Goal: Entertainment & Leisure: Browse casually

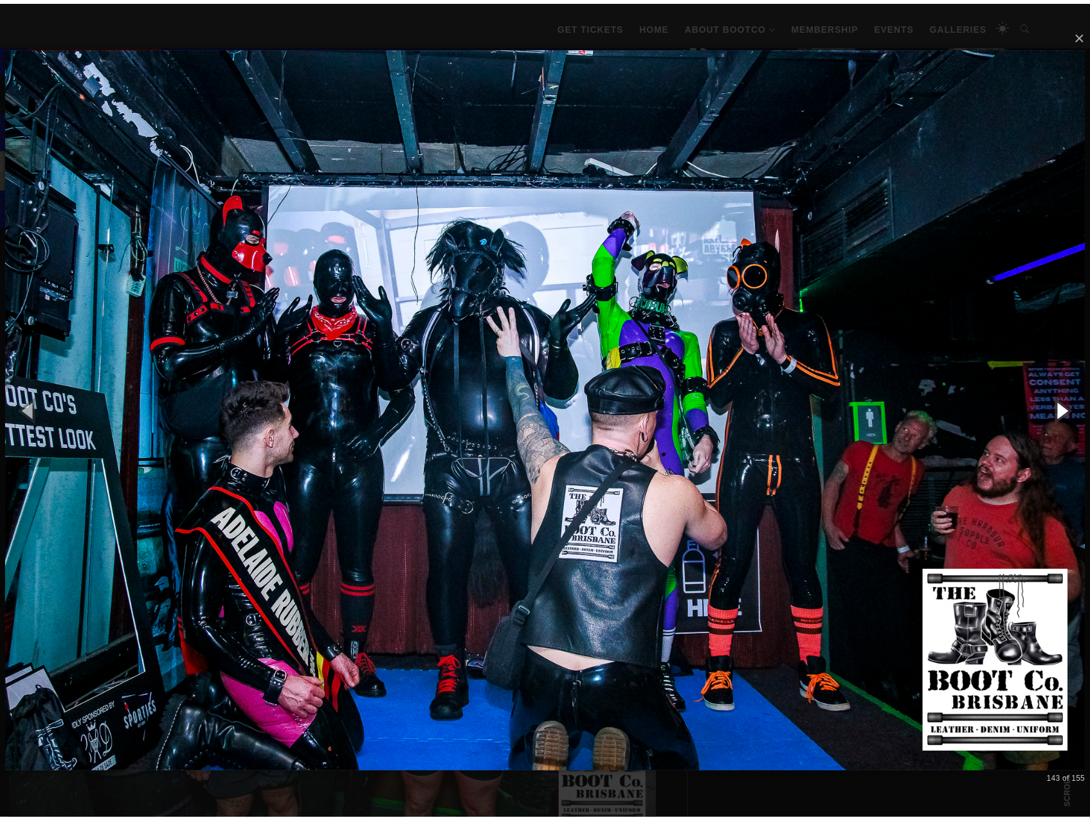
scroll to position [643, 0]
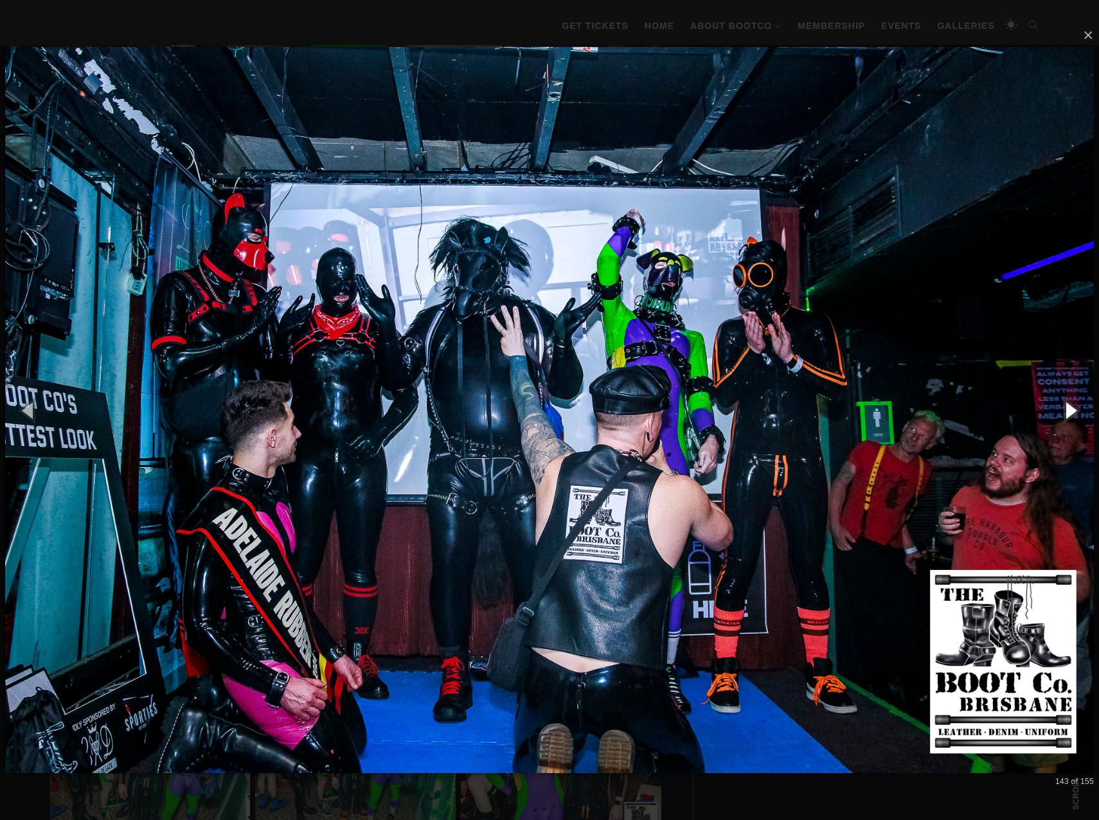
click at [1074, 415] on button "button" at bounding box center [1070, 410] width 58 height 71
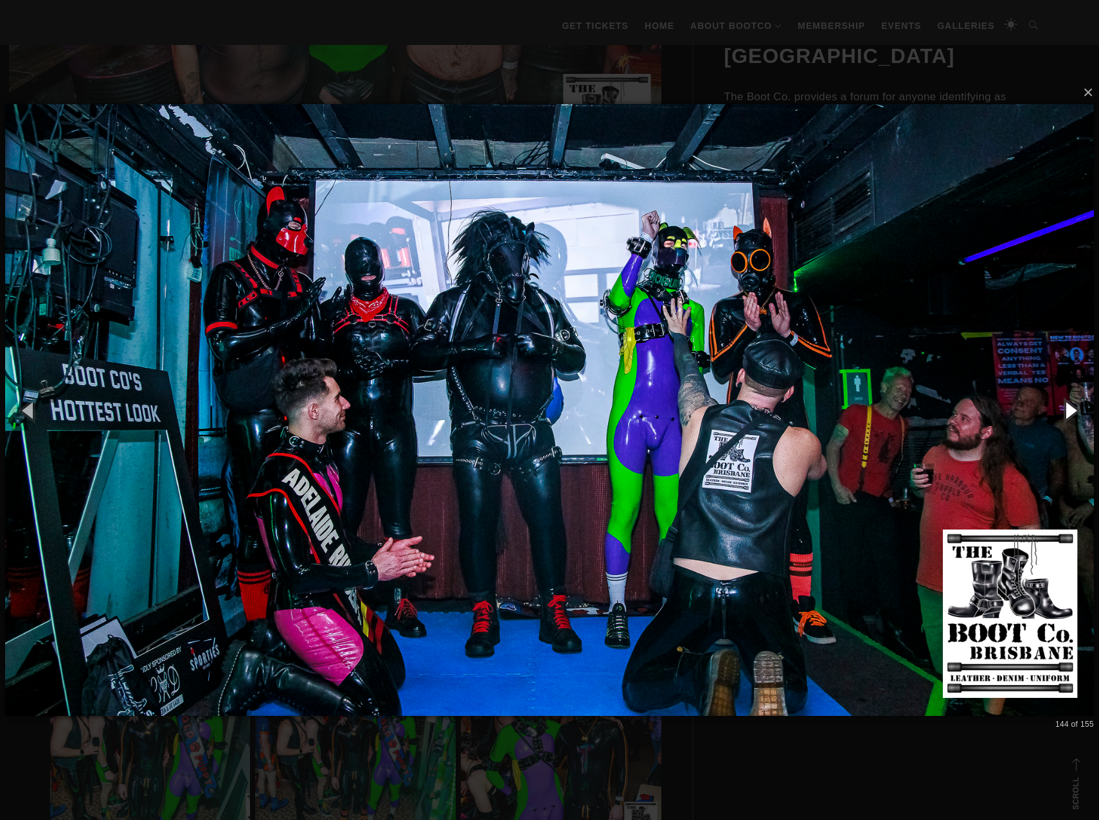
click at [1074, 413] on button "button" at bounding box center [1070, 410] width 58 height 71
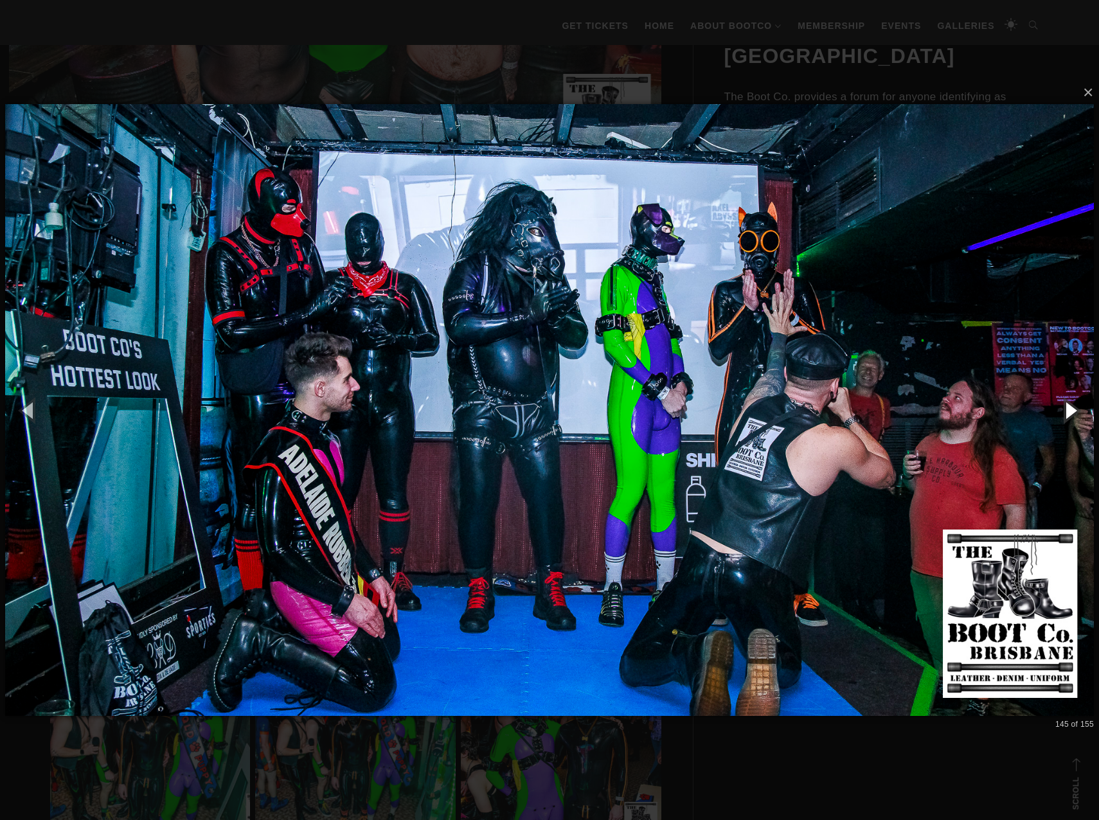
click at [1072, 413] on button "button" at bounding box center [1070, 410] width 58 height 71
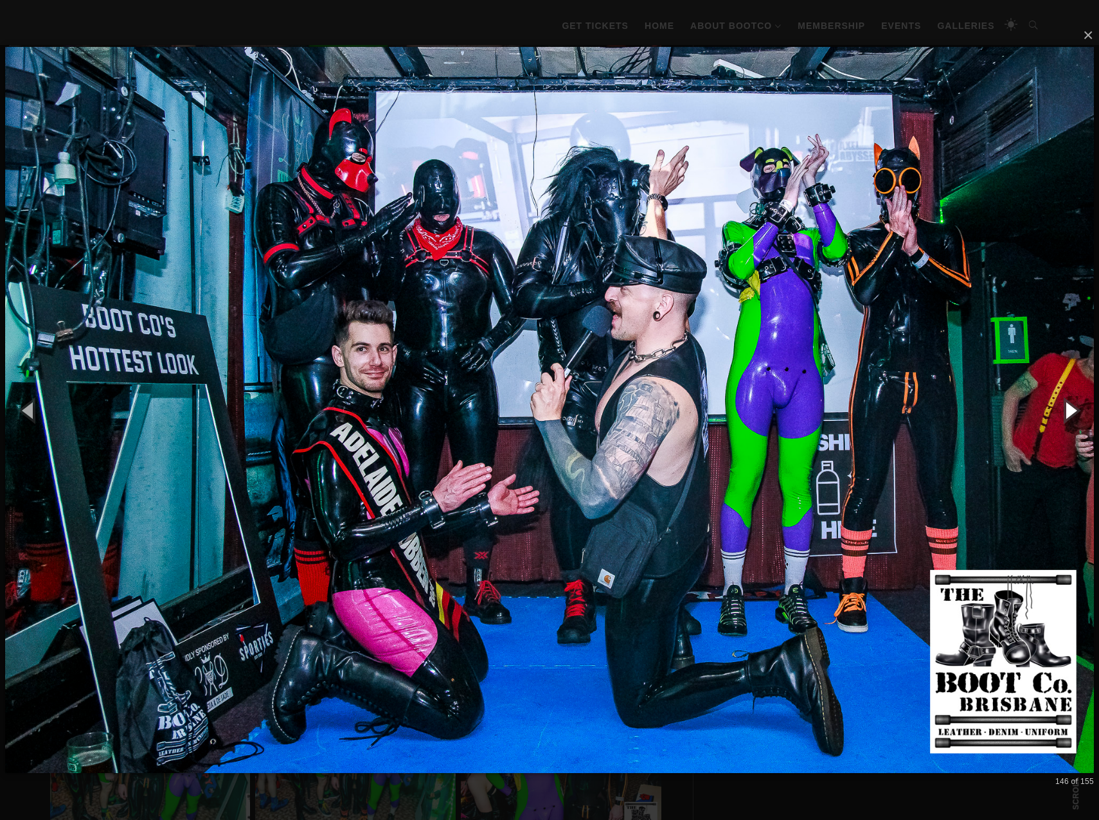
click at [1072, 413] on button "button" at bounding box center [1070, 410] width 58 height 71
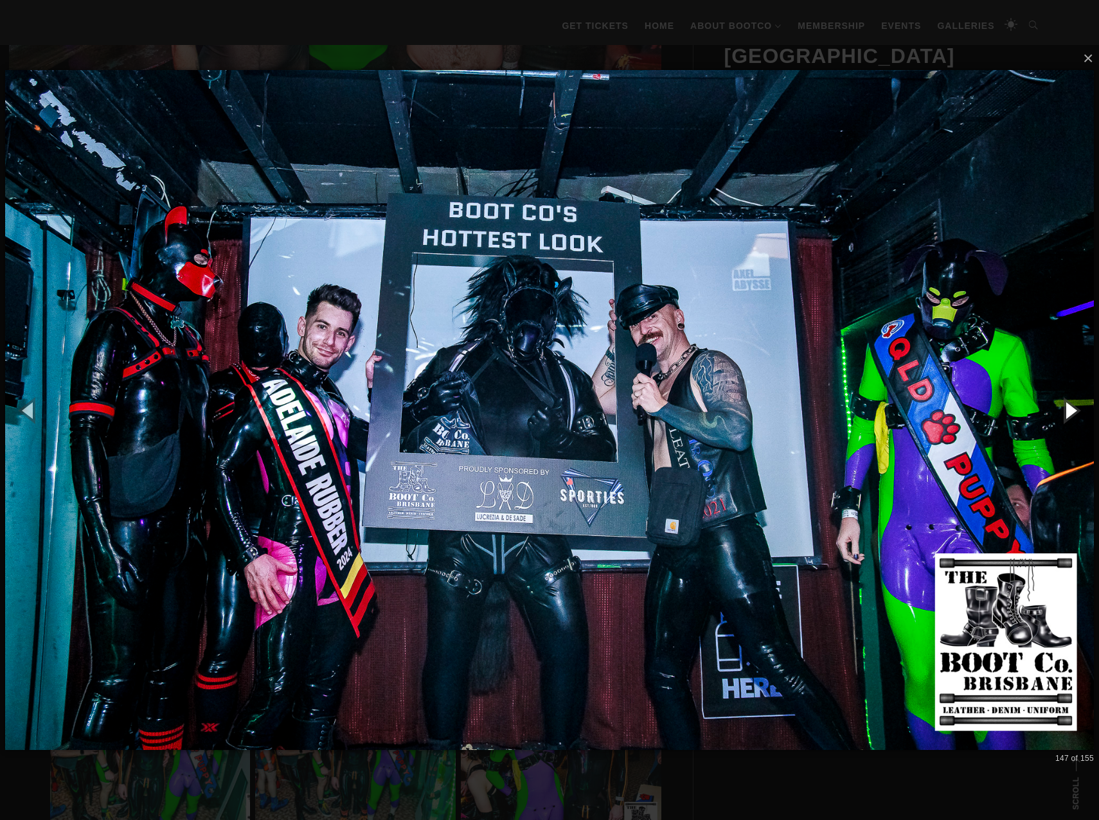
click at [1072, 413] on button "button" at bounding box center [1070, 410] width 58 height 71
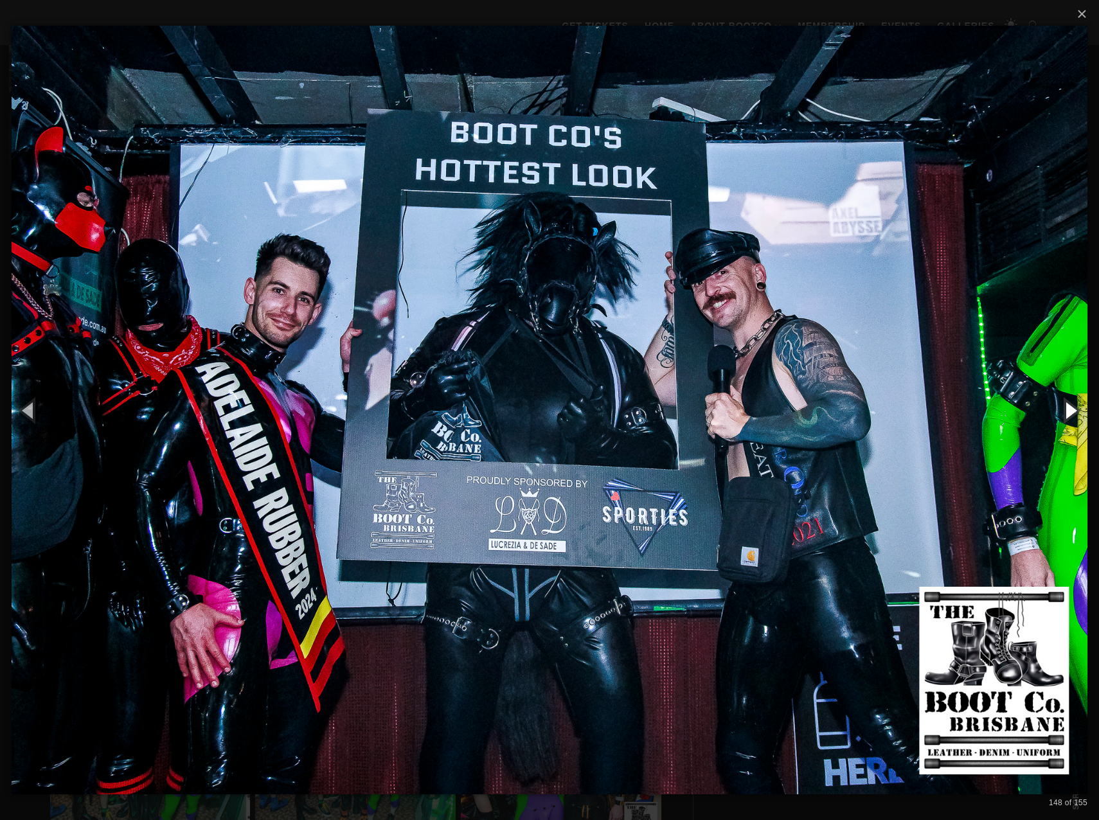
click at [1072, 413] on button "button" at bounding box center [1070, 410] width 58 height 71
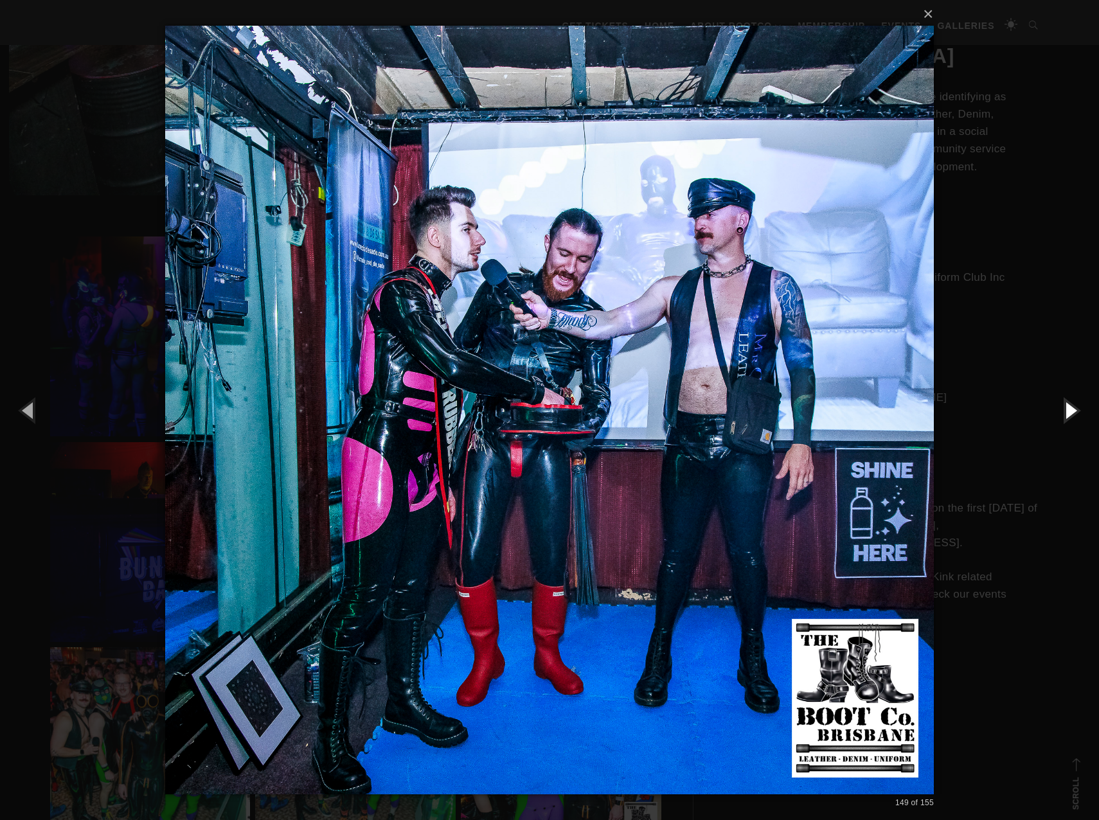
click at [1072, 413] on button "button" at bounding box center [1070, 410] width 58 height 71
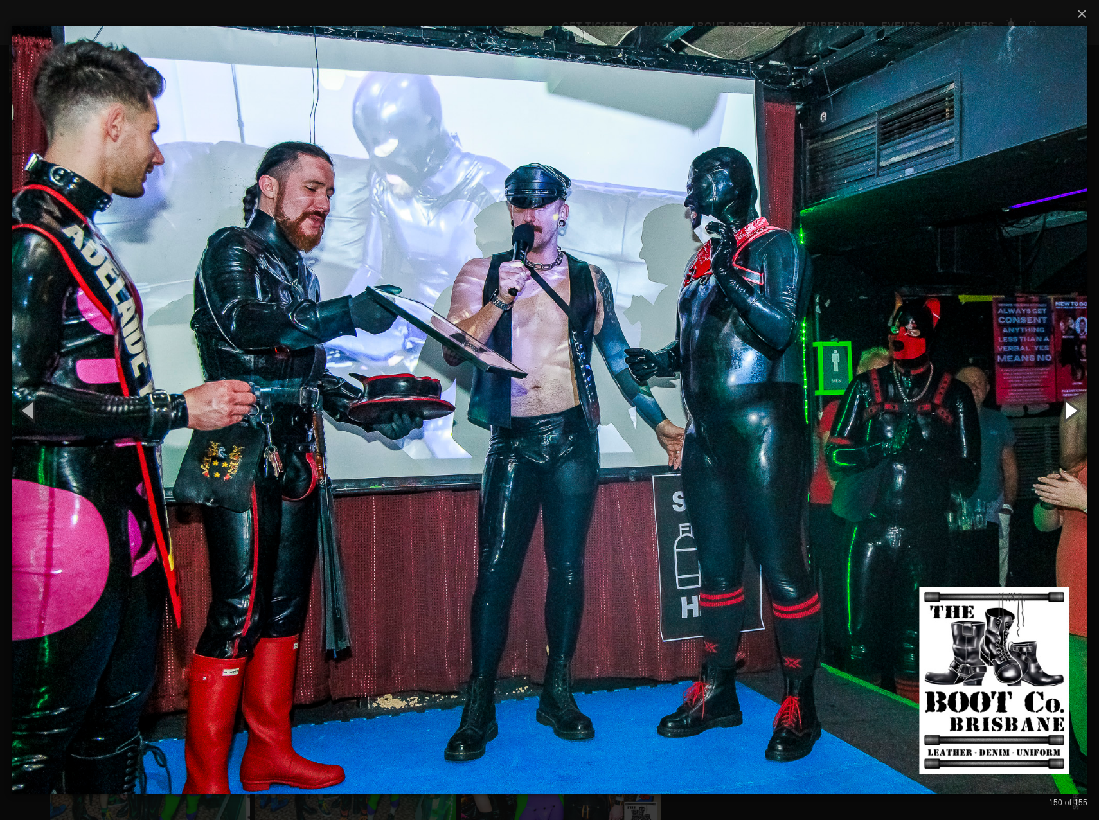
click at [1072, 413] on button "button" at bounding box center [1070, 410] width 58 height 71
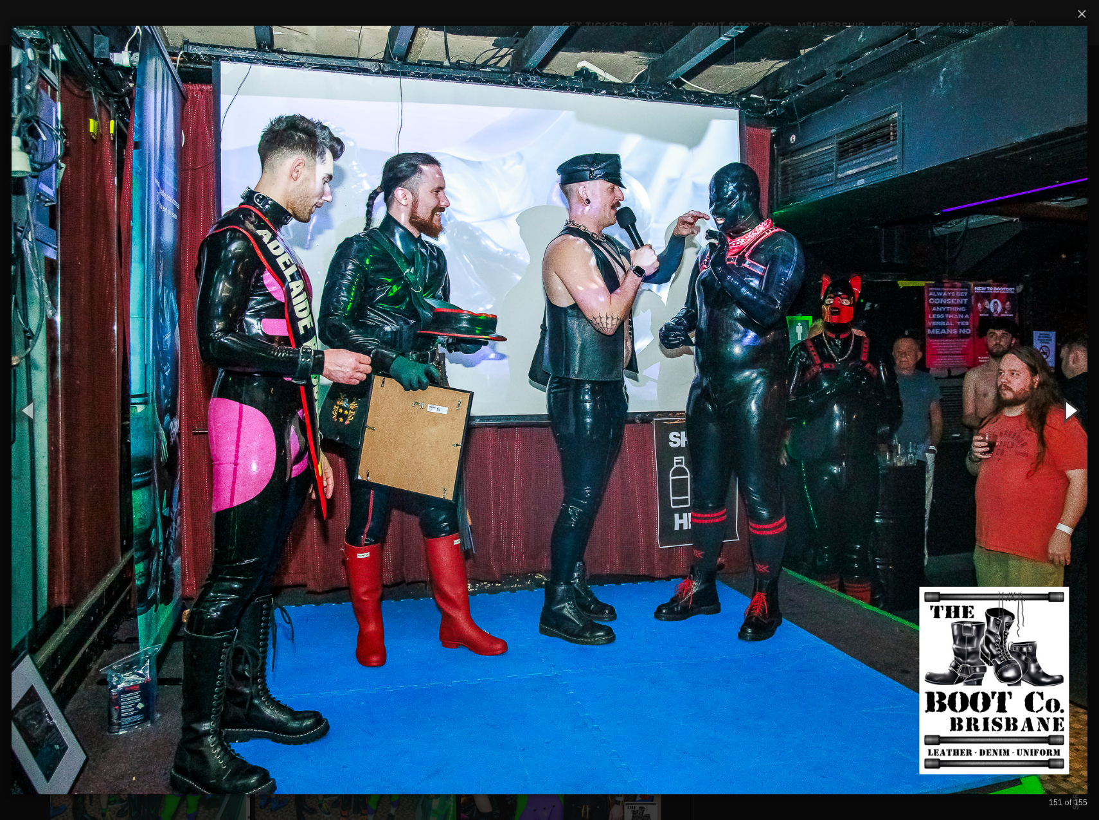
click at [1072, 413] on button "button" at bounding box center [1070, 410] width 58 height 71
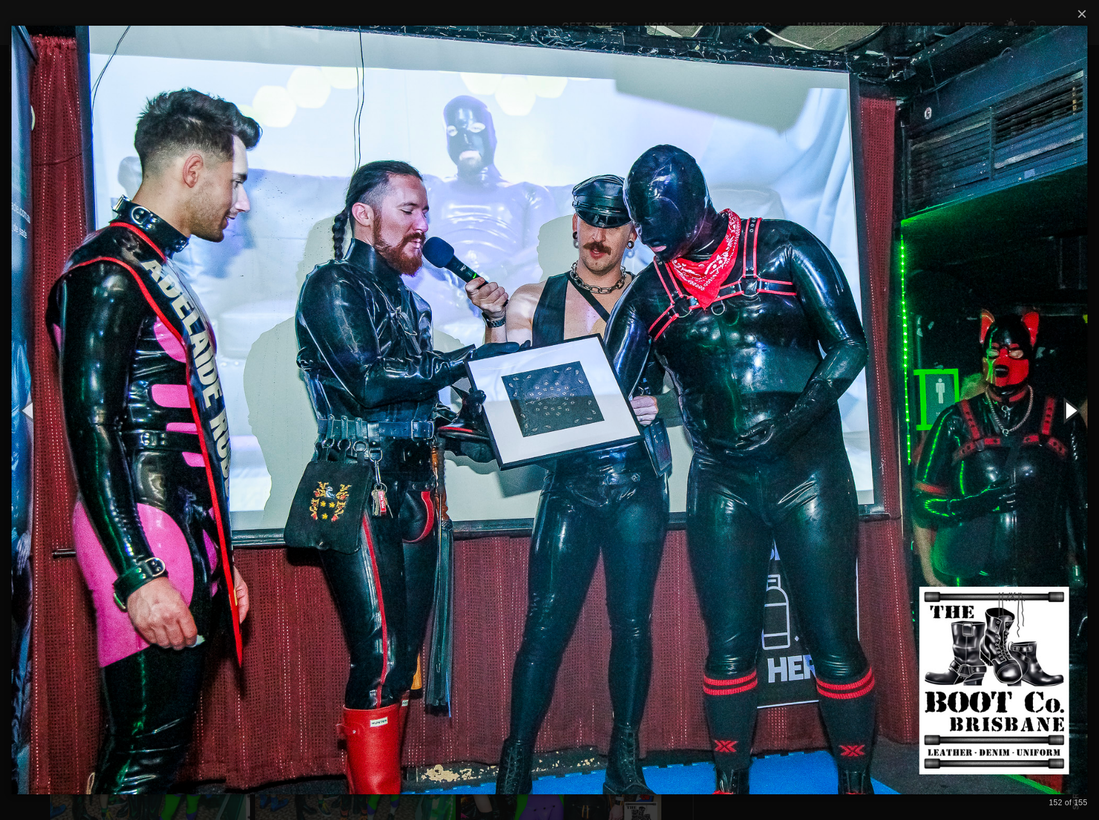
click at [1072, 413] on button "button" at bounding box center [1070, 410] width 58 height 71
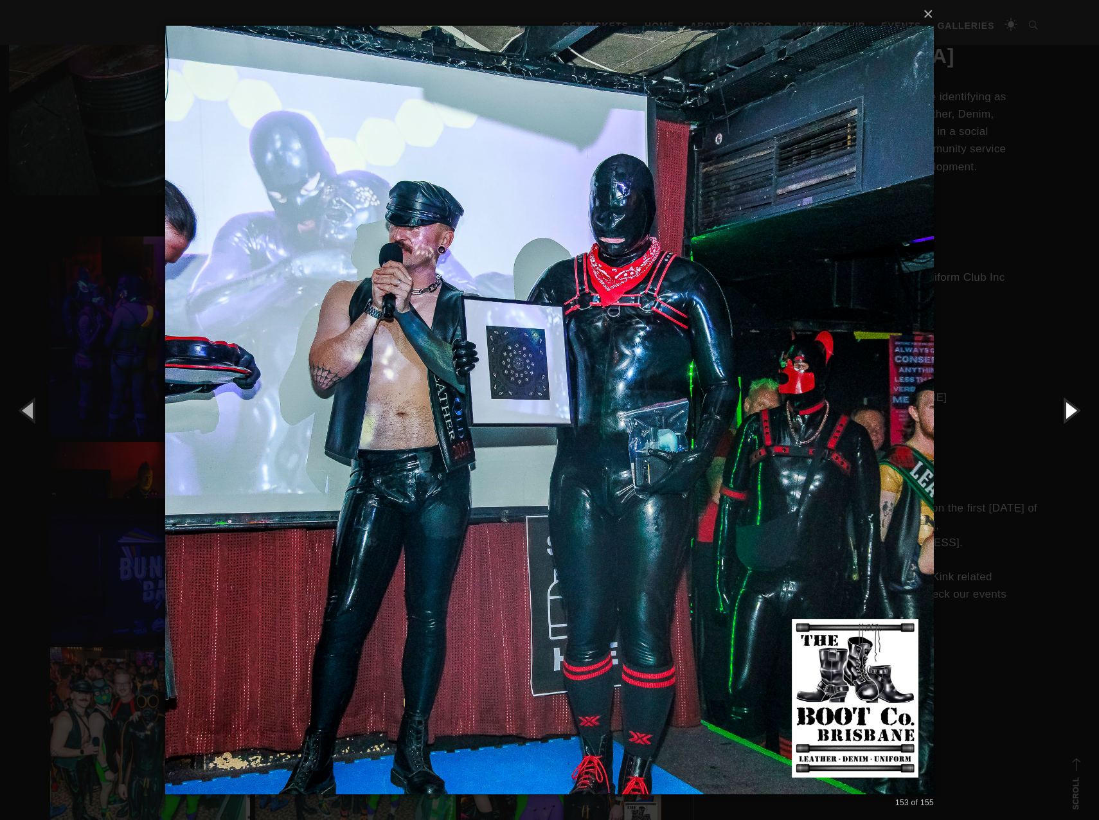
click at [1072, 413] on button "button" at bounding box center [1070, 410] width 58 height 71
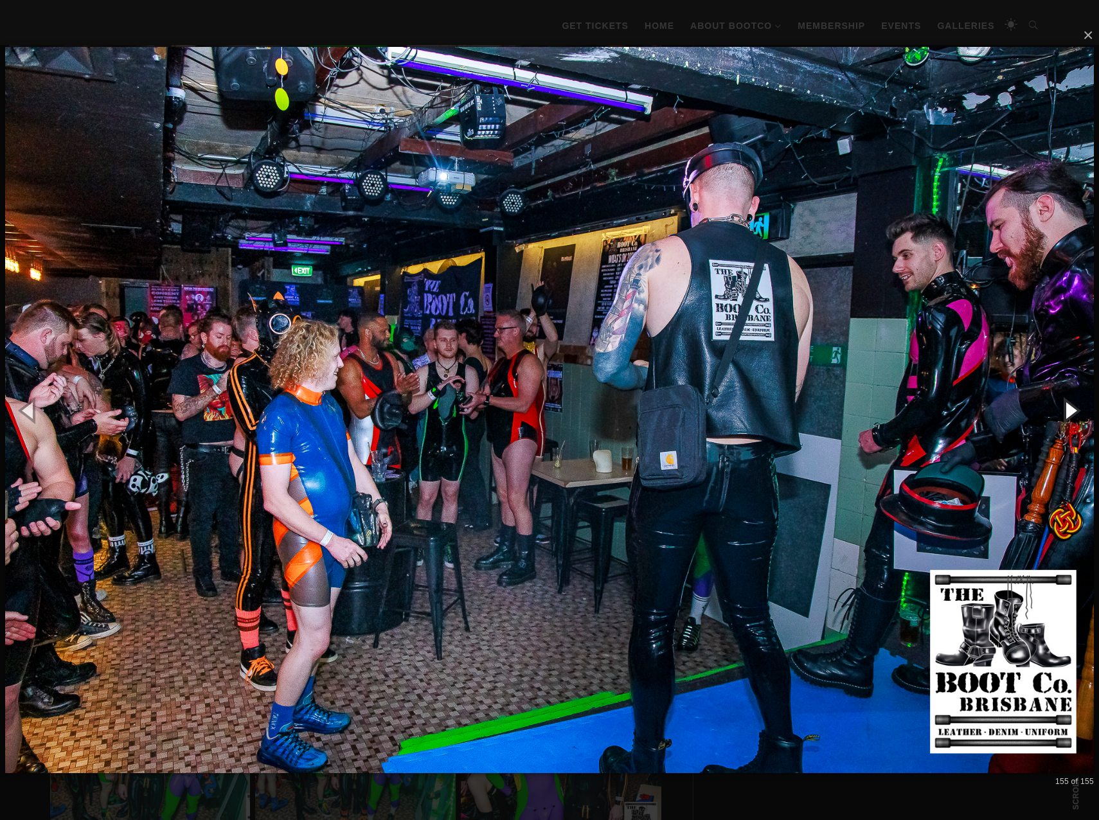
click at [1072, 413] on button "button" at bounding box center [1070, 410] width 58 height 71
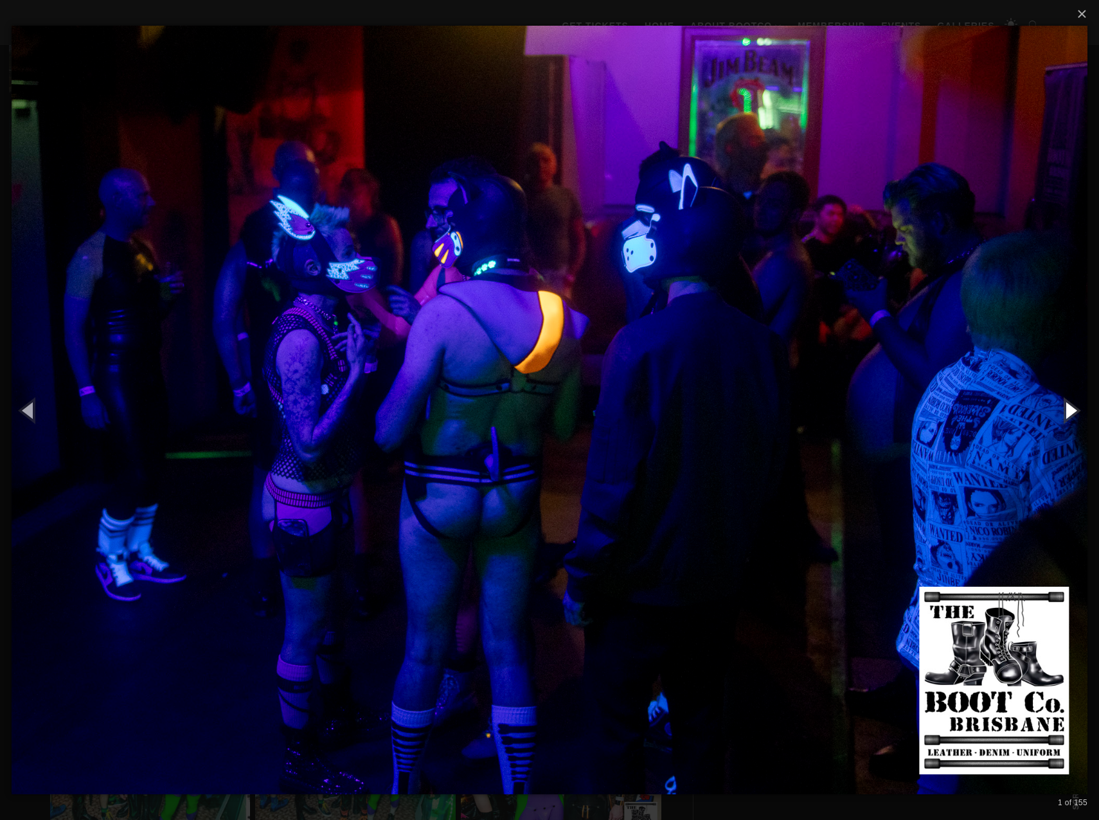
click at [1072, 413] on button "button" at bounding box center [1070, 410] width 58 height 71
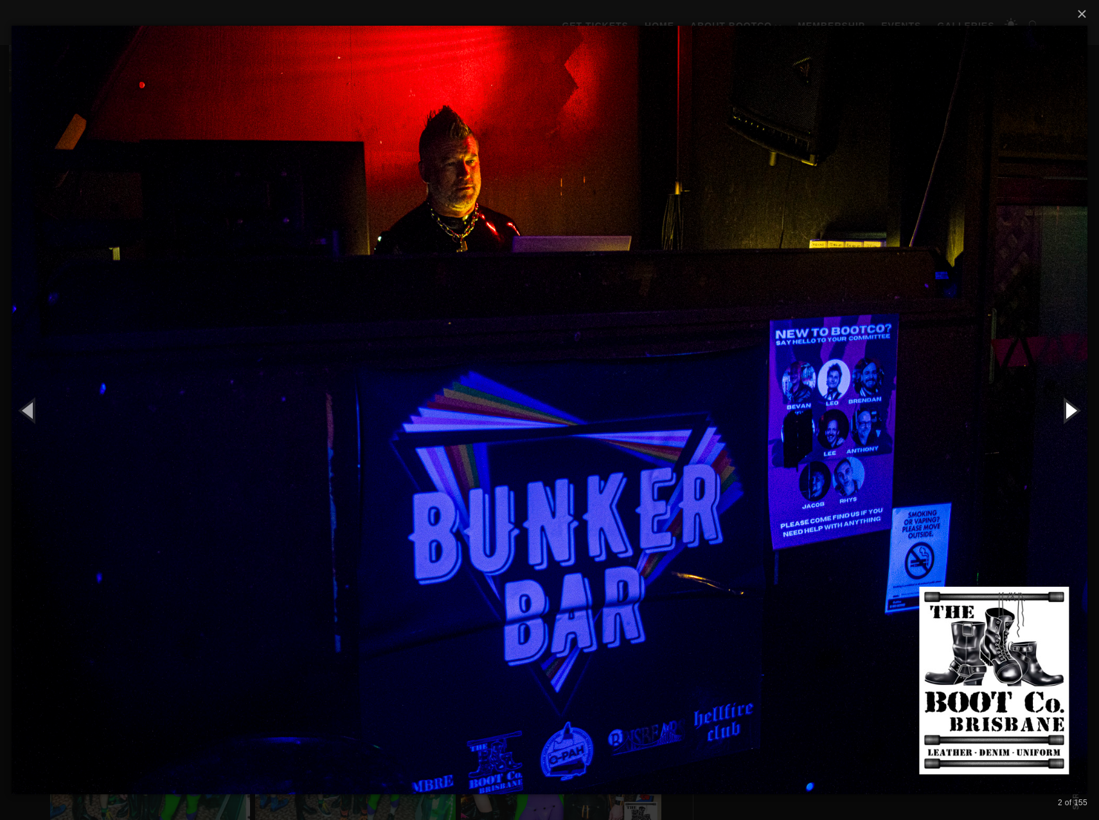
click at [1072, 413] on button "button" at bounding box center [1070, 410] width 58 height 71
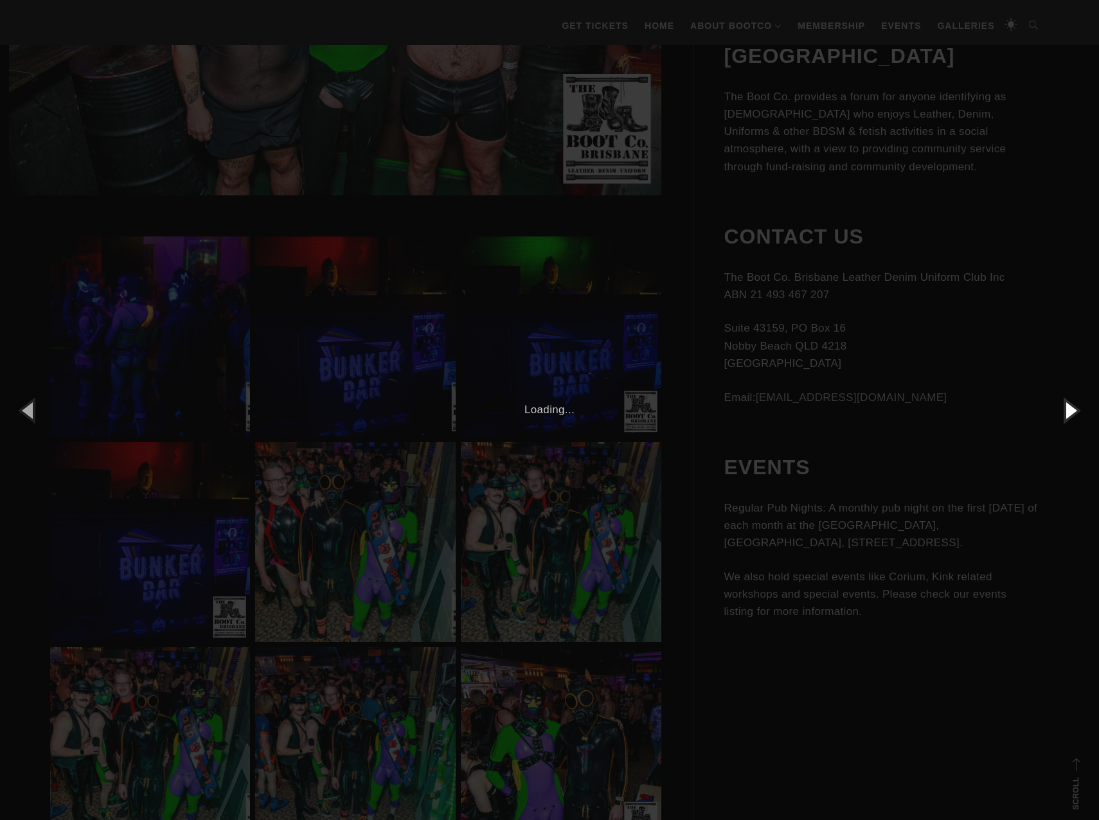
click at [1072, 413] on button "button" at bounding box center [1070, 410] width 58 height 71
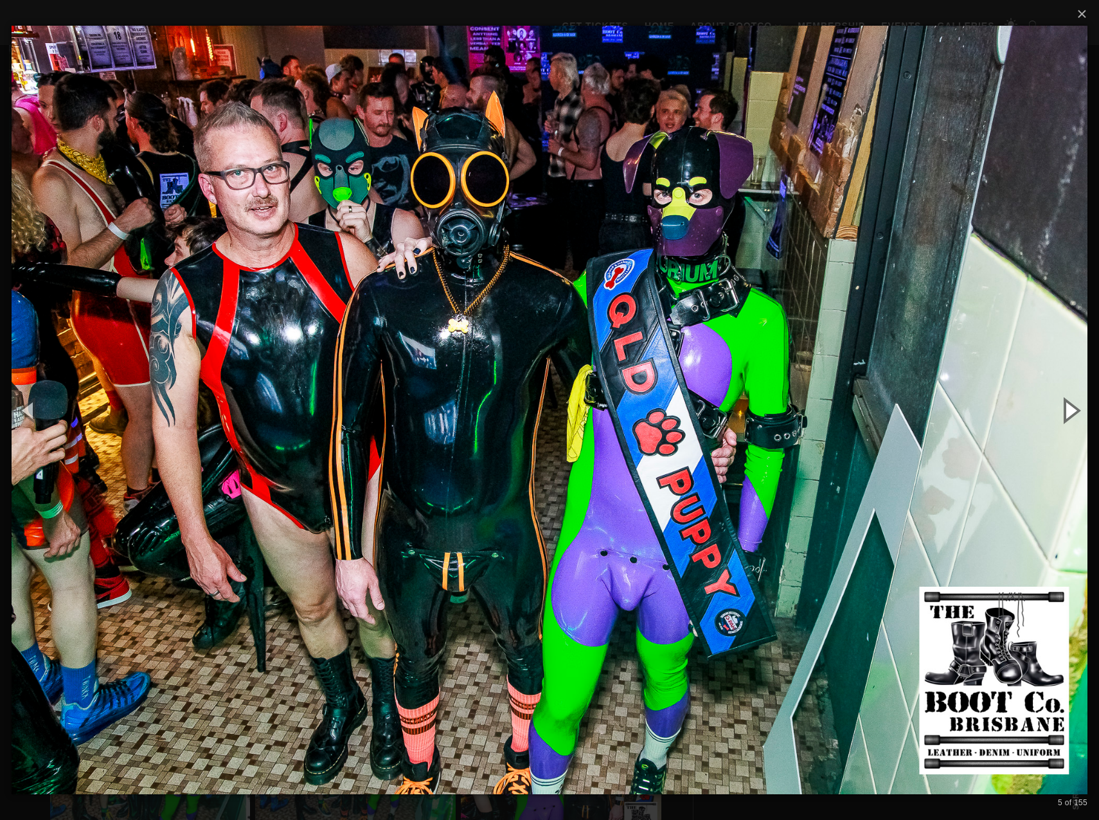
click at [1072, 413] on button "button" at bounding box center [1070, 410] width 58 height 71
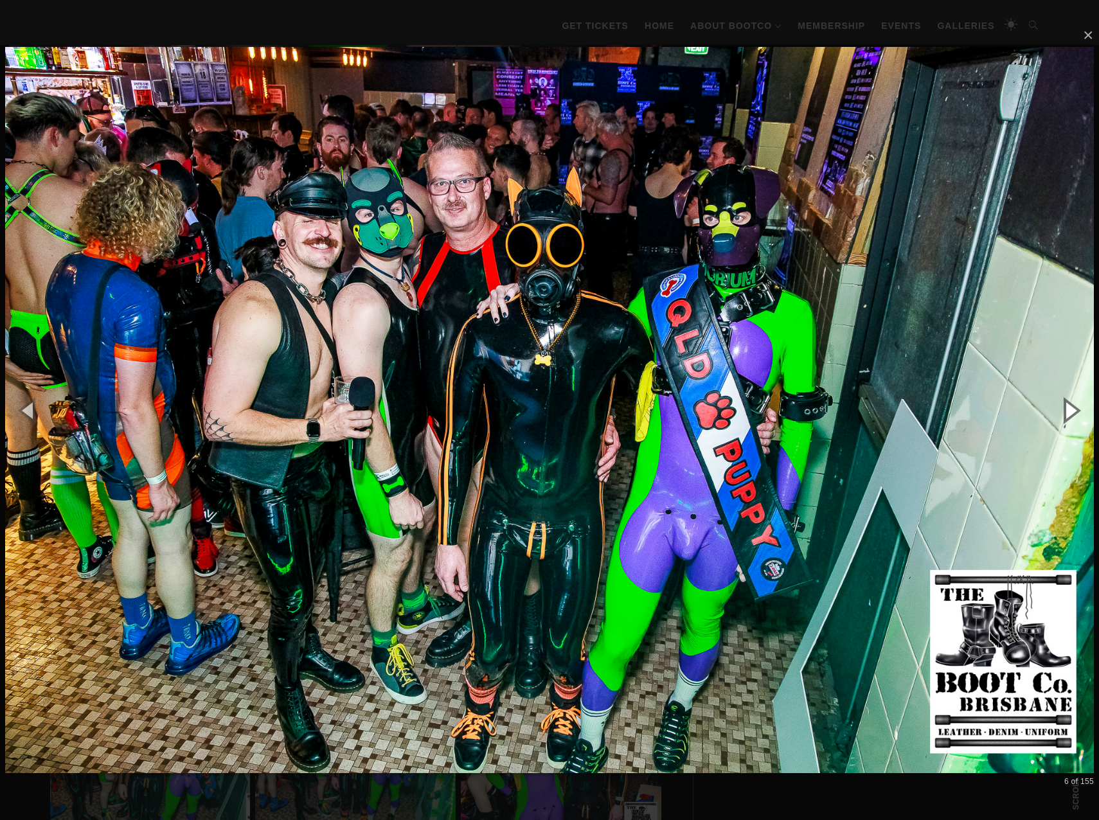
click at [1072, 412] on button "button" at bounding box center [1070, 410] width 58 height 71
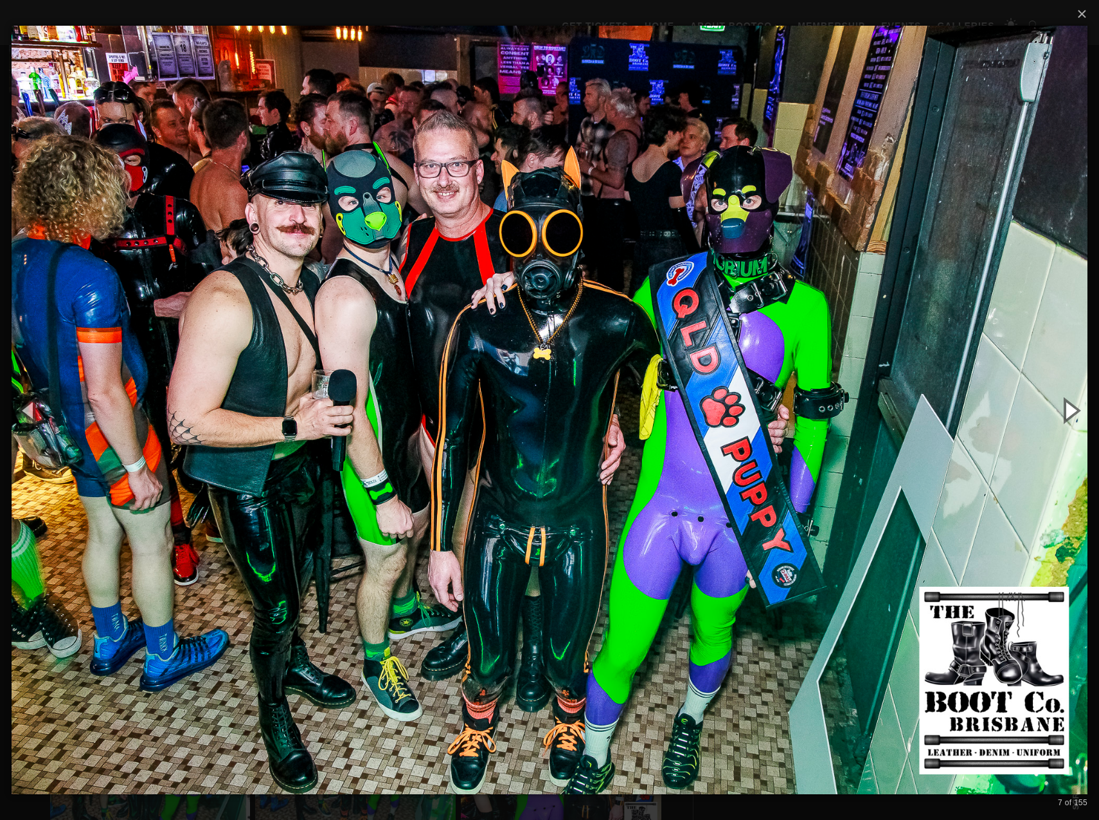
click at [1072, 412] on button "button" at bounding box center [1070, 410] width 58 height 71
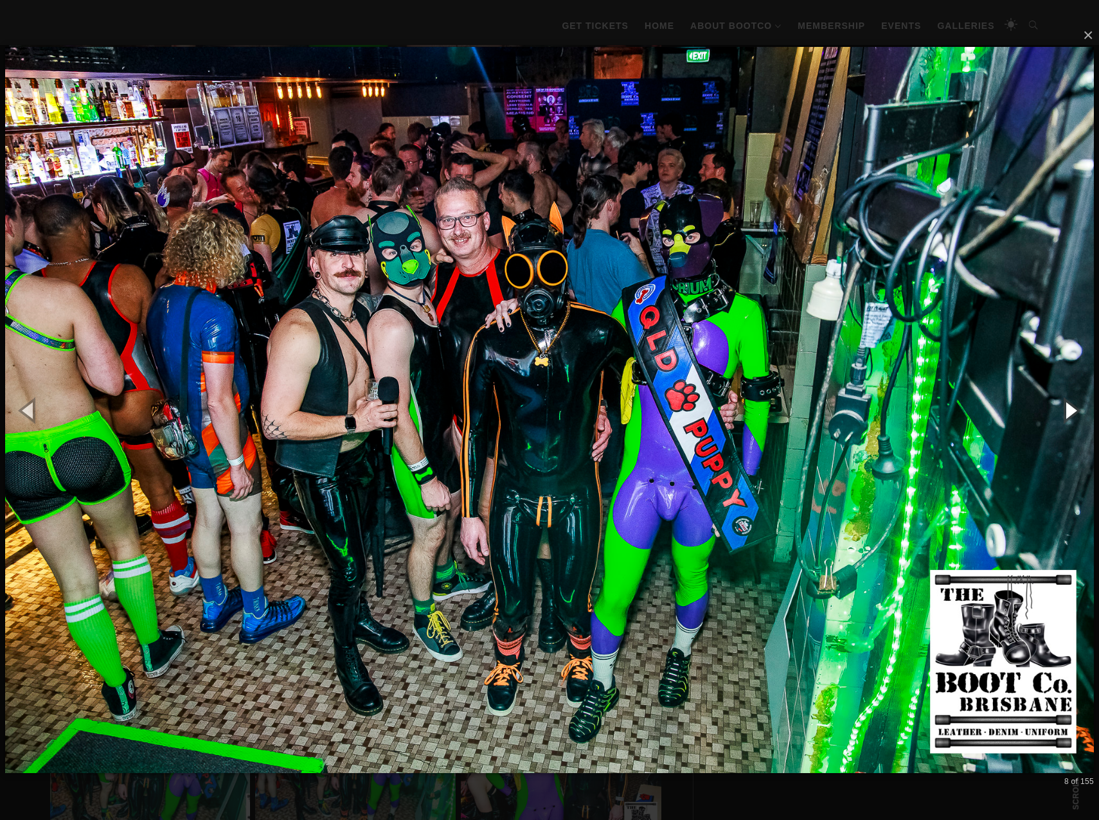
click at [1072, 412] on button "button" at bounding box center [1070, 410] width 58 height 71
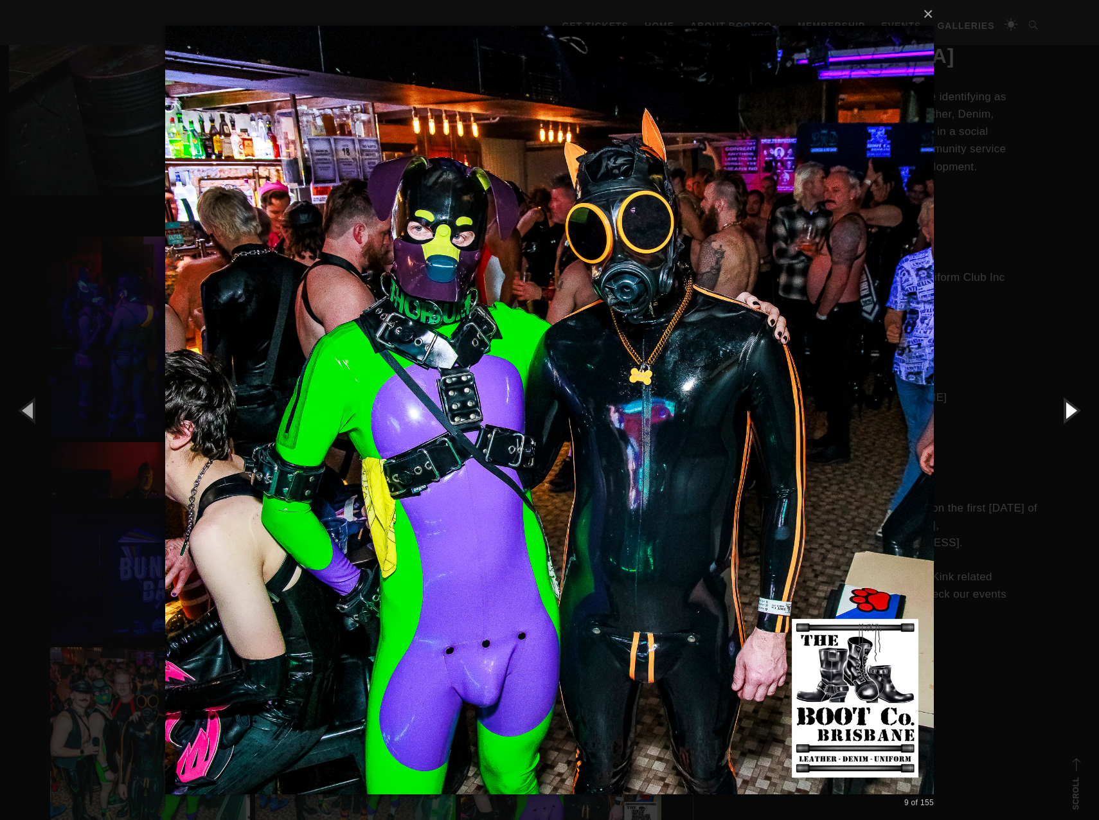
click at [1072, 412] on button "button" at bounding box center [1070, 410] width 58 height 71
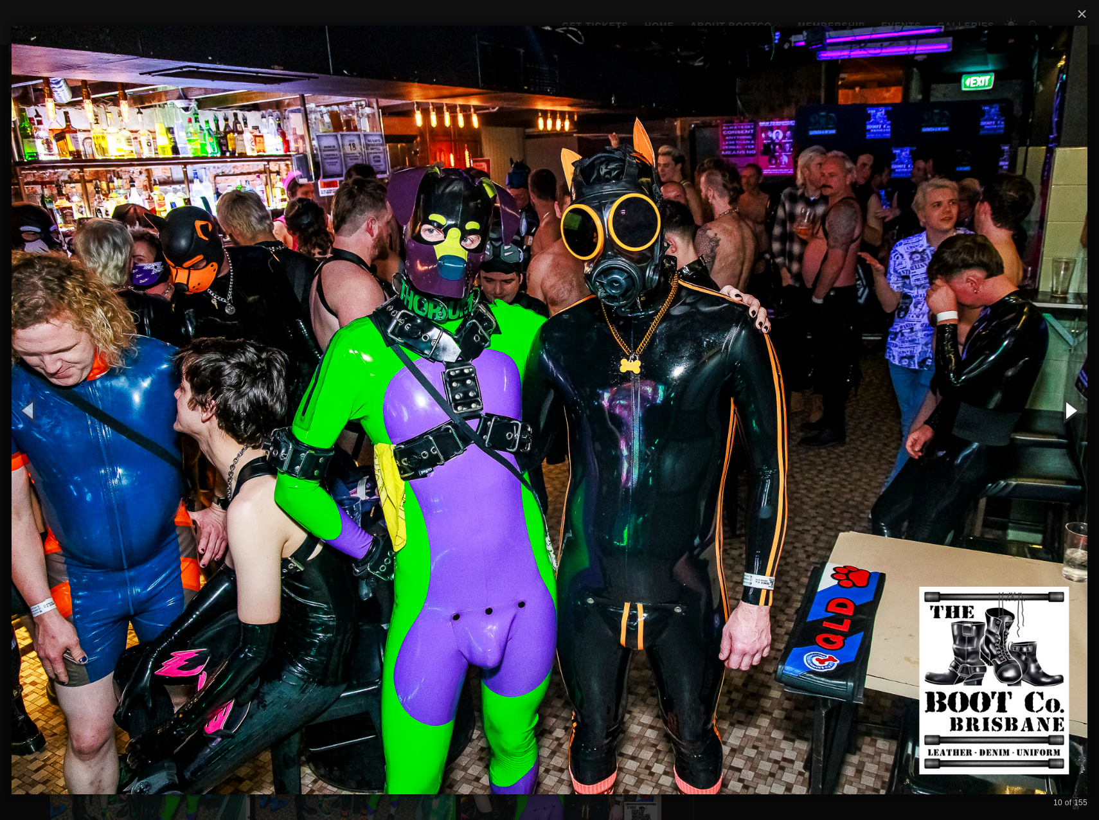
click at [1072, 412] on button "button" at bounding box center [1070, 410] width 58 height 71
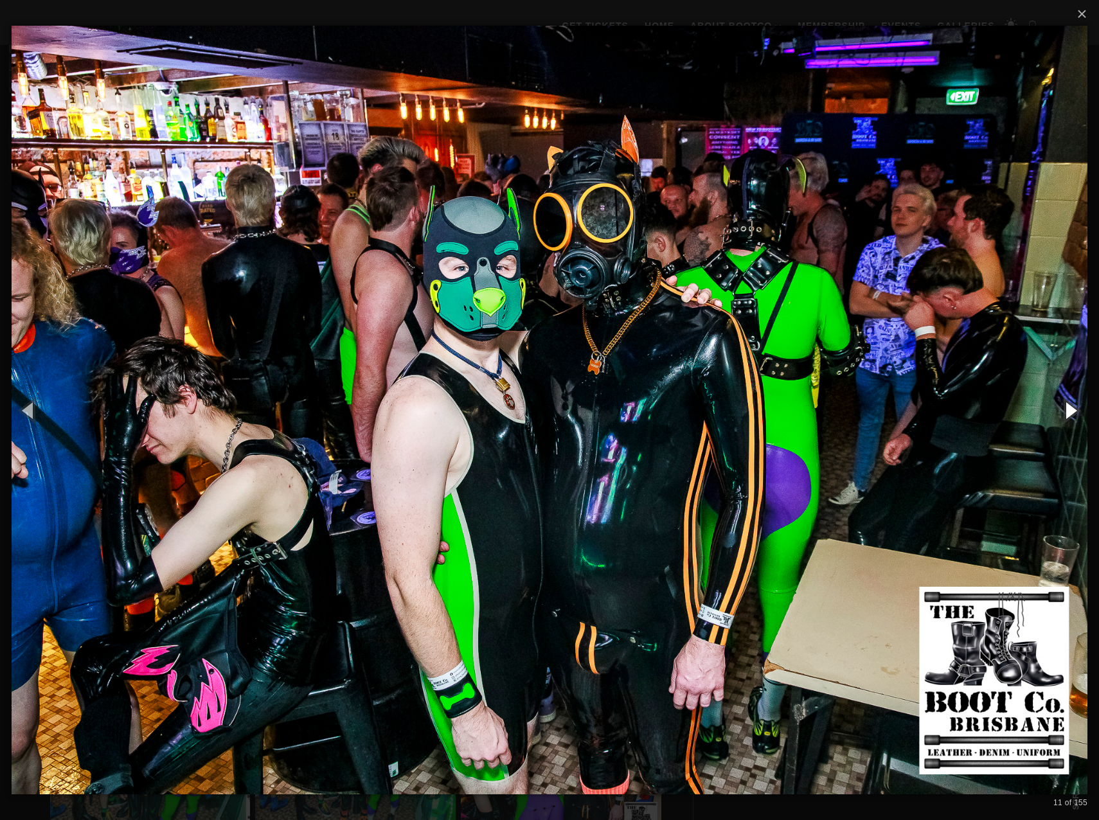
click at [1068, 413] on button "button" at bounding box center [1070, 410] width 58 height 71
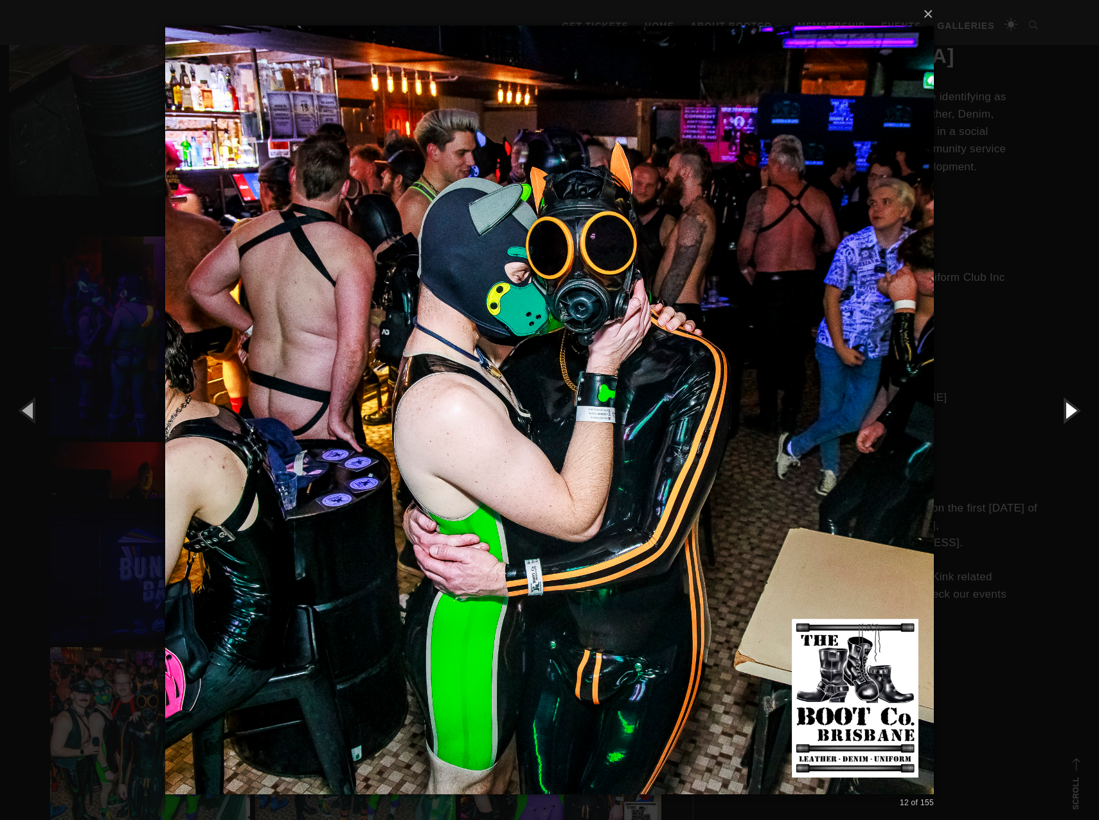
click at [1068, 413] on button "button" at bounding box center [1070, 410] width 58 height 71
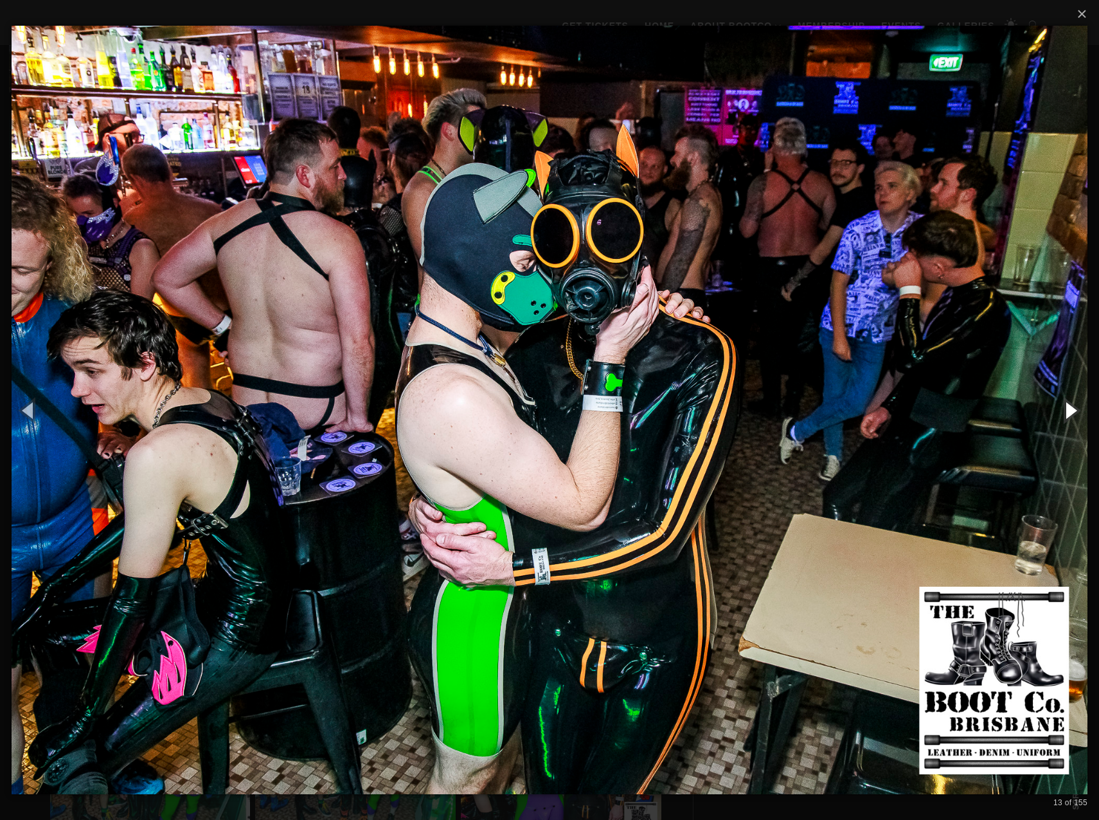
click at [1068, 413] on button "button" at bounding box center [1070, 410] width 58 height 71
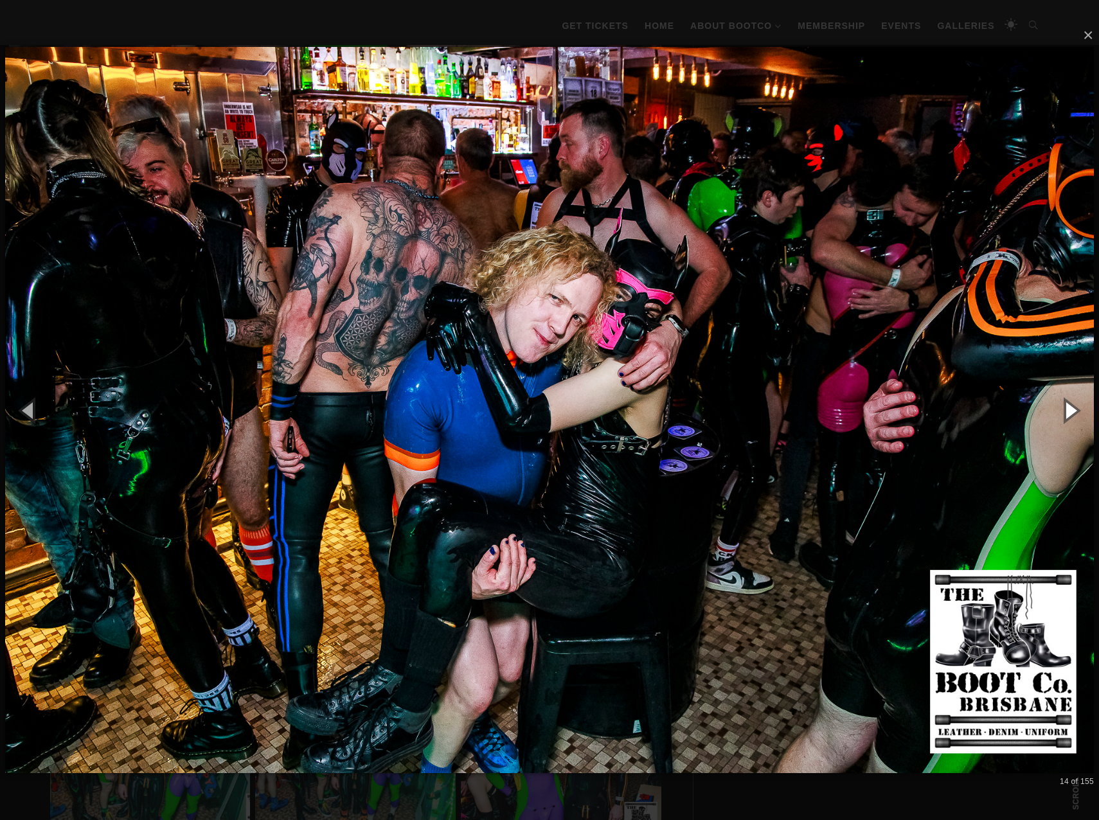
click at [1068, 415] on button "button" at bounding box center [1070, 410] width 58 height 71
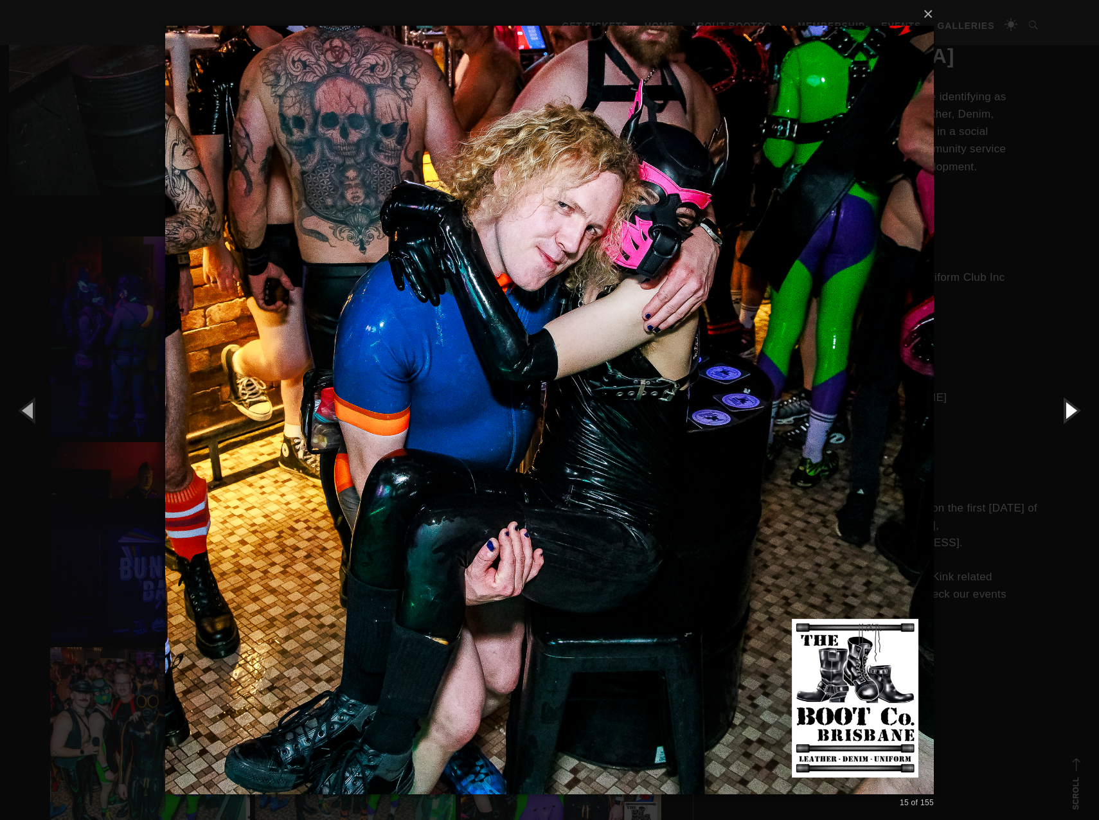
click at [1068, 415] on button "button" at bounding box center [1070, 410] width 58 height 71
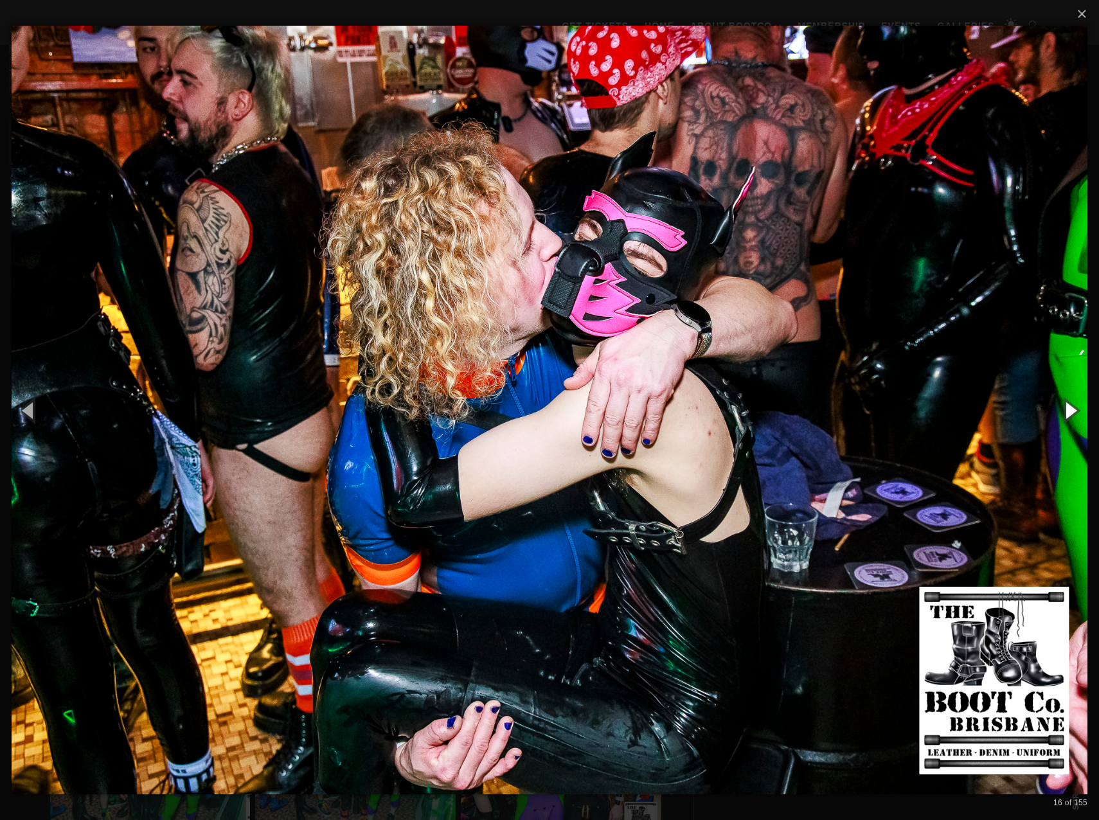
click at [1068, 415] on button "button" at bounding box center [1070, 410] width 58 height 71
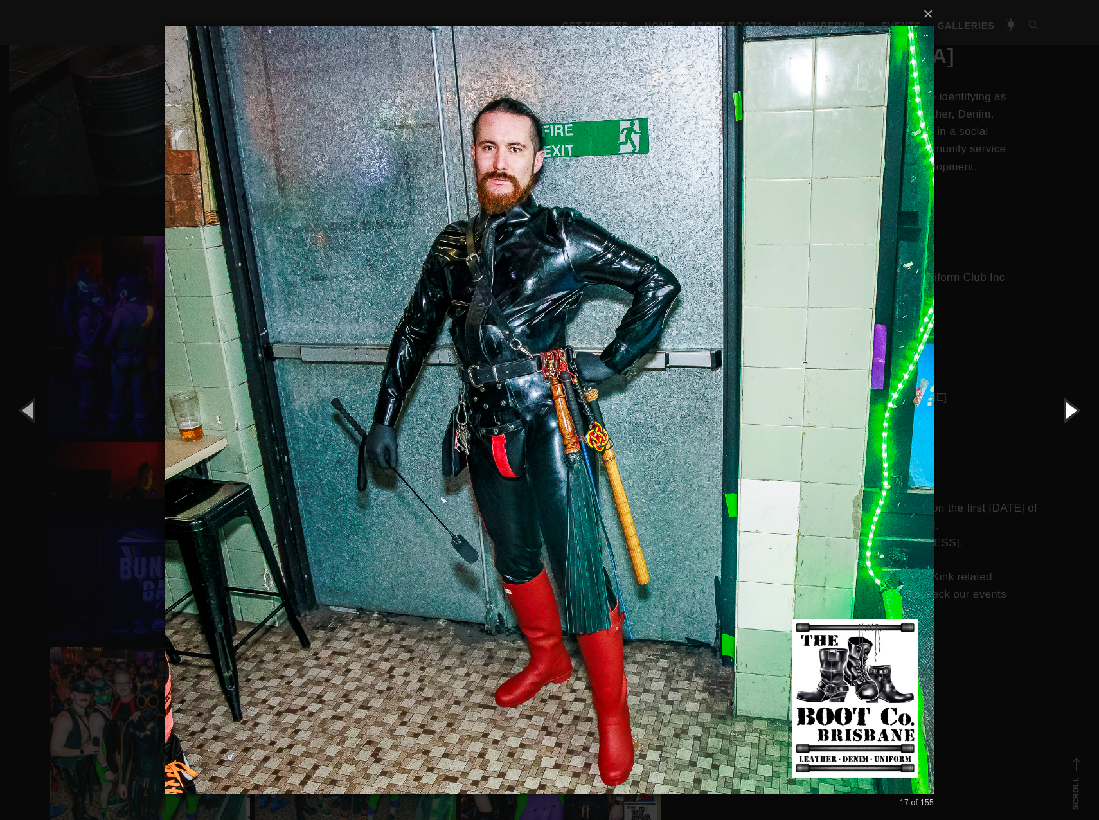
click at [1068, 415] on button "button" at bounding box center [1070, 410] width 58 height 71
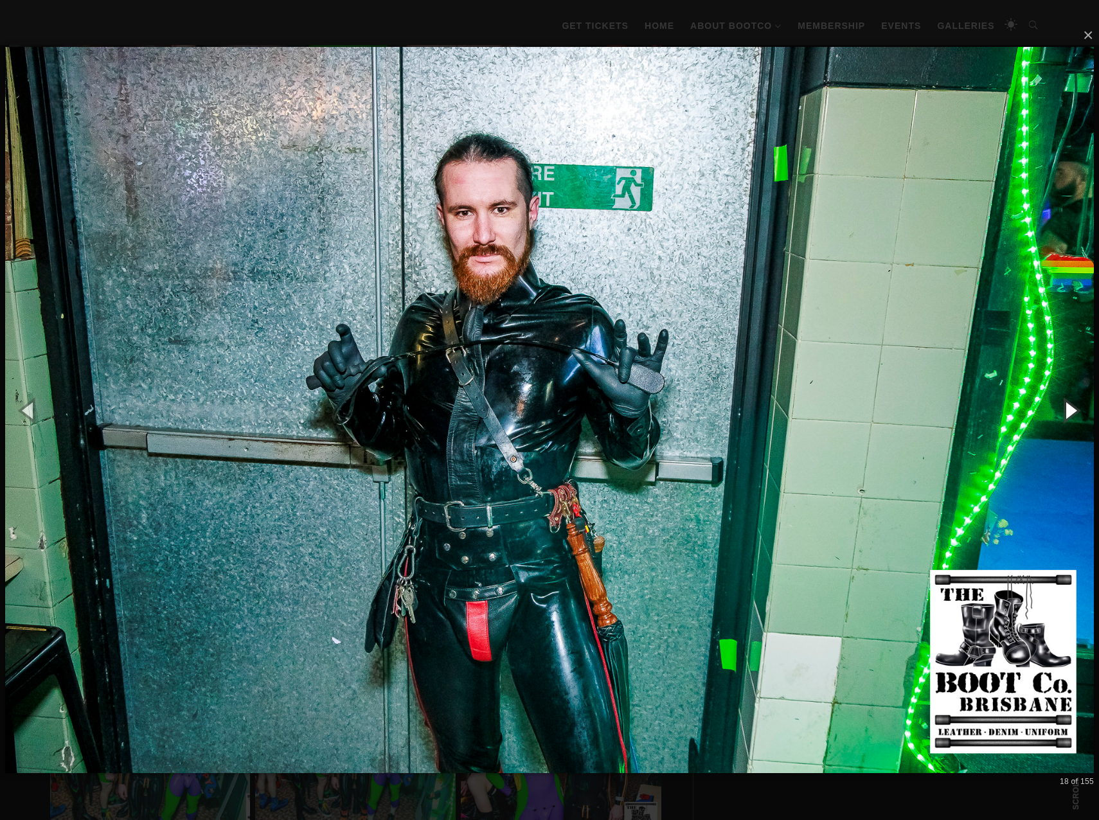
click at [1067, 415] on button "button" at bounding box center [1070, 410] width 58 height 71
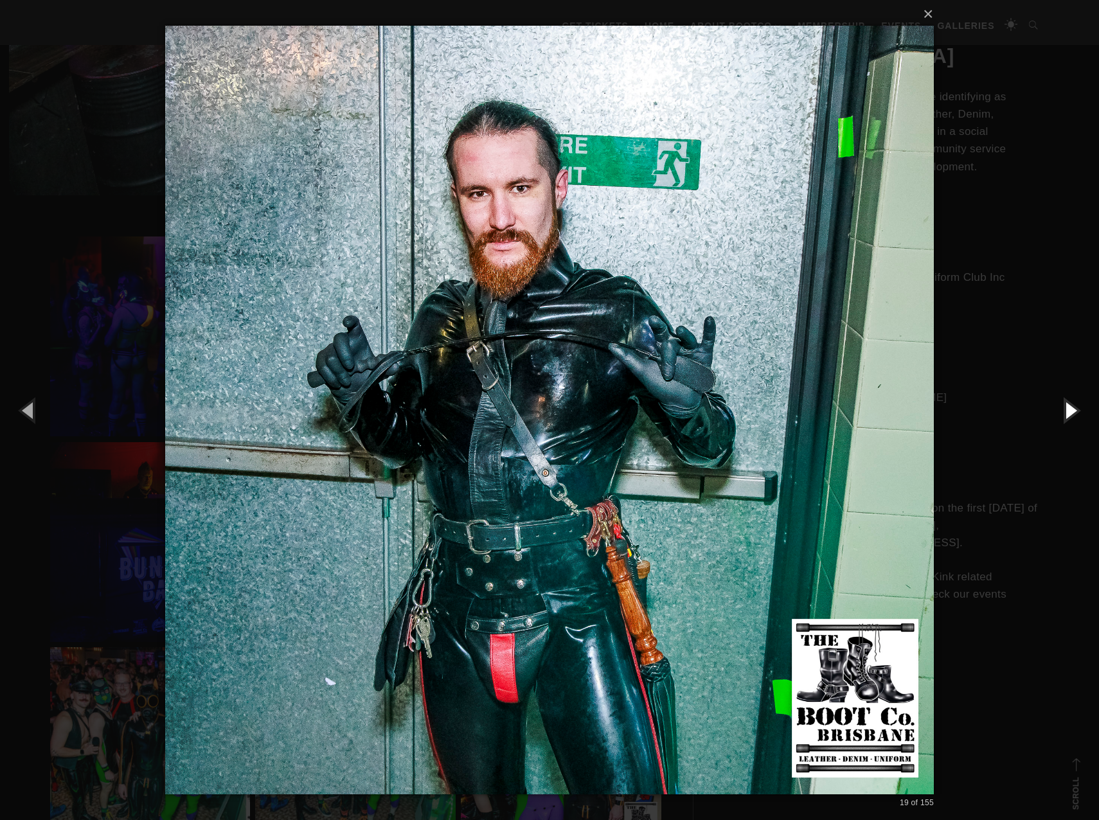
click at [1067, 415] on button "button" at bounding box center [1070, 410] width 58 height 71
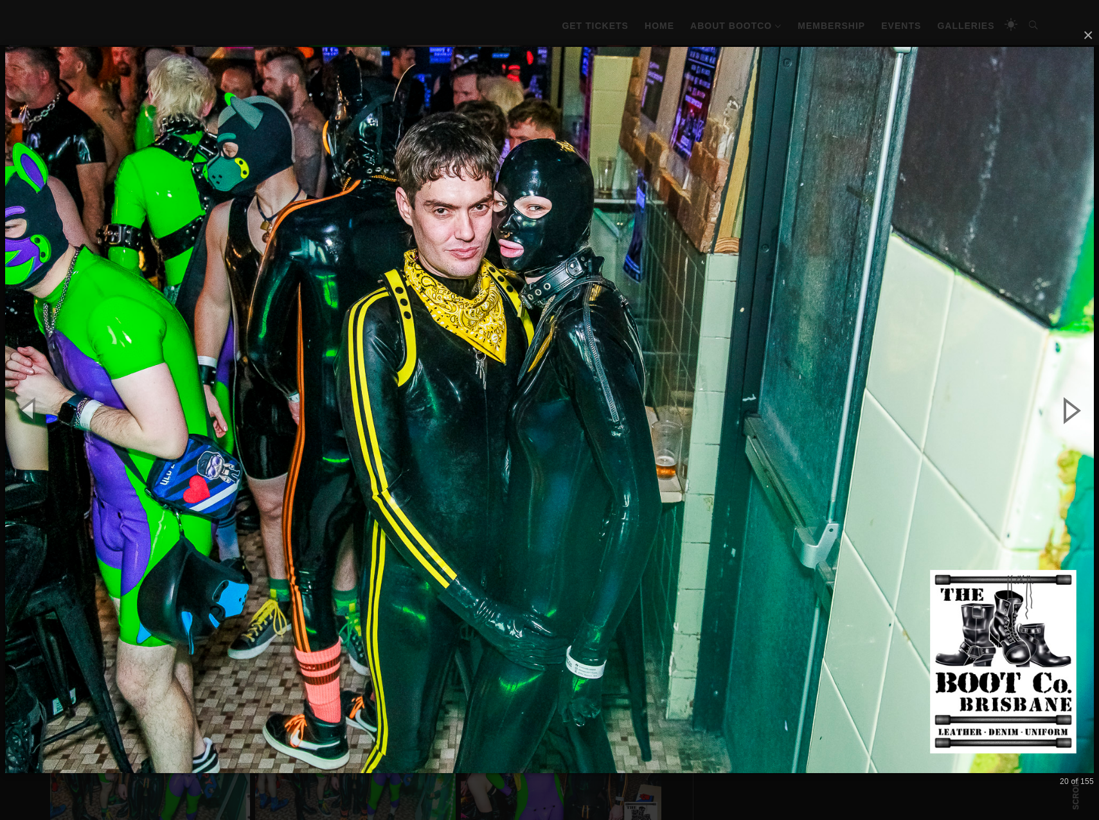
click at [1067, 415] on button "button" at bounding box center [1070, 410] width 58 height 71
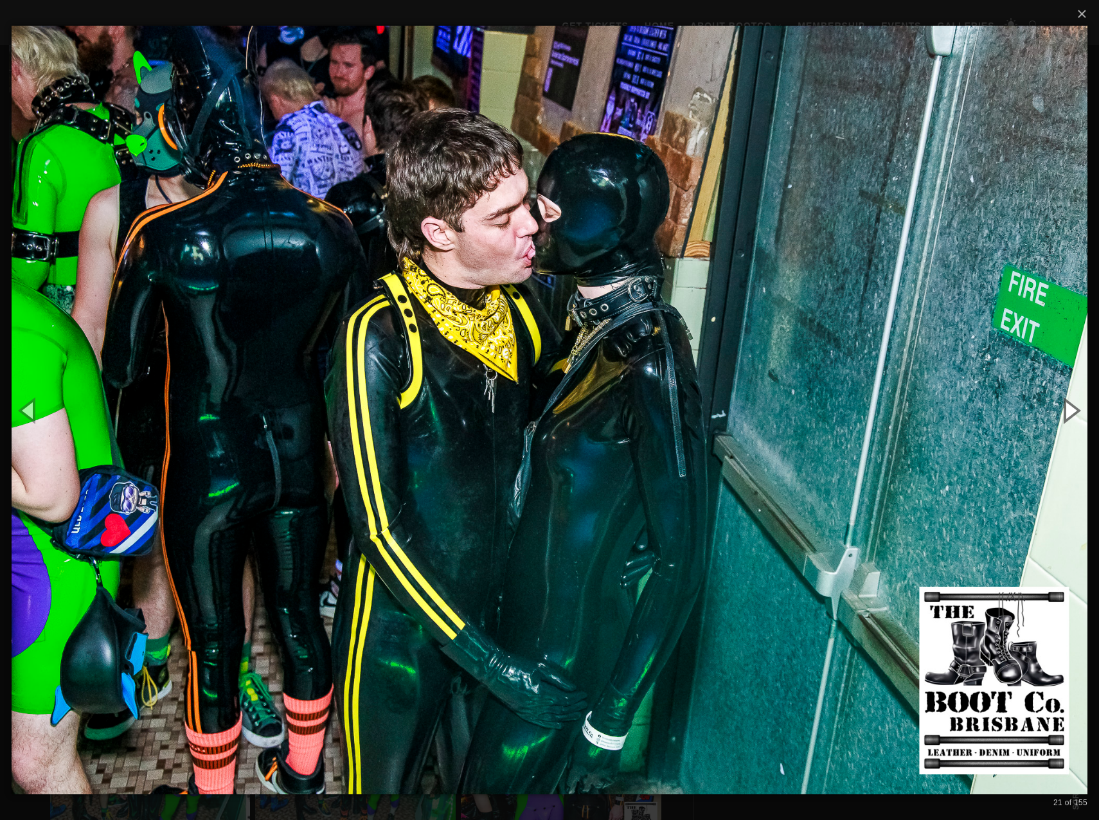
click at [1067, 415] on button "button" at bounding box center [1070, 410] width 58 height 71
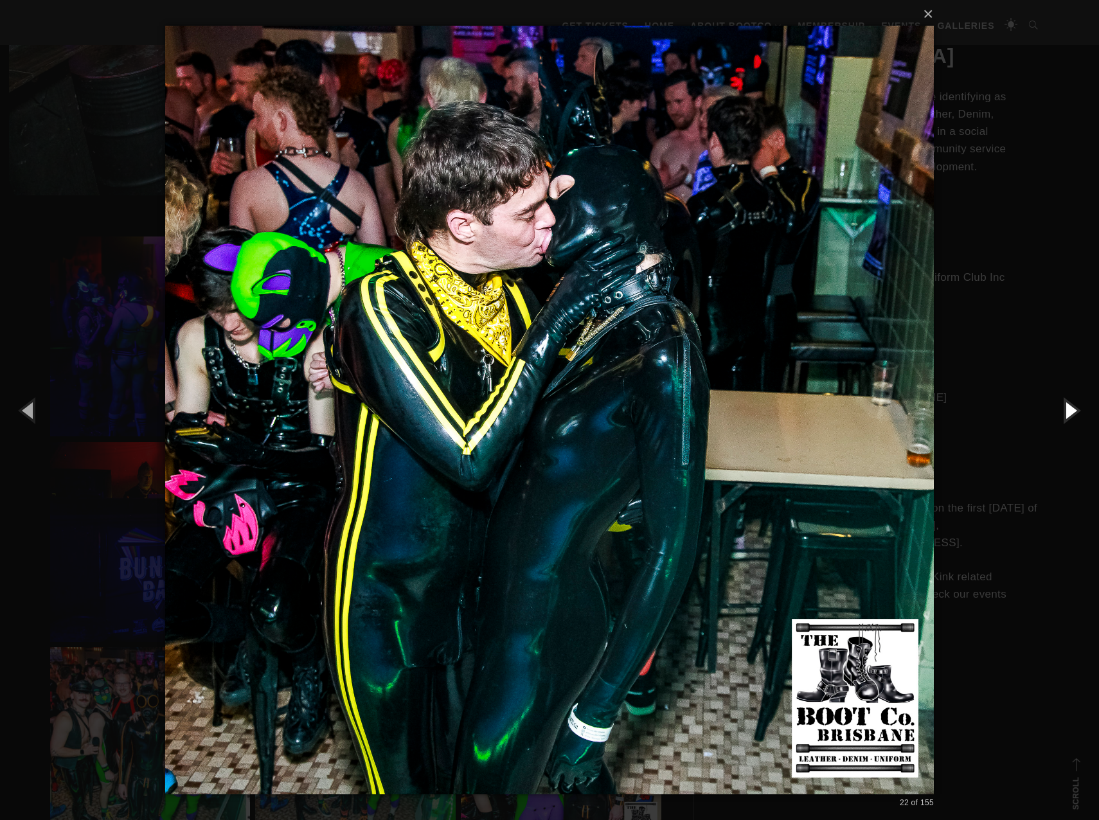
click at [1067, 415] on button "button" at bounding box center [1070, 410] width 58 height 71
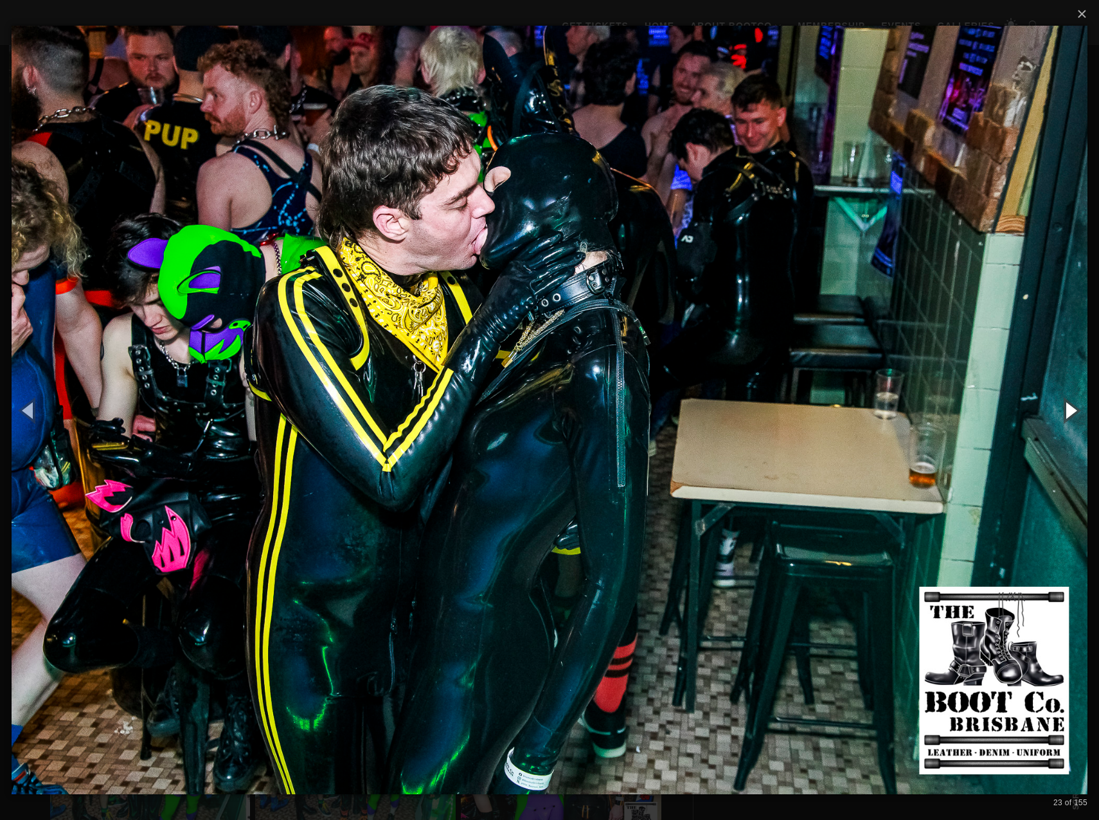
click at [1067, 415] on button "button" at bounding box center [1070, 410] width 58 height 71
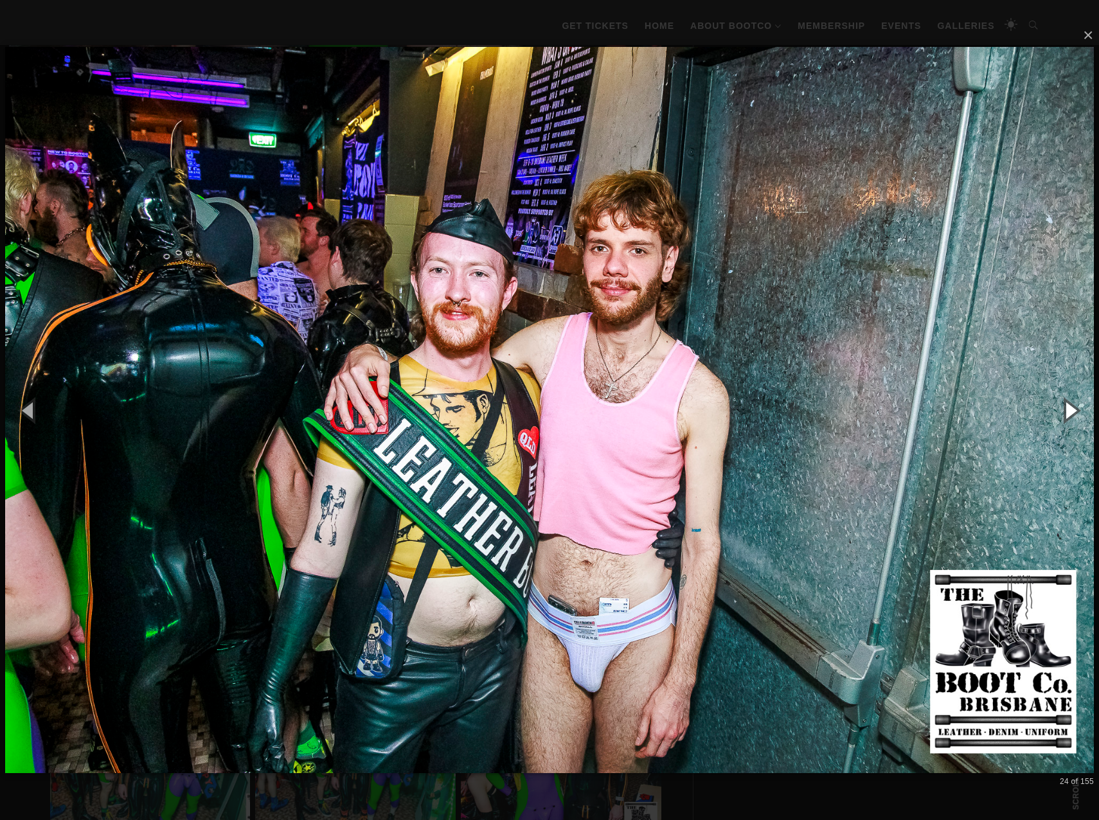
click at [1067, 415] on button "button" at bounding box center [1070, 410] width 58 height 71
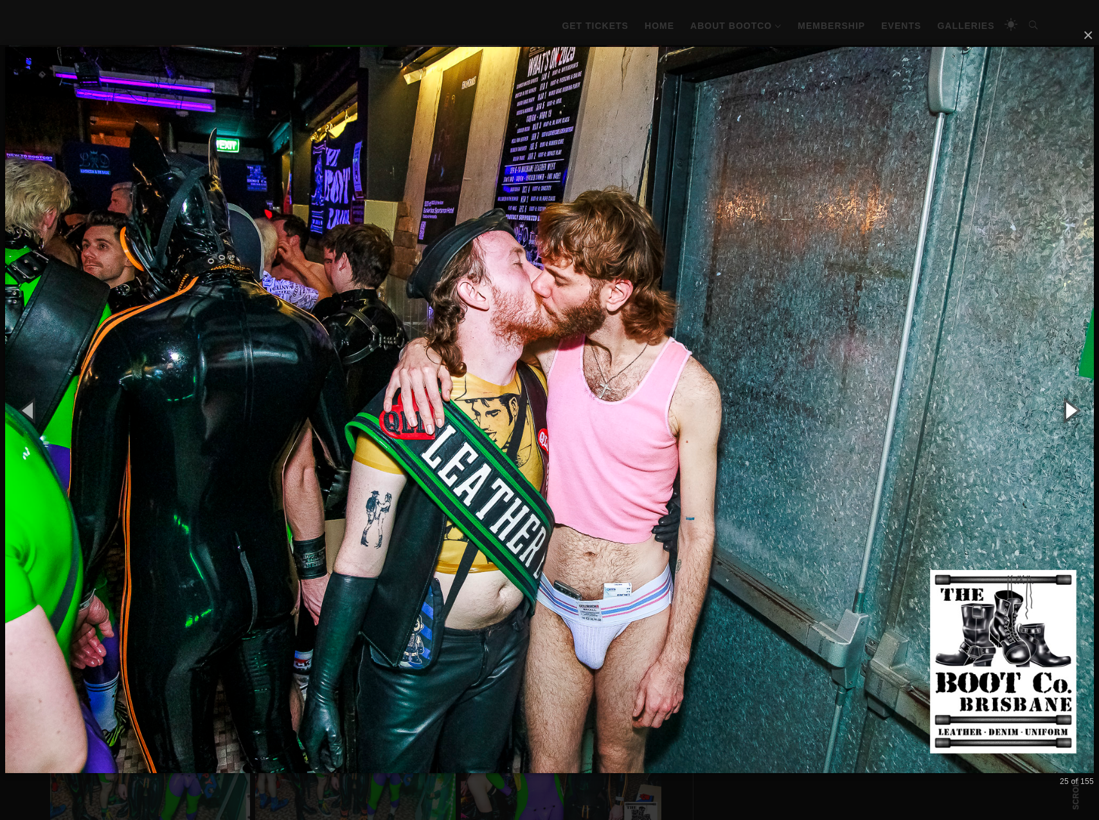
click at [1067, 415] on button "button" at bounding box center [1070, 410] width 58 height 71
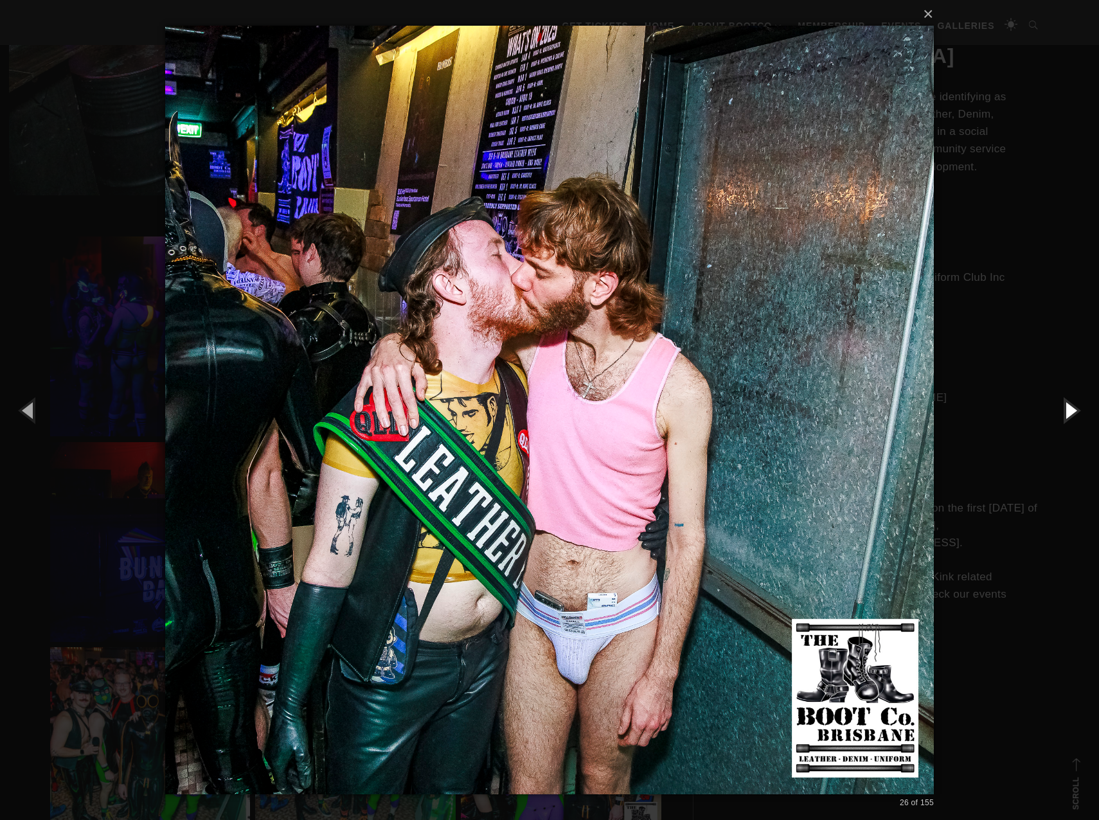
click at [1067, 415] on button "button" at bounding box center [1070, 410] width 58 height 71
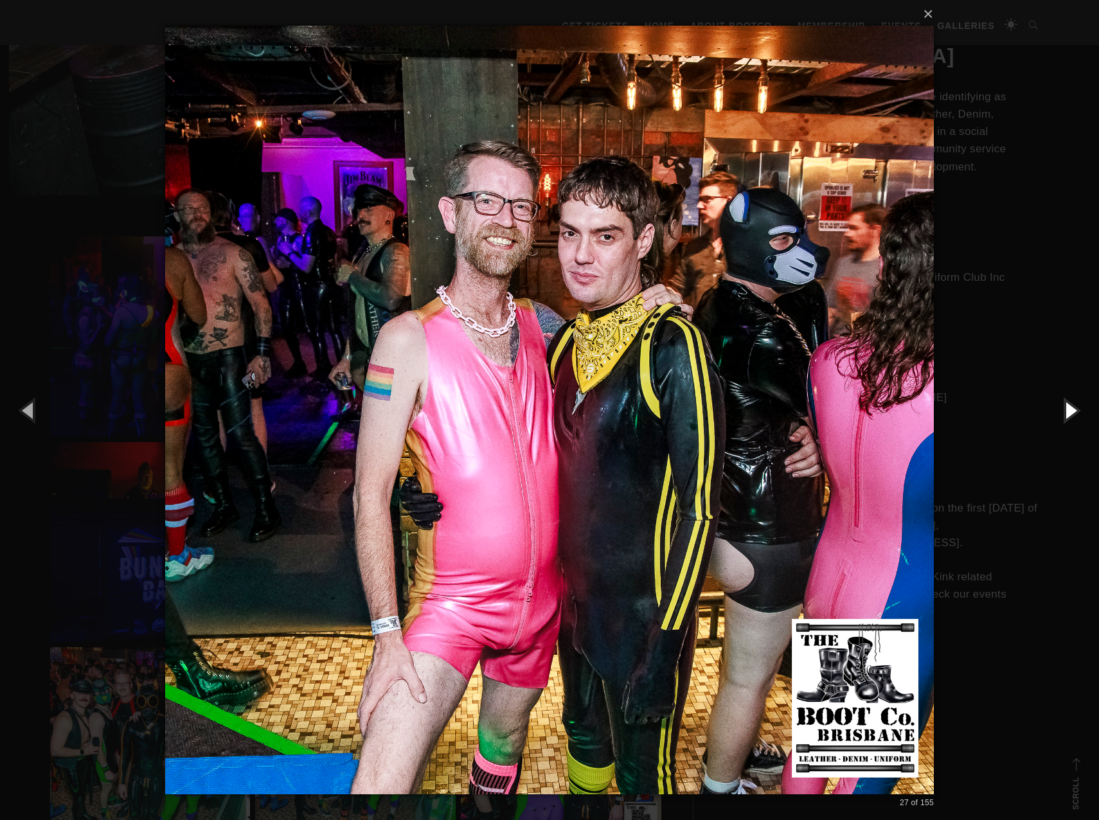
click at [1067, 415] on button "button" at bounding box center [1070, 410] width 58 height 71
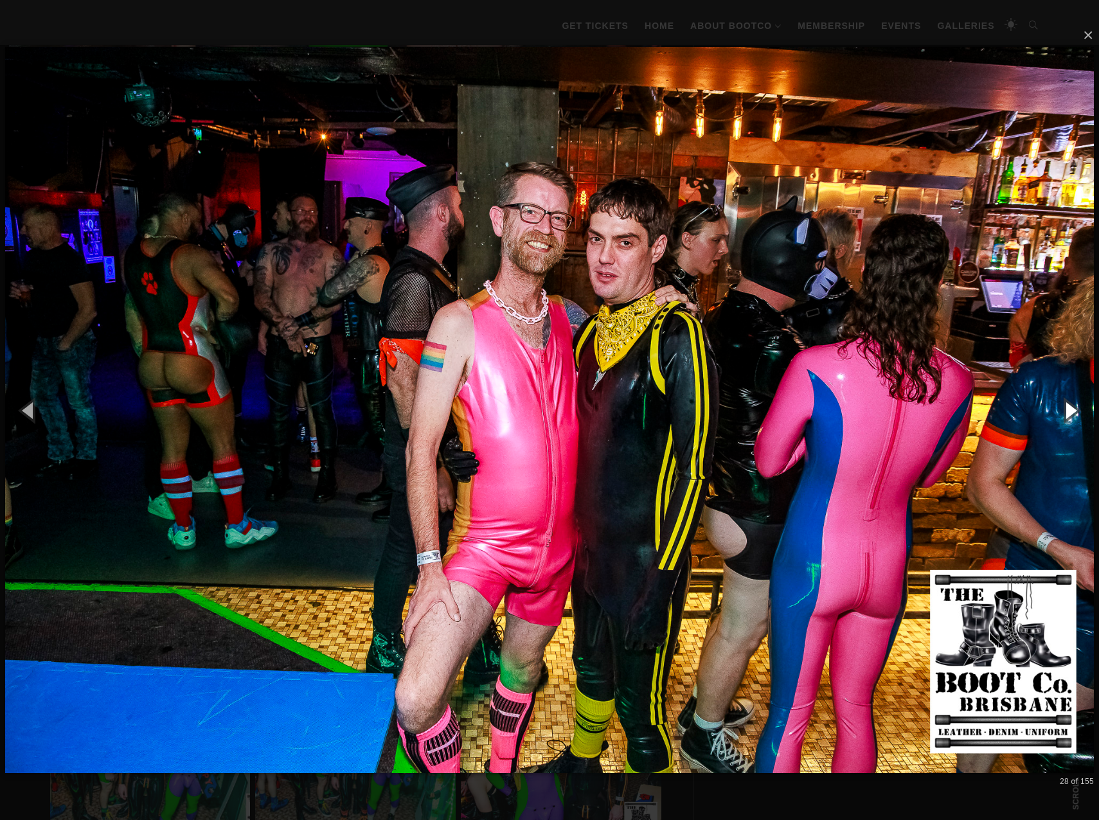
click at [1067, 415] on button "button" at bounding box center [1070, 410] width 58 height 71
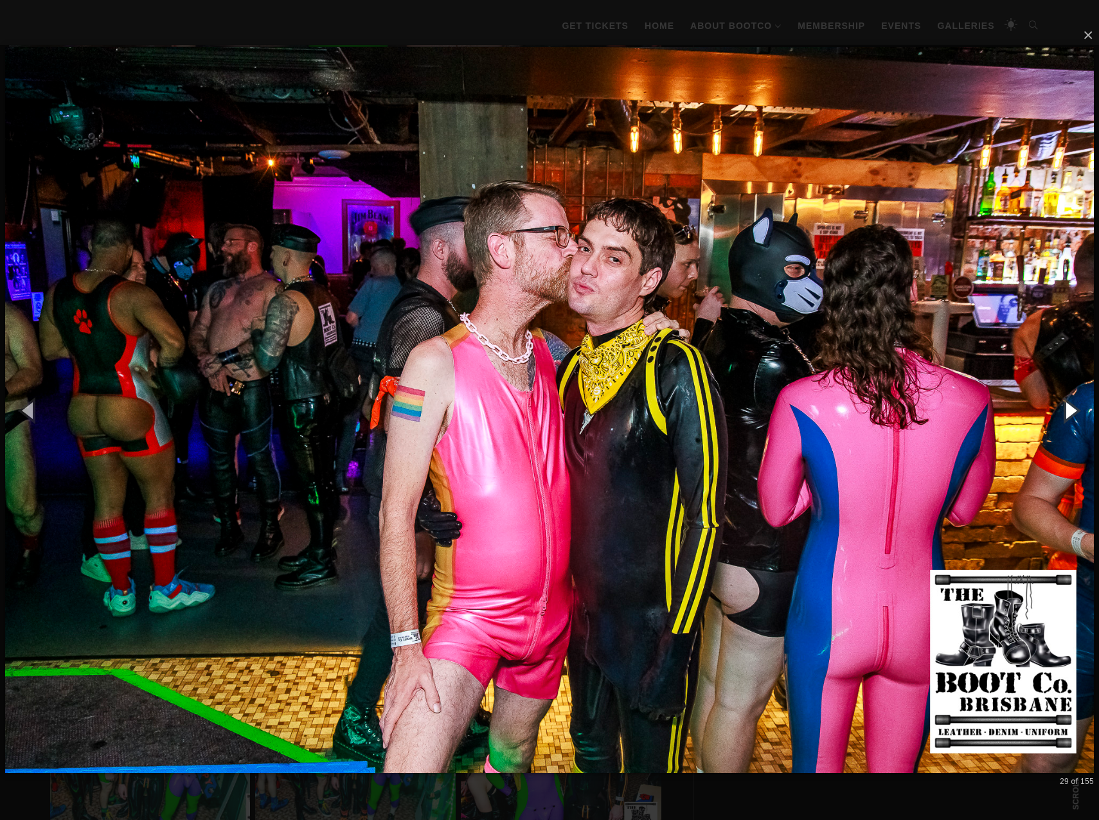
click at [1067, 415] on button "button" at bounding box center [1070, 410] width 58 height 71
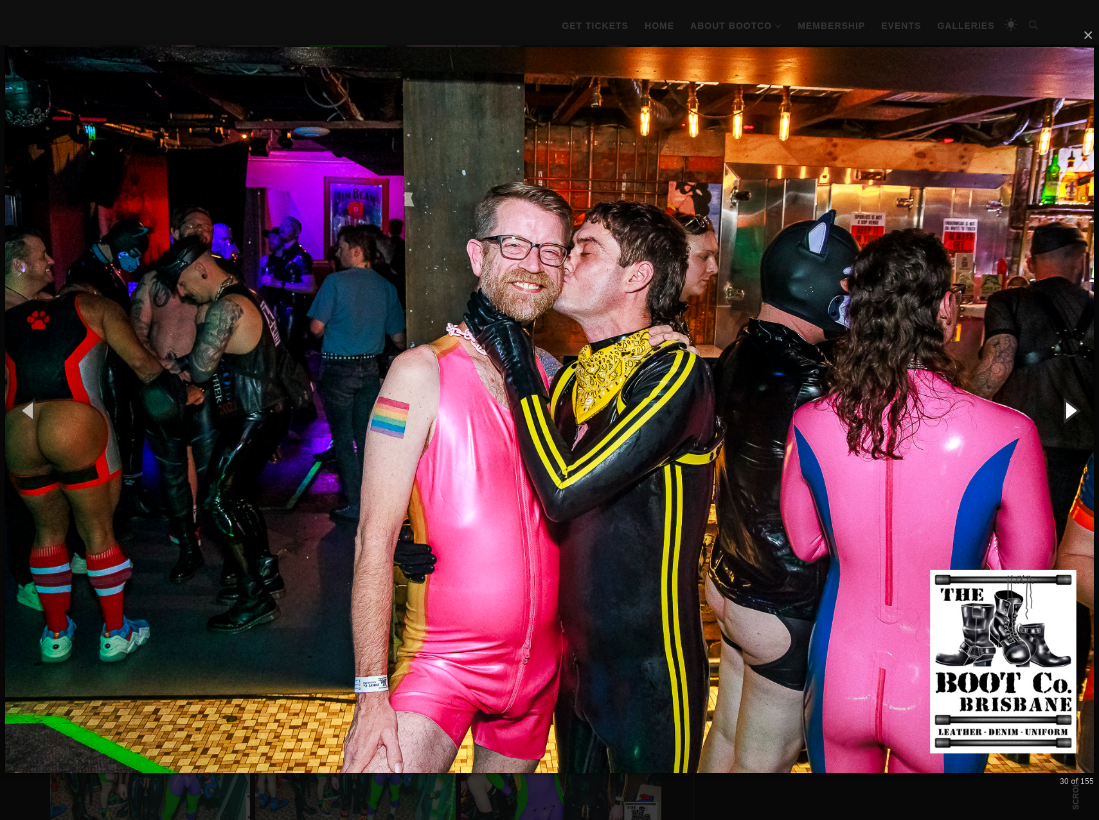
click at [1067, 415] on button "button" at bounding box center [1070, 410] width 58 height 71
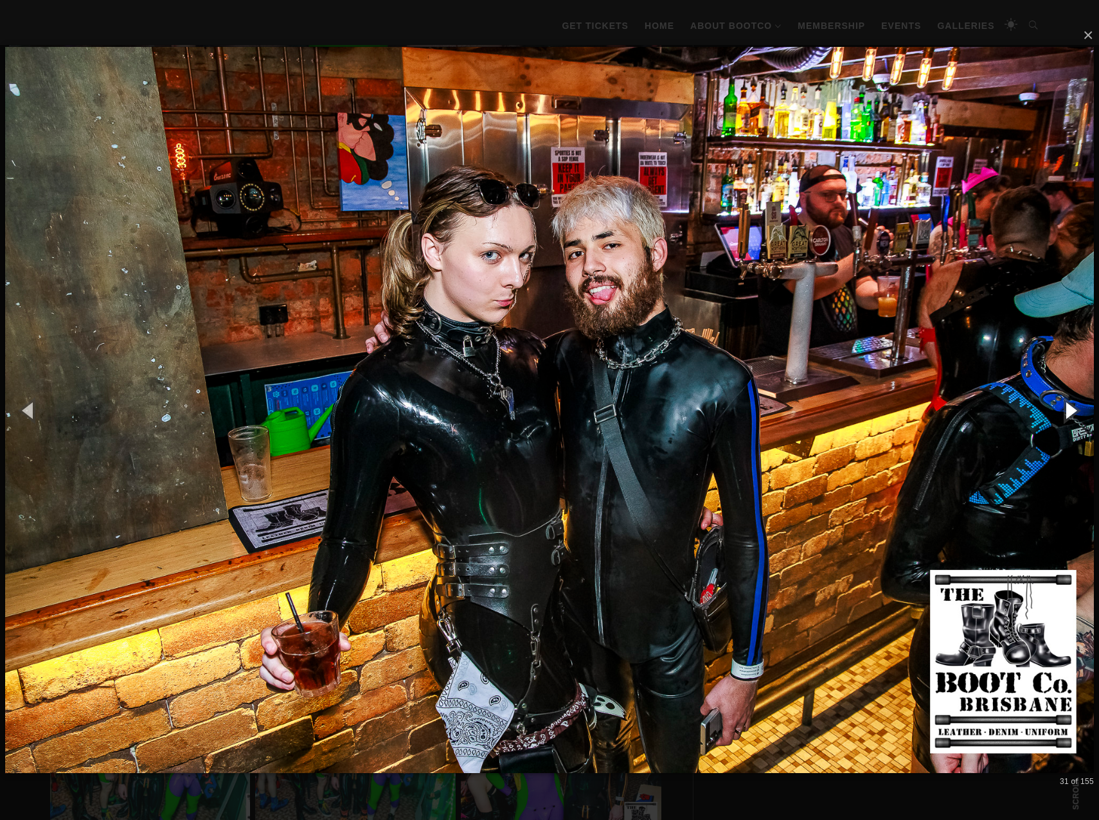
click at [1067, 415] on button "button" at bounding box center [1070, 410] width 58 height 71
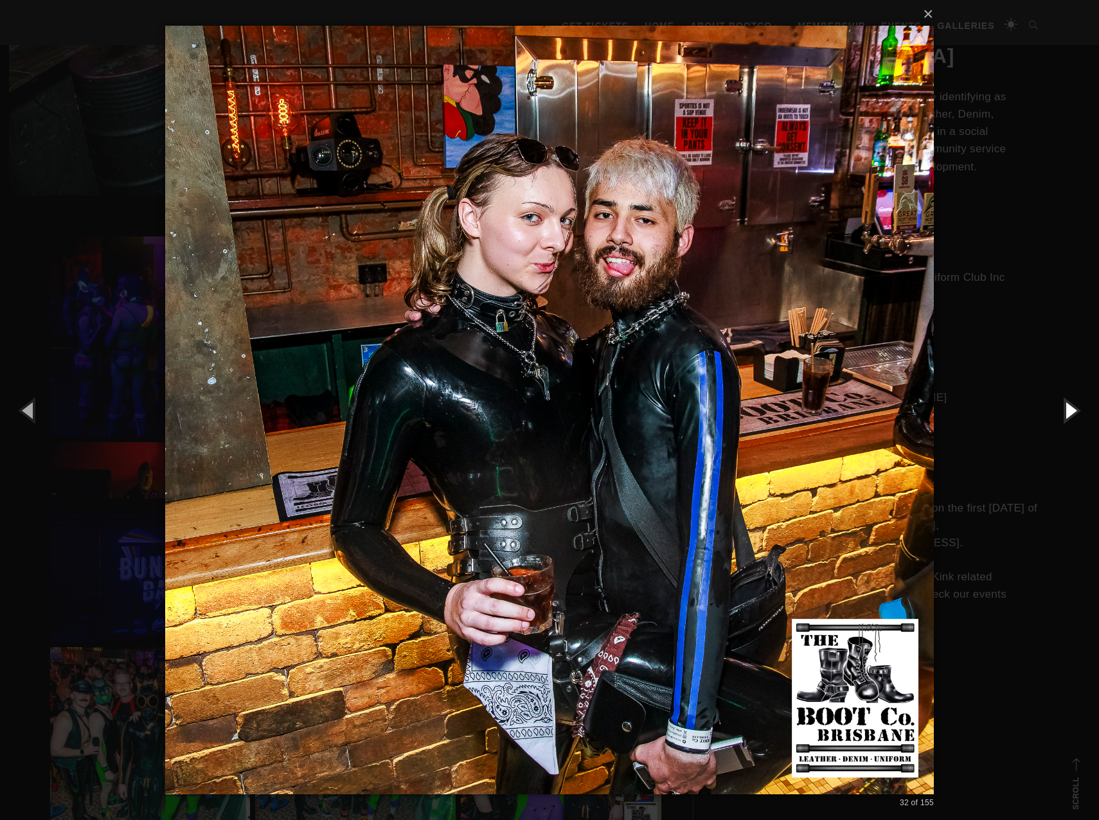
click at [1067, 415] on button "button" at bounding box center [1070, 410] width 58 height 71
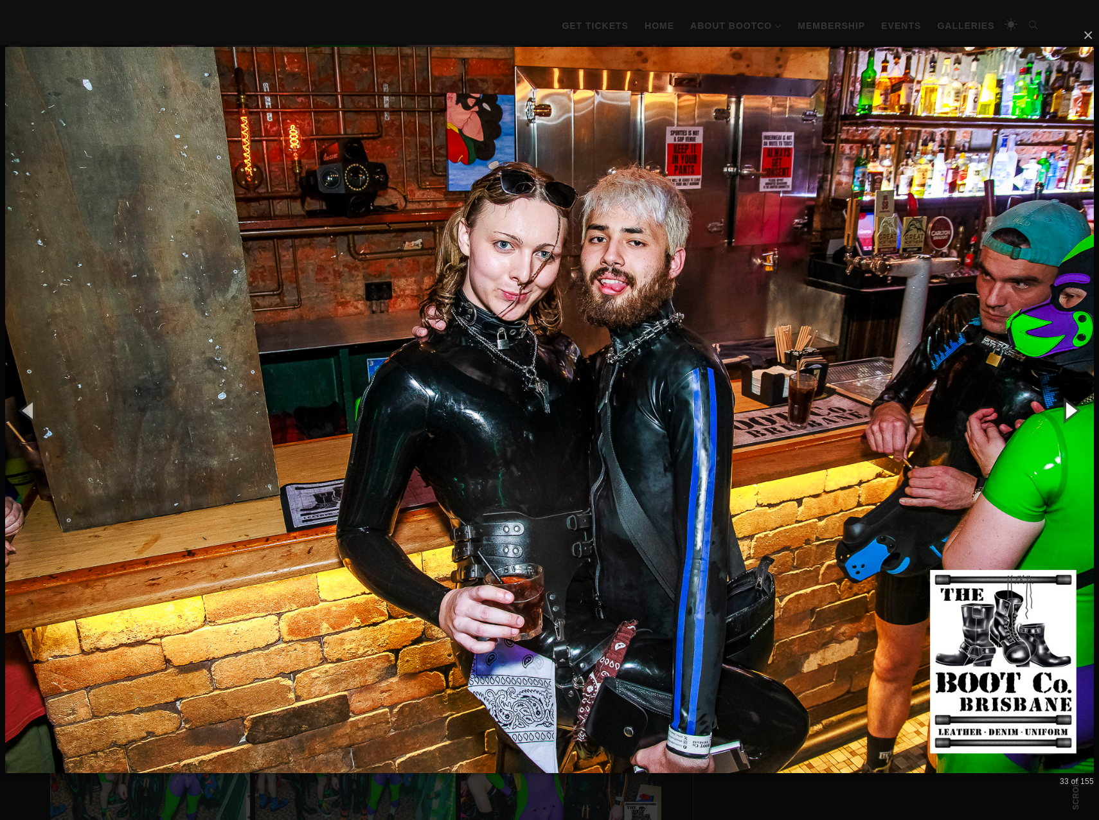
click at [1067, 415] on button "button" at bounding box center [1070, 410] width 58 height 71
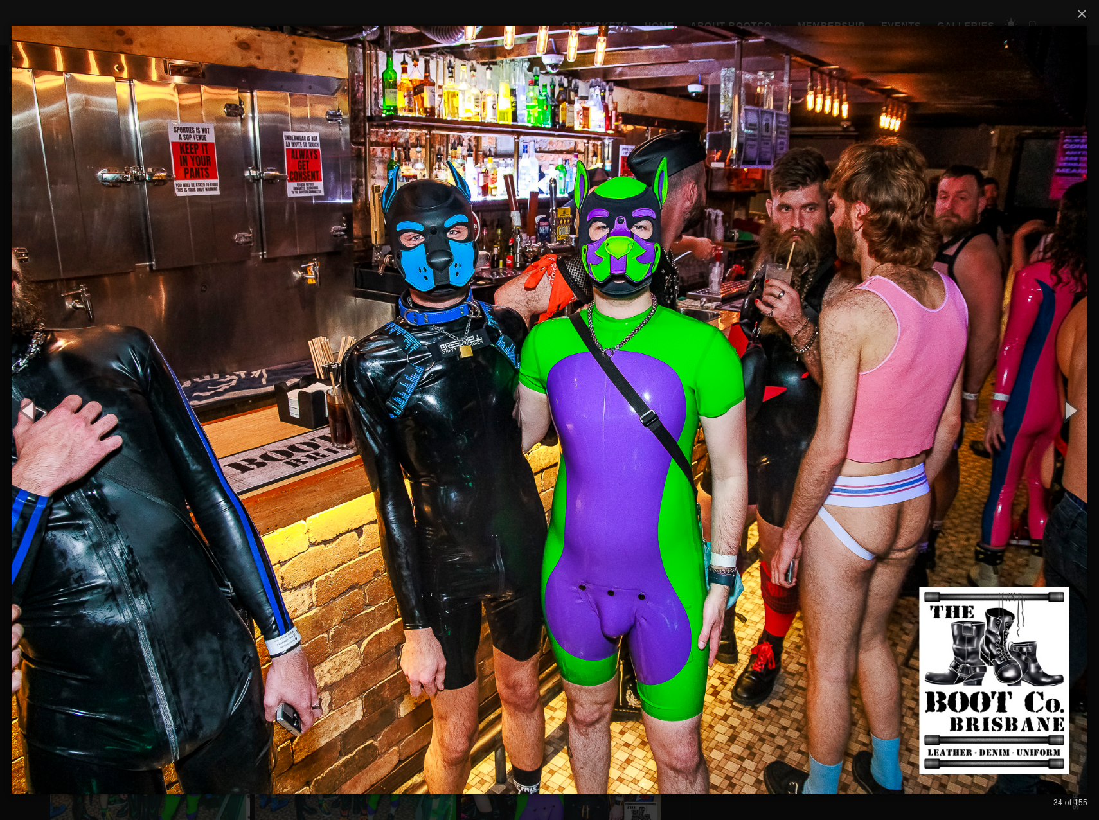
drag, startPoint x: 1067, startPoint y: 415, endPoint x: 1048, endPoint y: 373, distance: 45.8
click at [1048, 373] on img at bounding box center [550, 410] width 1076 height 820
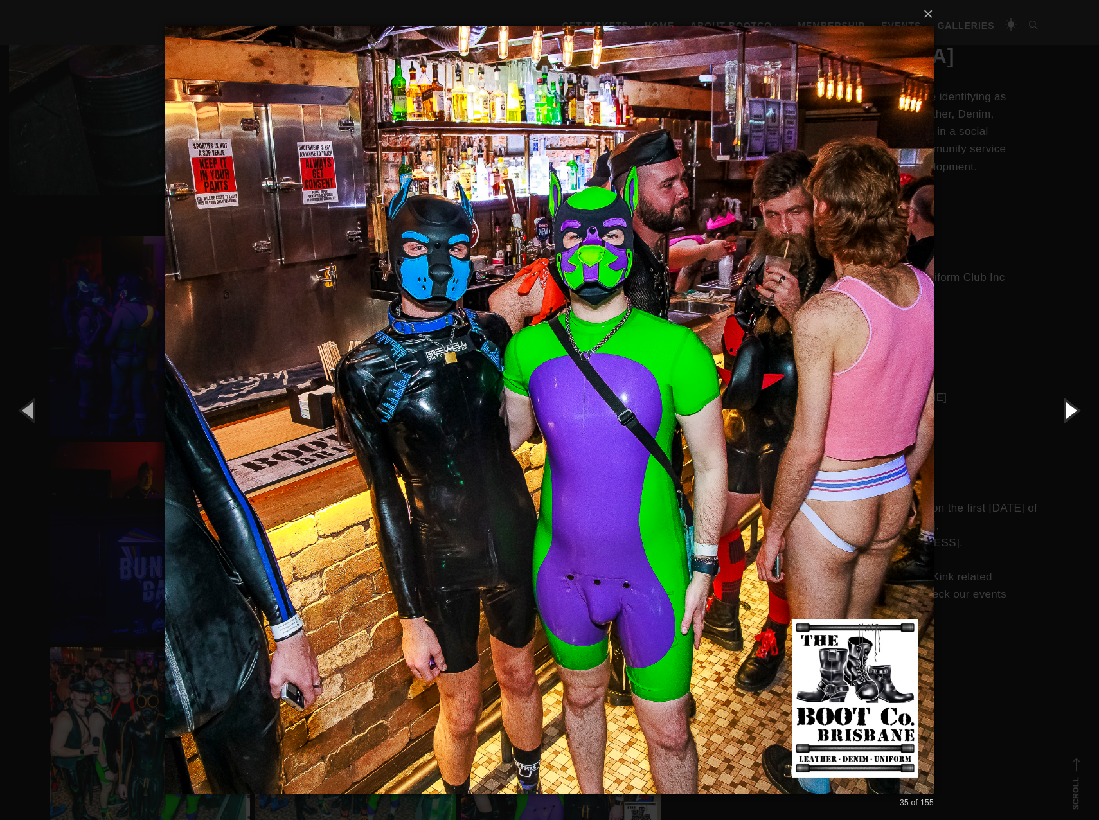
click at [1072, 413] on button "button" at bounding box center [1070, 410] width 58 height 71
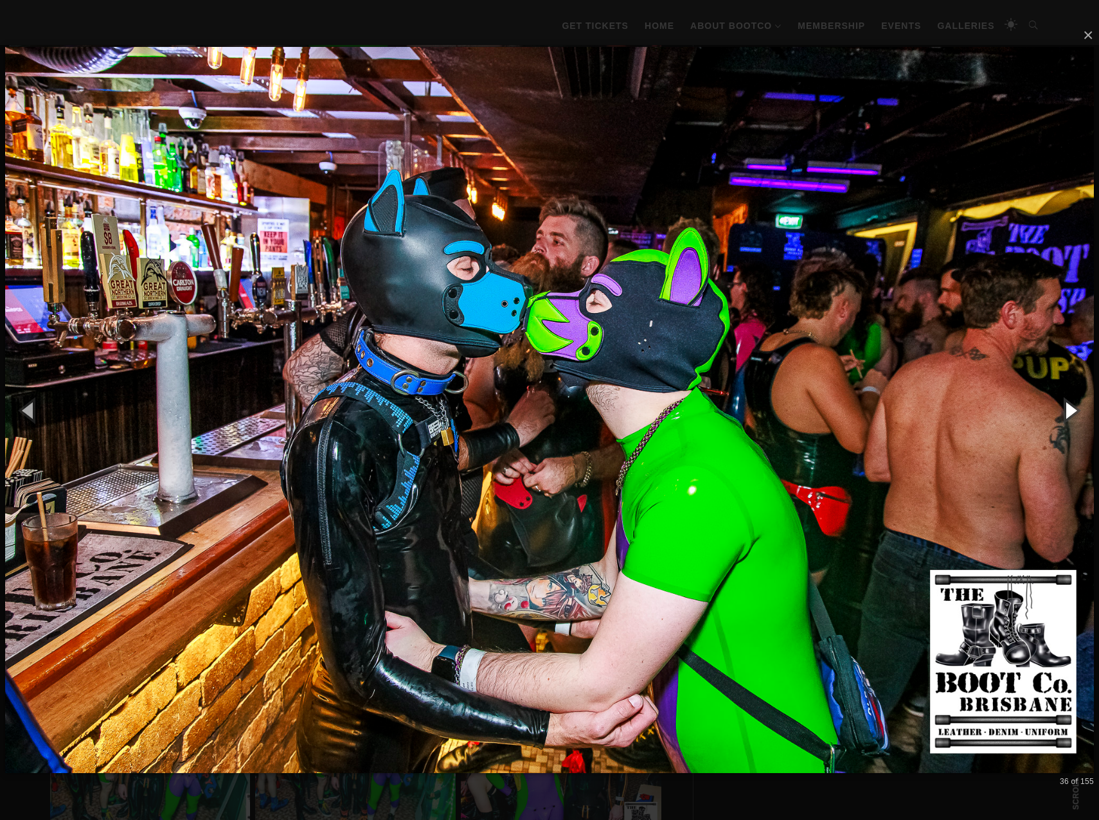
click at [1072, 413] on button "button" at bounding box center [1070, 410] width 58 height 71
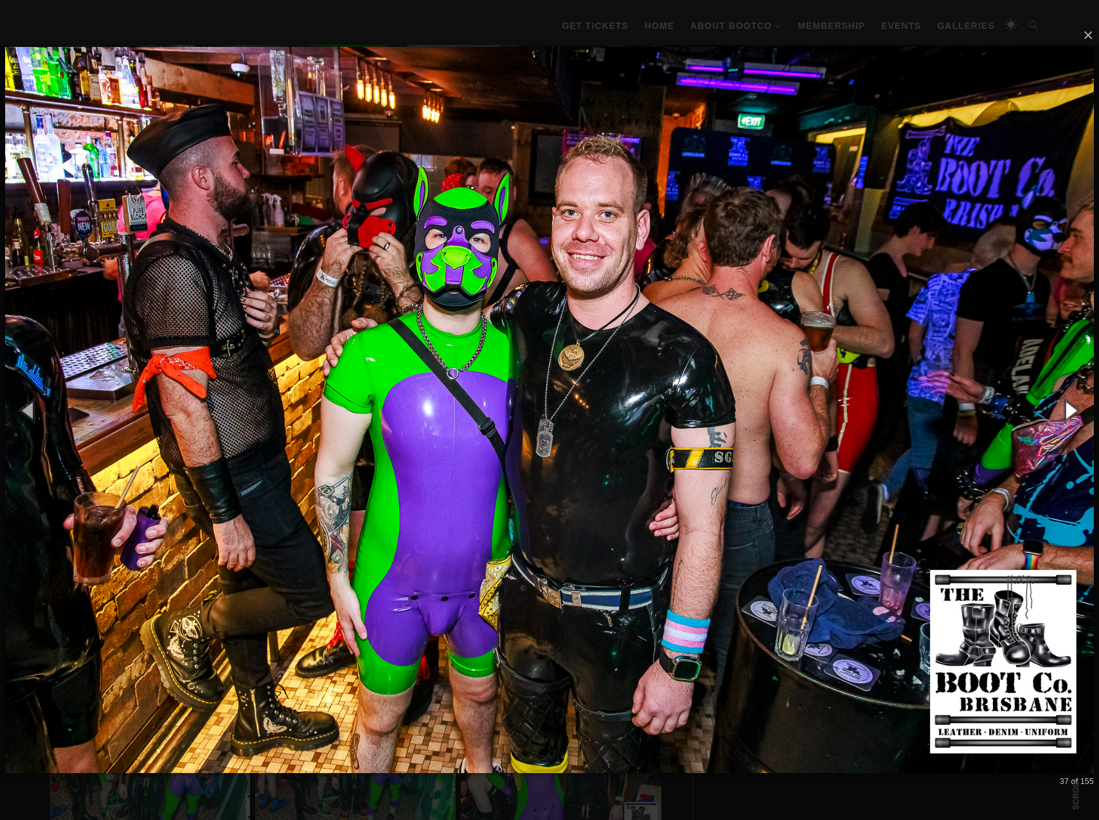
click at [1069, 411] on button "button" at bounding box center [1070, 410] width 58 height 71
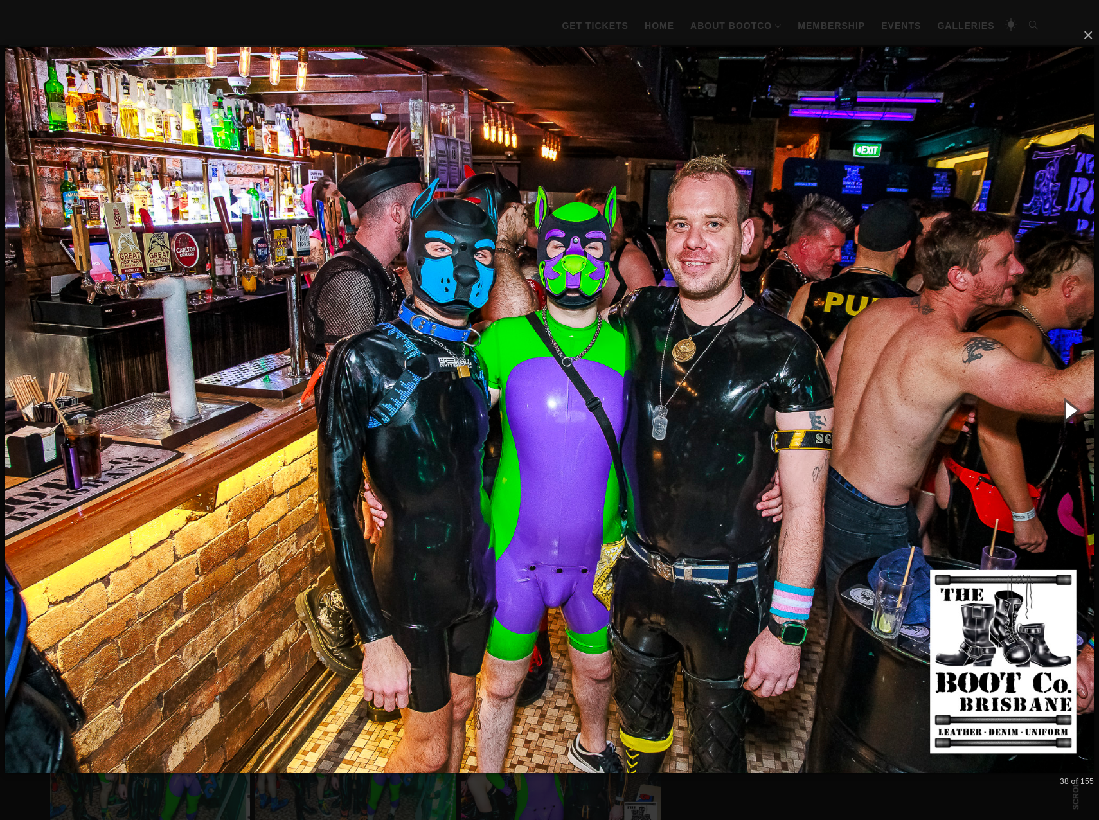
click at [1068, 411] on button "button" at bounding box center [1070, 410] width 58 height 71
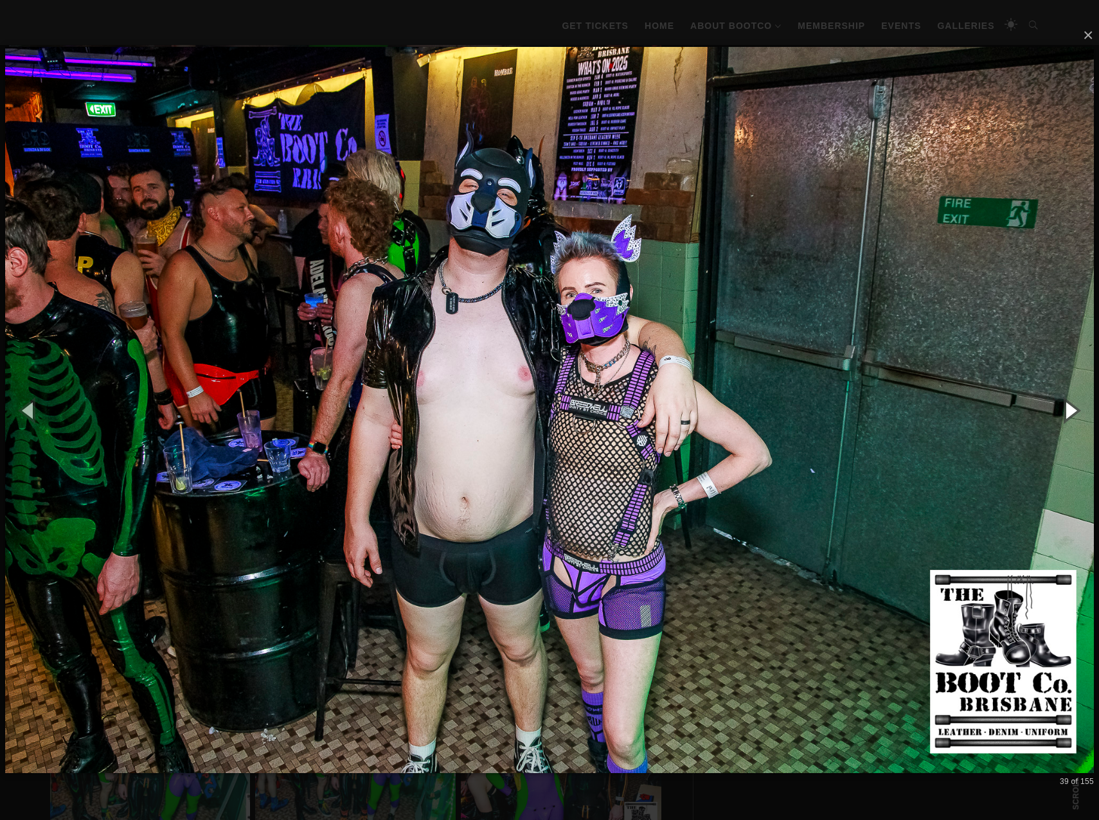
click at [1066, 406] on button "button" at bounding box center [1070, 410] width 58 height 71
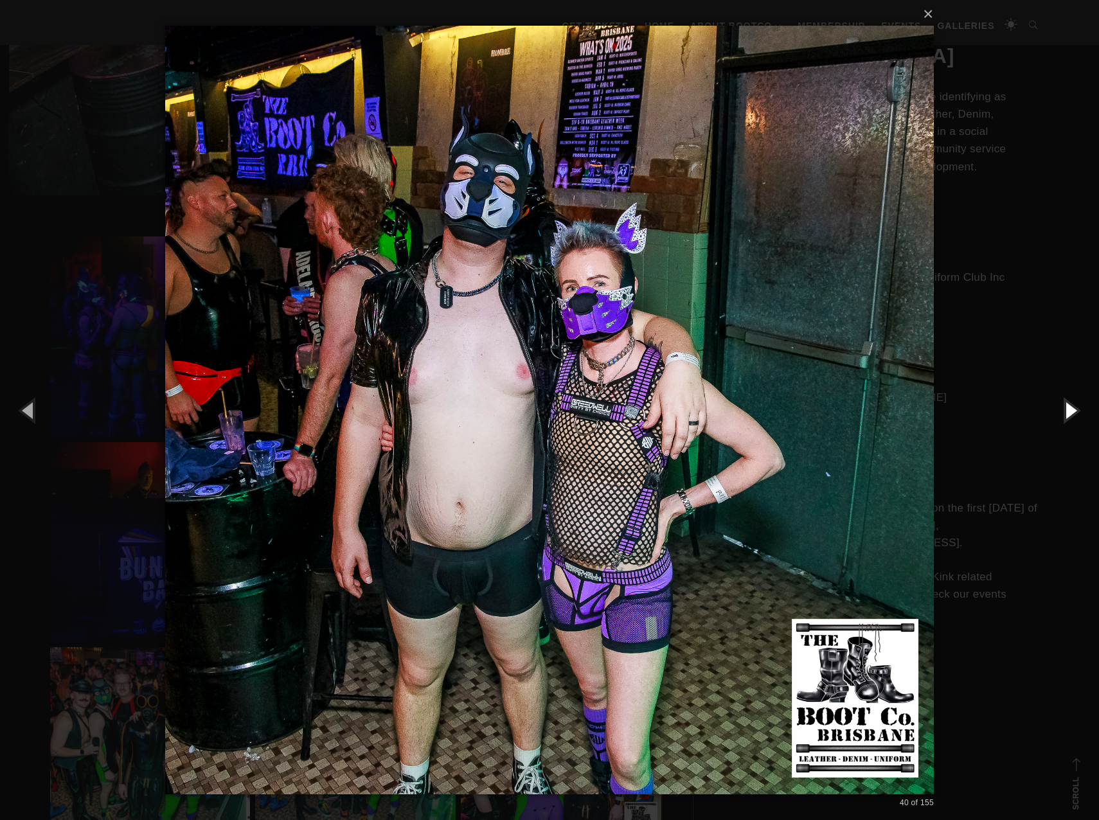
click at [1066, 406] on button "button" at bounding box center [1070, 410] width 58 height 71
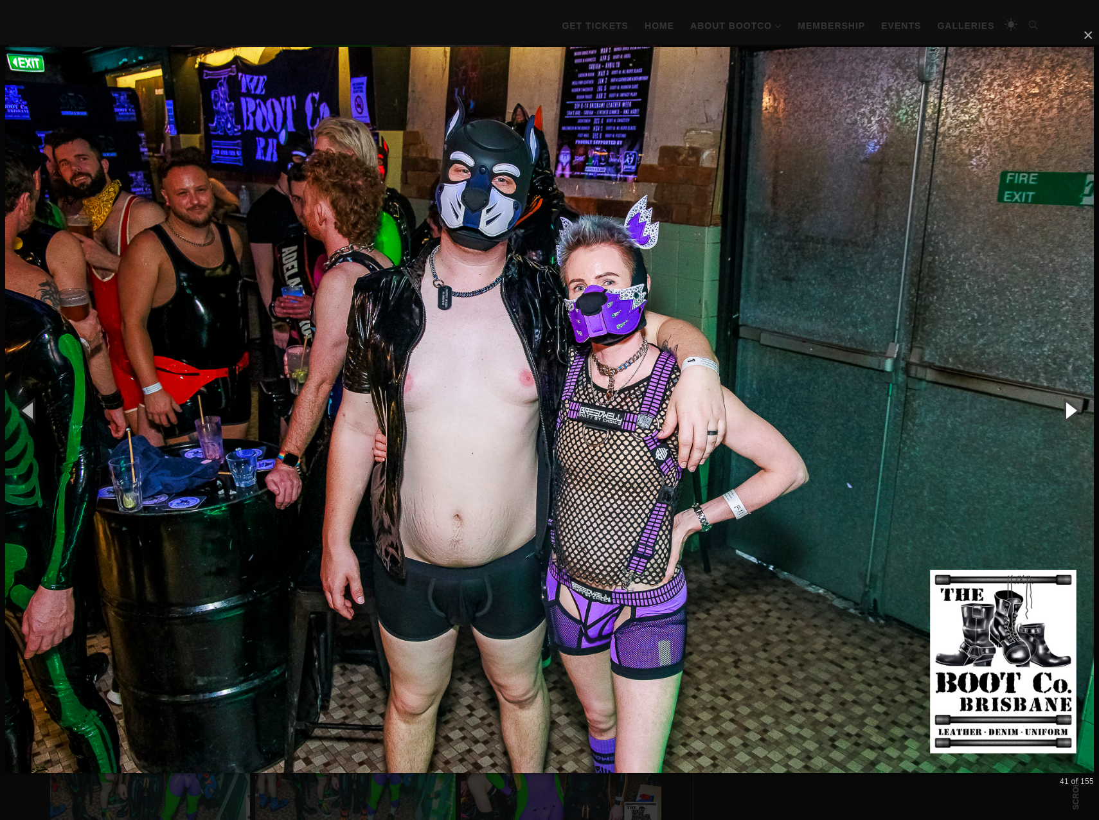
click at [1066, 406] on button "button" at bounding box center [1070, 410] width 58 height 71
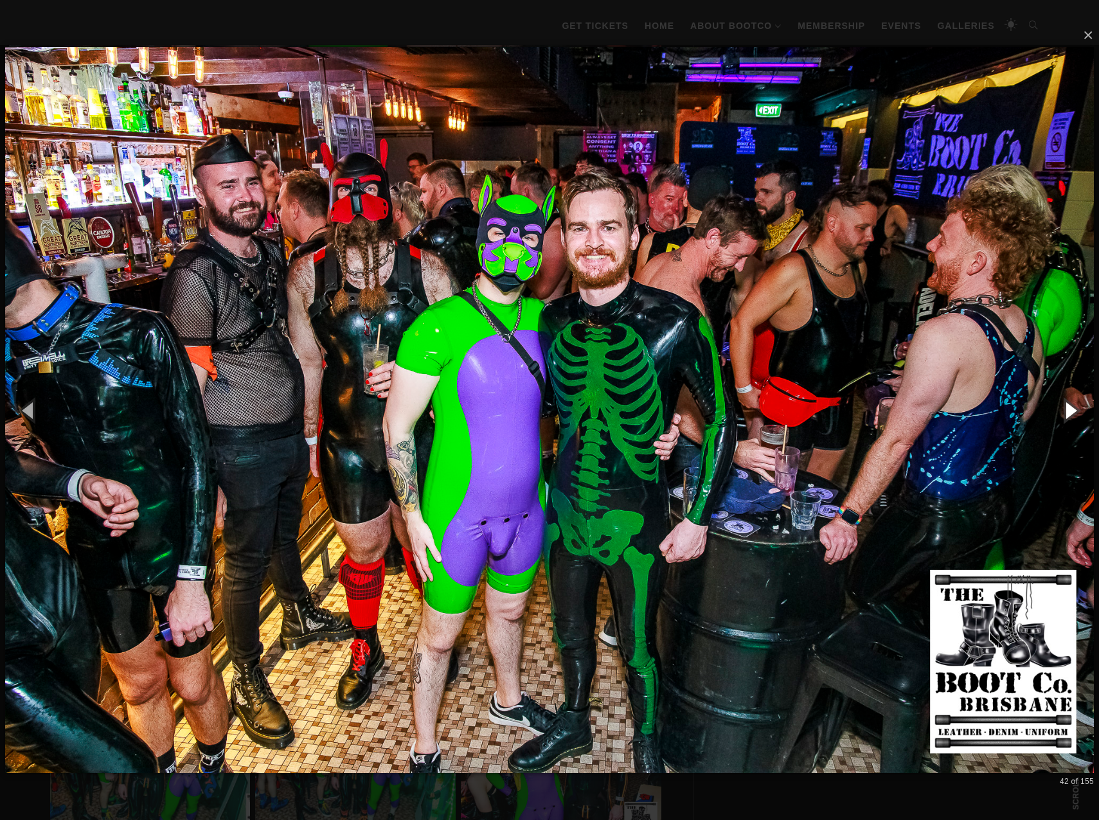
click at [1066, 406] on button "button" at bounding box center [1070, 410] width 58 height 71
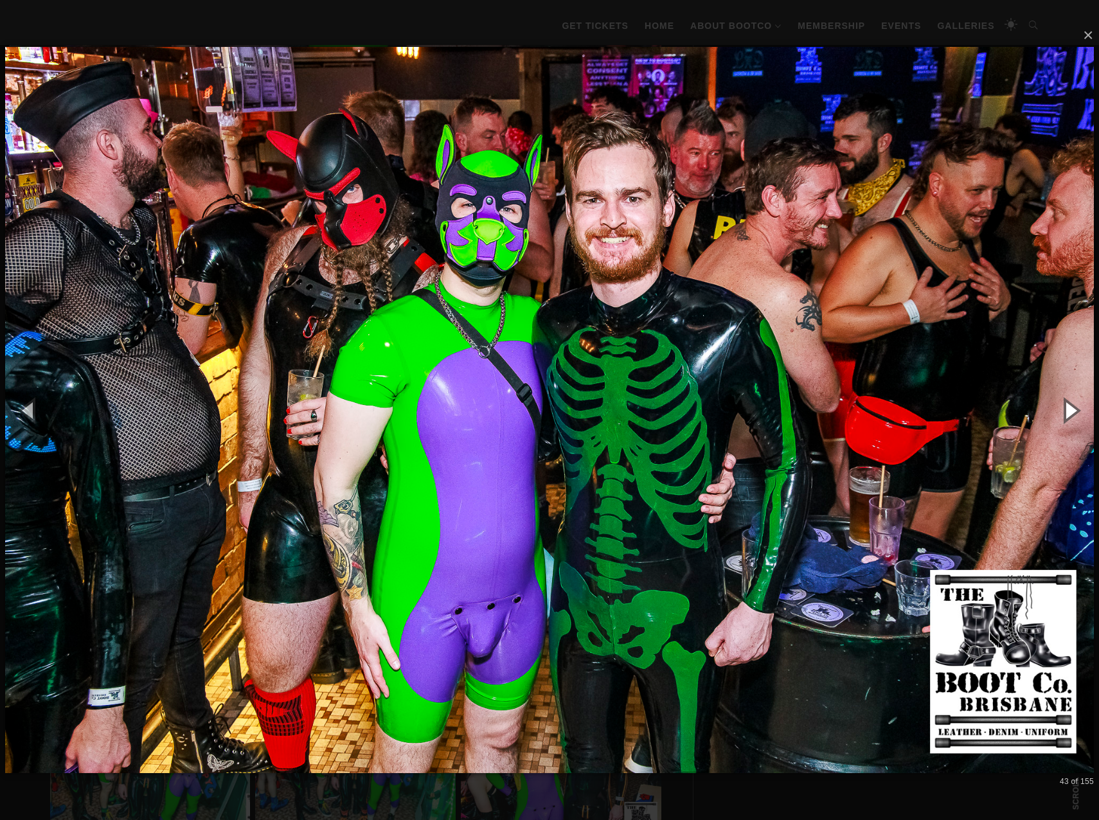
click at [1066, 406] on button "button" at bounding box center [1070, 410] width 58 height 71
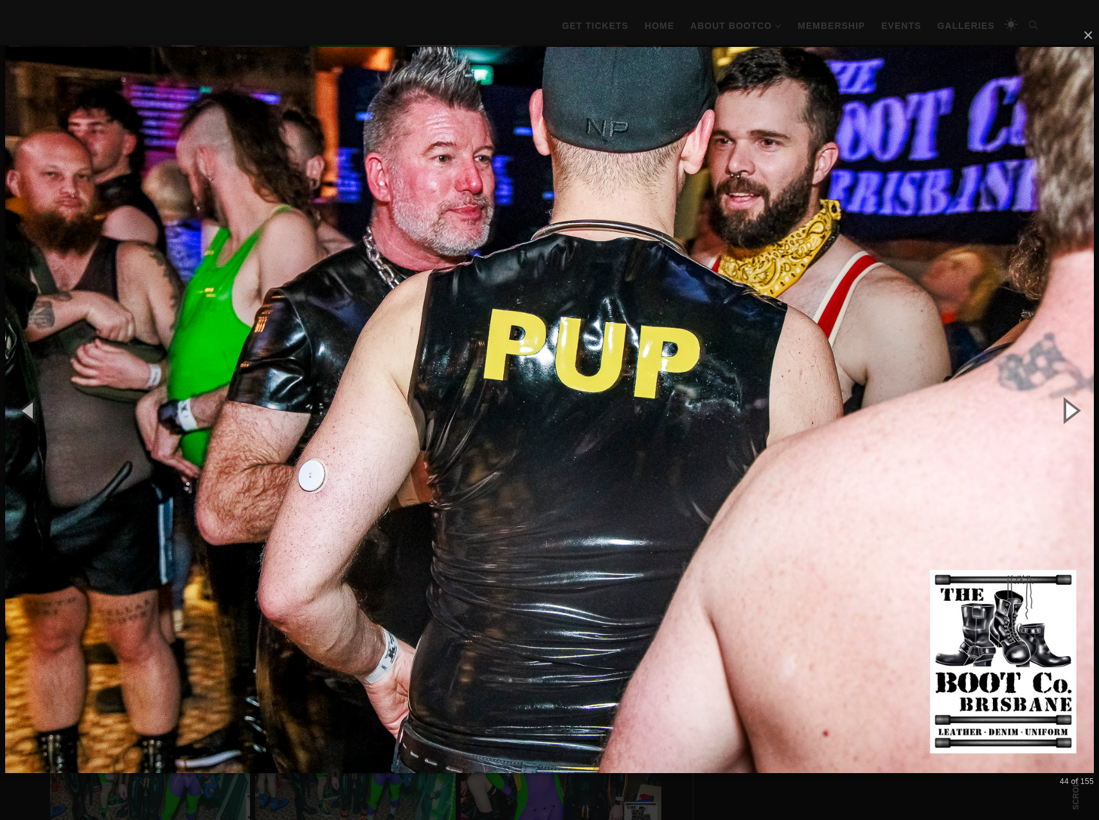
click at [1066, 406] on button "button" at bounding box center [1070, 410] width 58 height 71
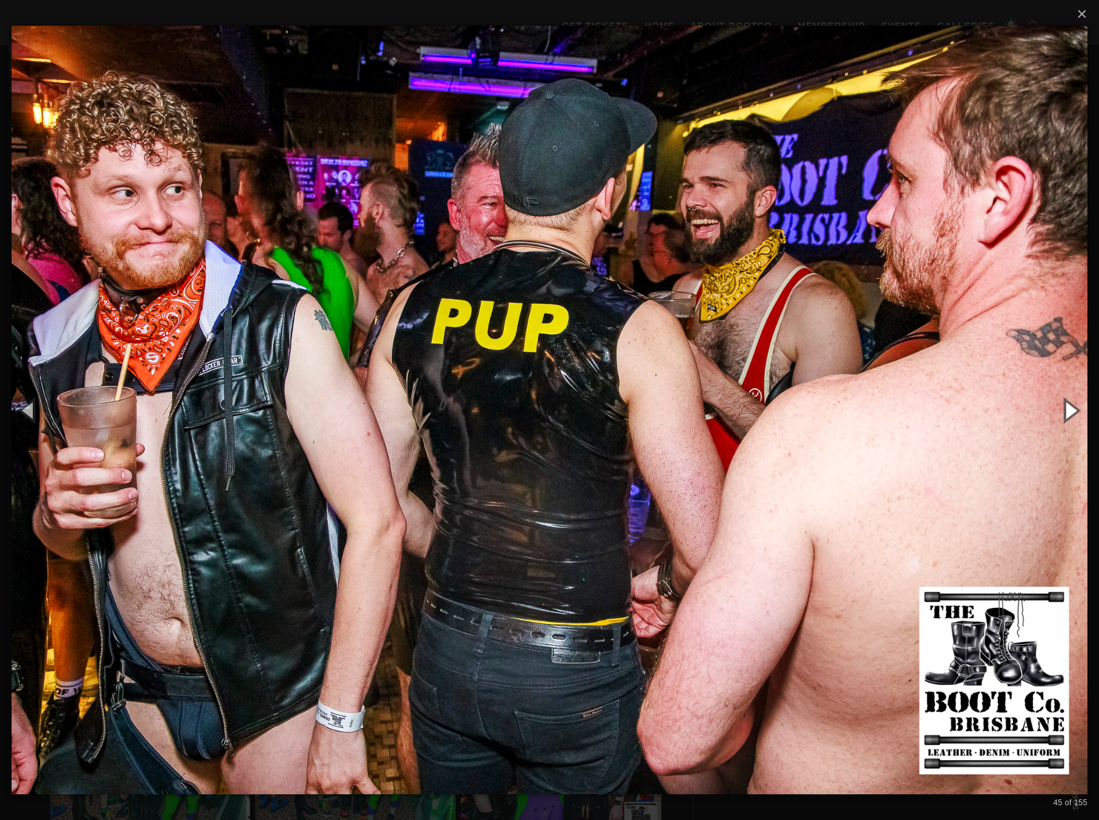
click at [1066, 406] on button "button" at bounding box center [1070, 410] width 58 height 71
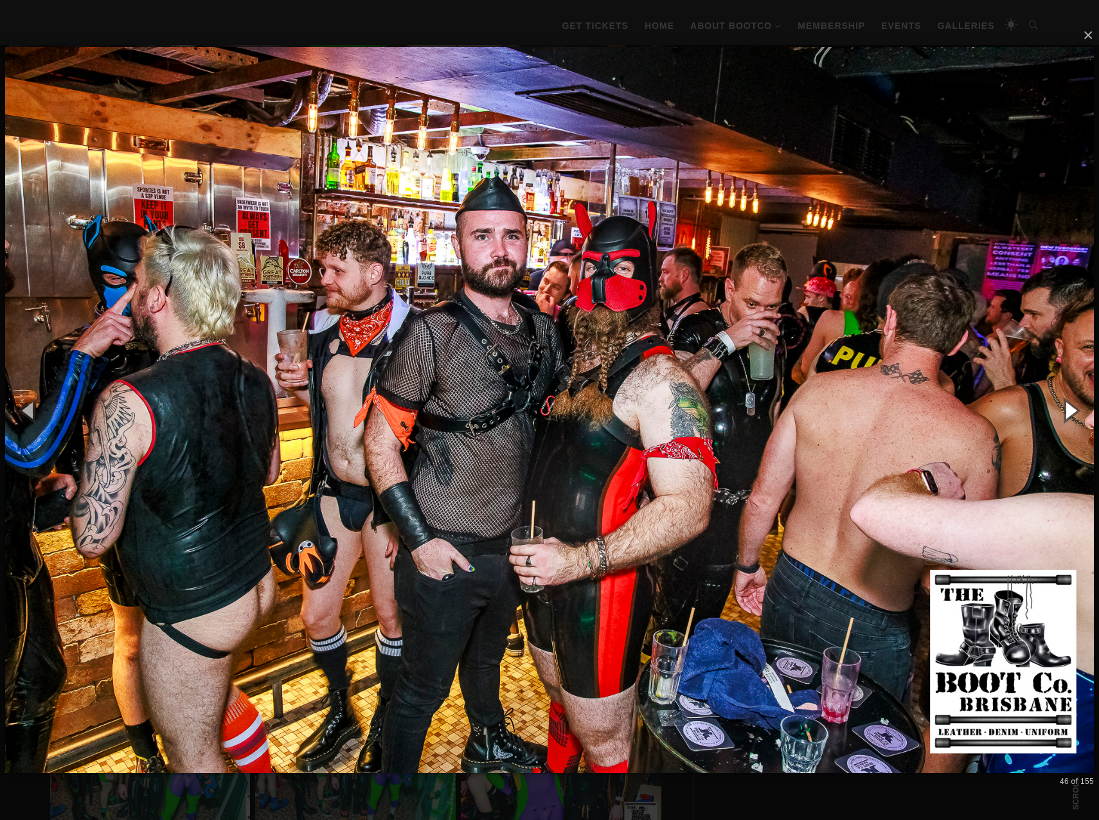
click at [1066, 406] on button "button" at bounding box center [1070, 410] width 58 height 71
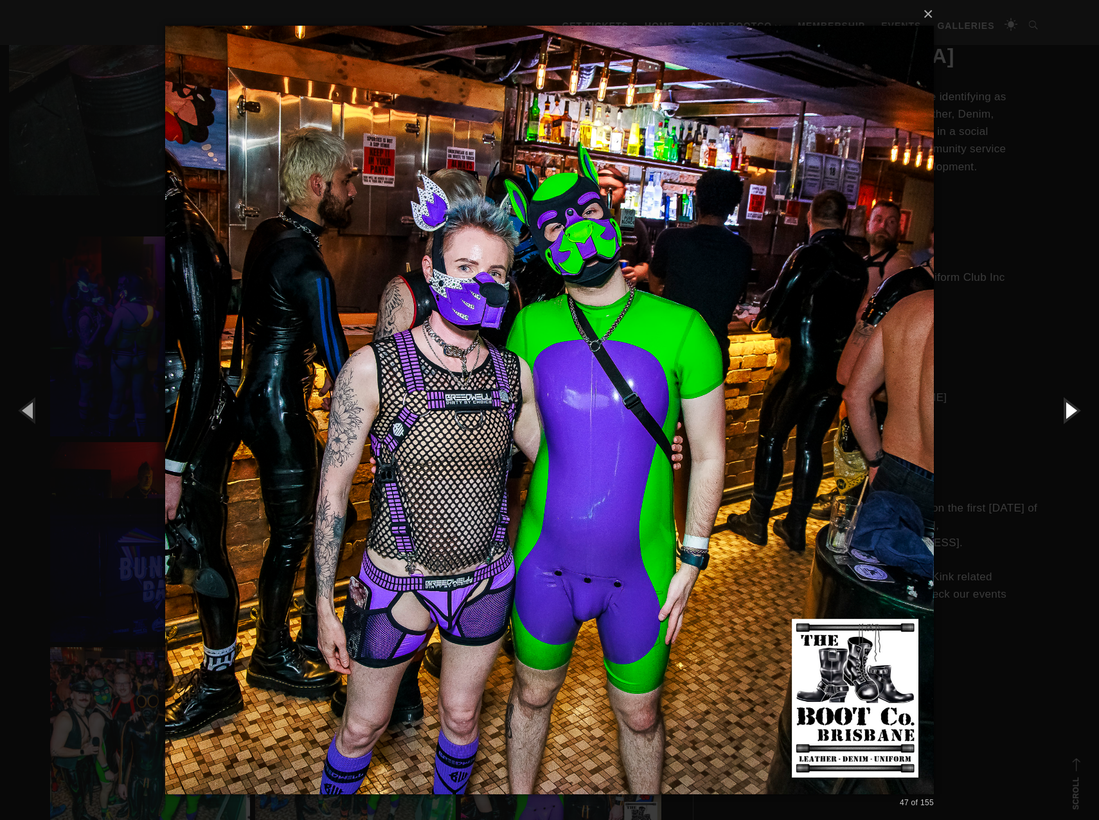
click at [1066, 406] on button "button" at bounding box center [1070, 410] width 58 height 71
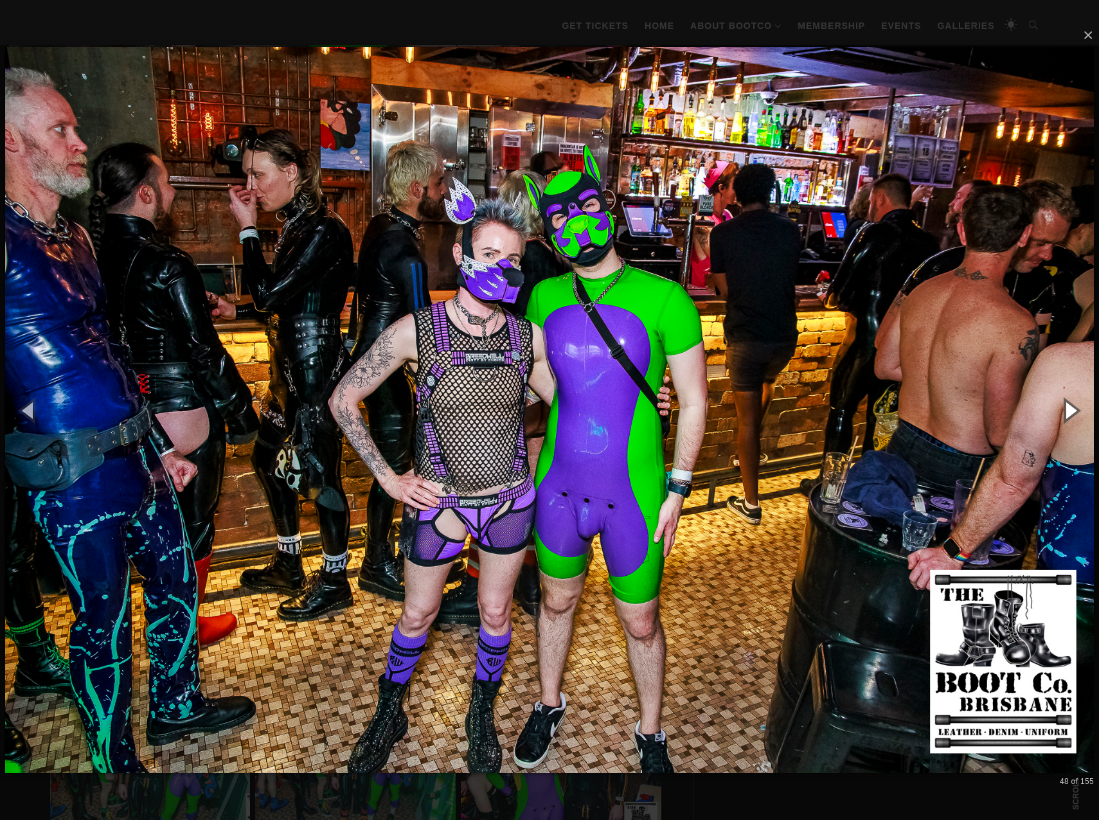
click at [1066, 406] on button "button" at bounding box center [1070, 410] width 58 height 71
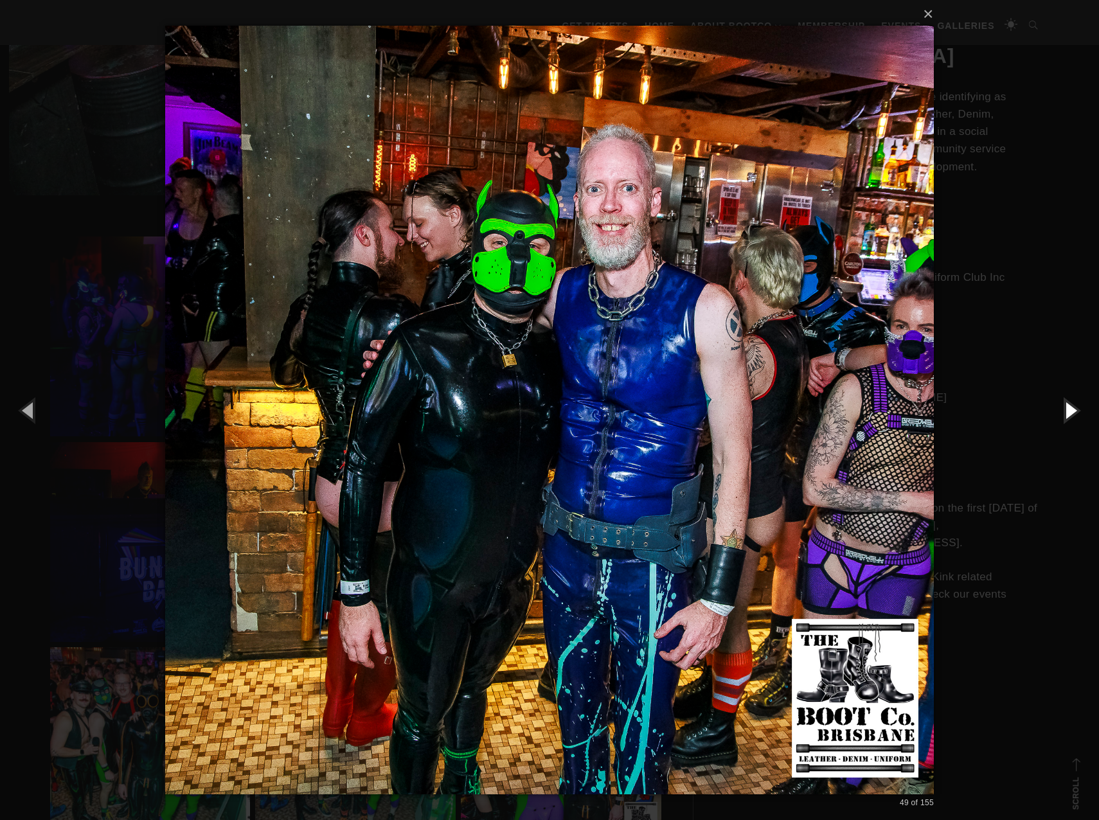
click at [1066, 406] on button "button" at bounding box center [1070, 410] width 58 height 71
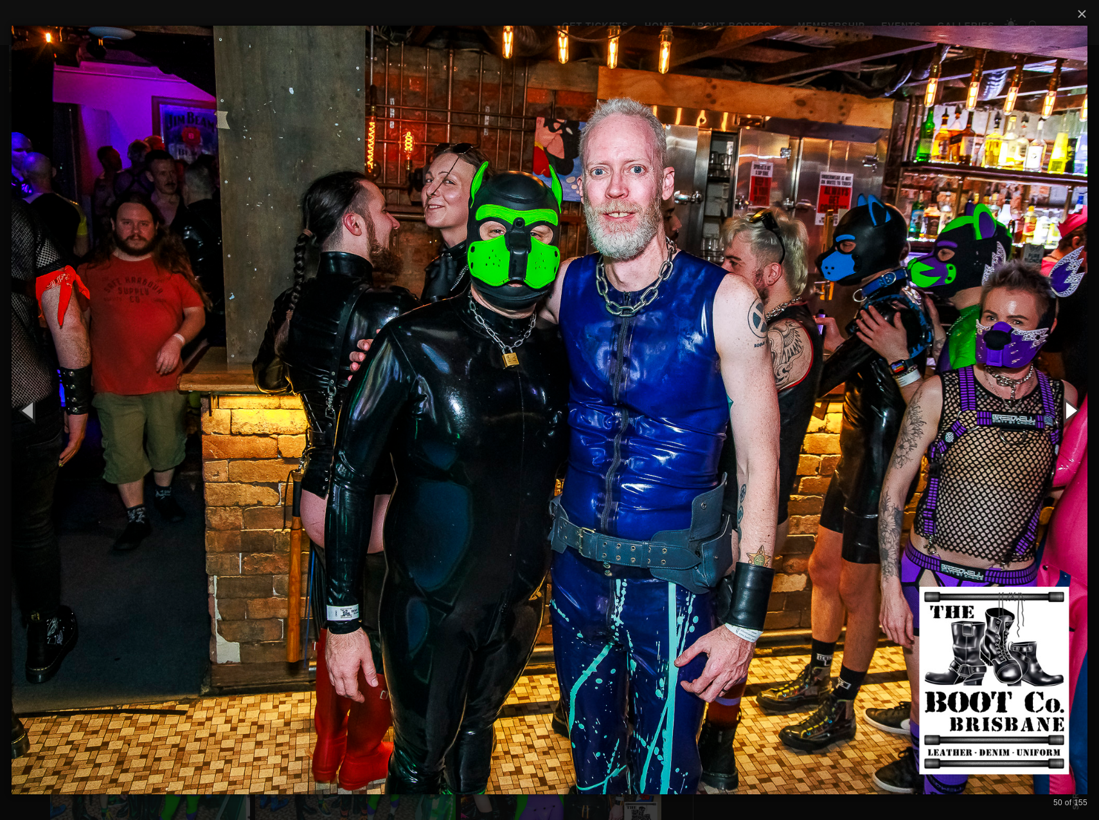
click at [1066, 406] on button "button" at bounding box center [1070, 410] width 58 height 71
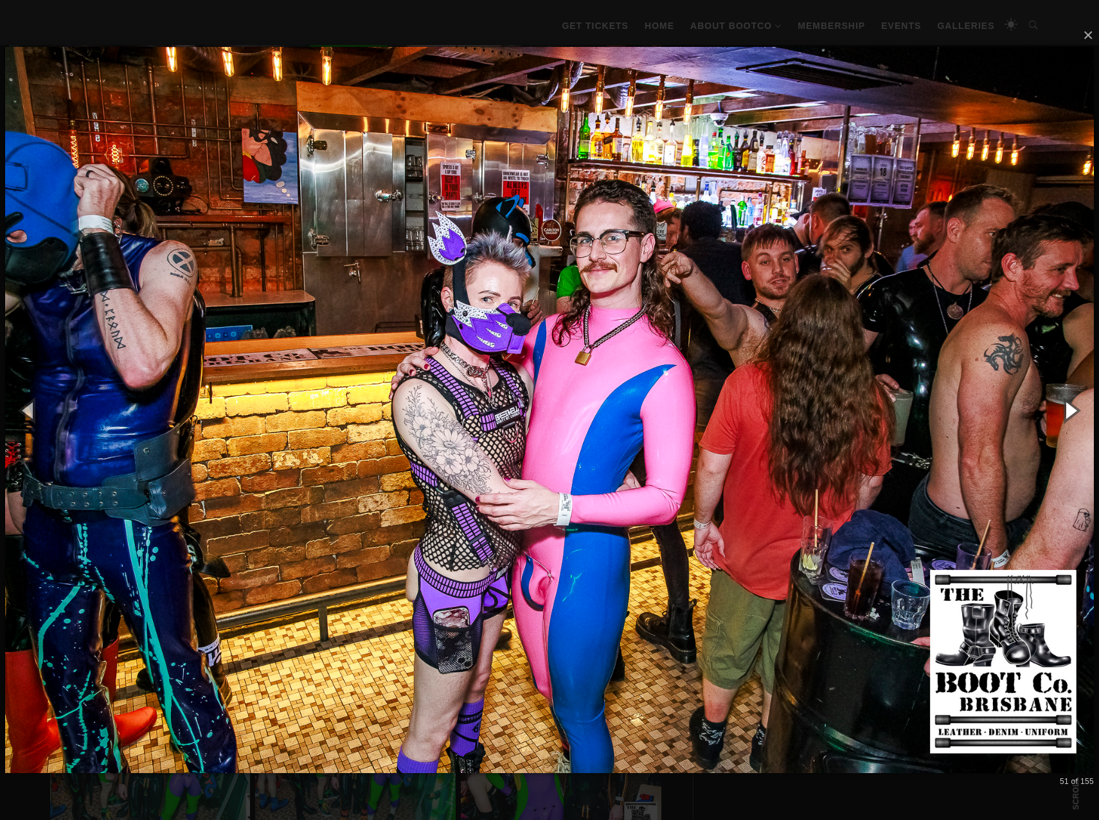
click at [1066, 406] on button "button" at bounding box center [1070, 410] width 58 height 71
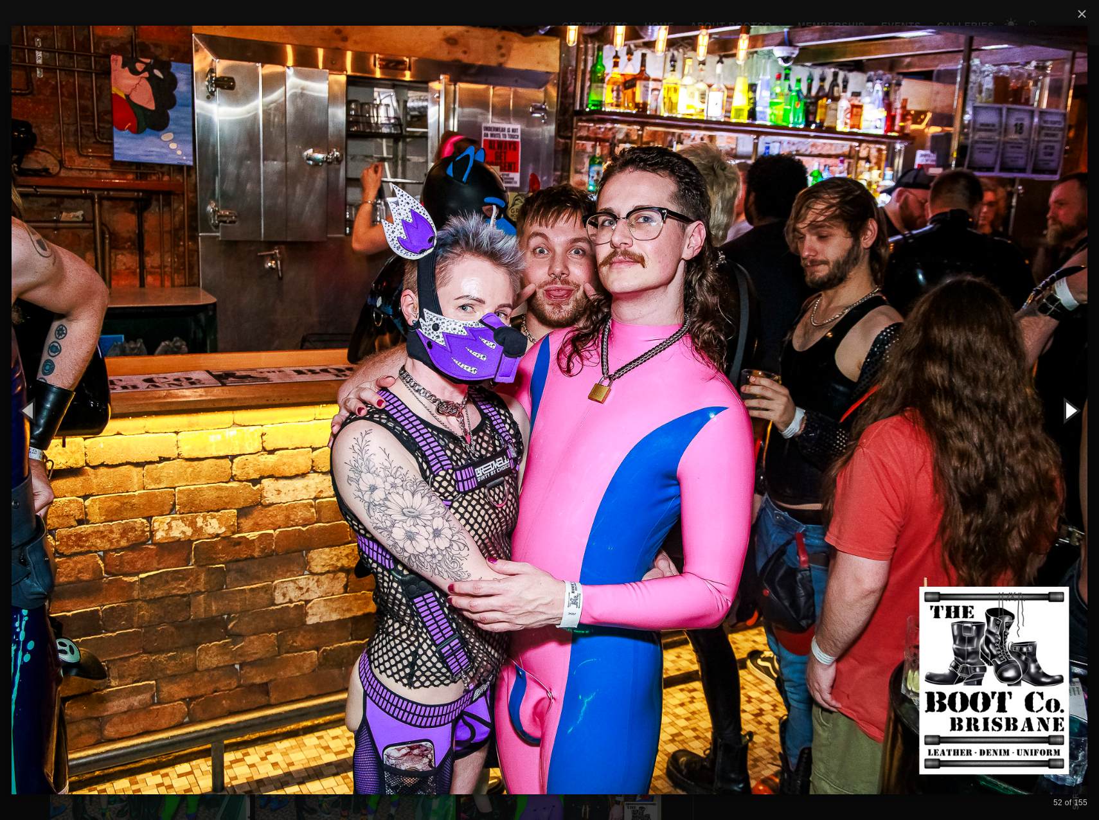
click at [1066, 406] on button "button" at bounding box center [1070, 410] width 58 height 71
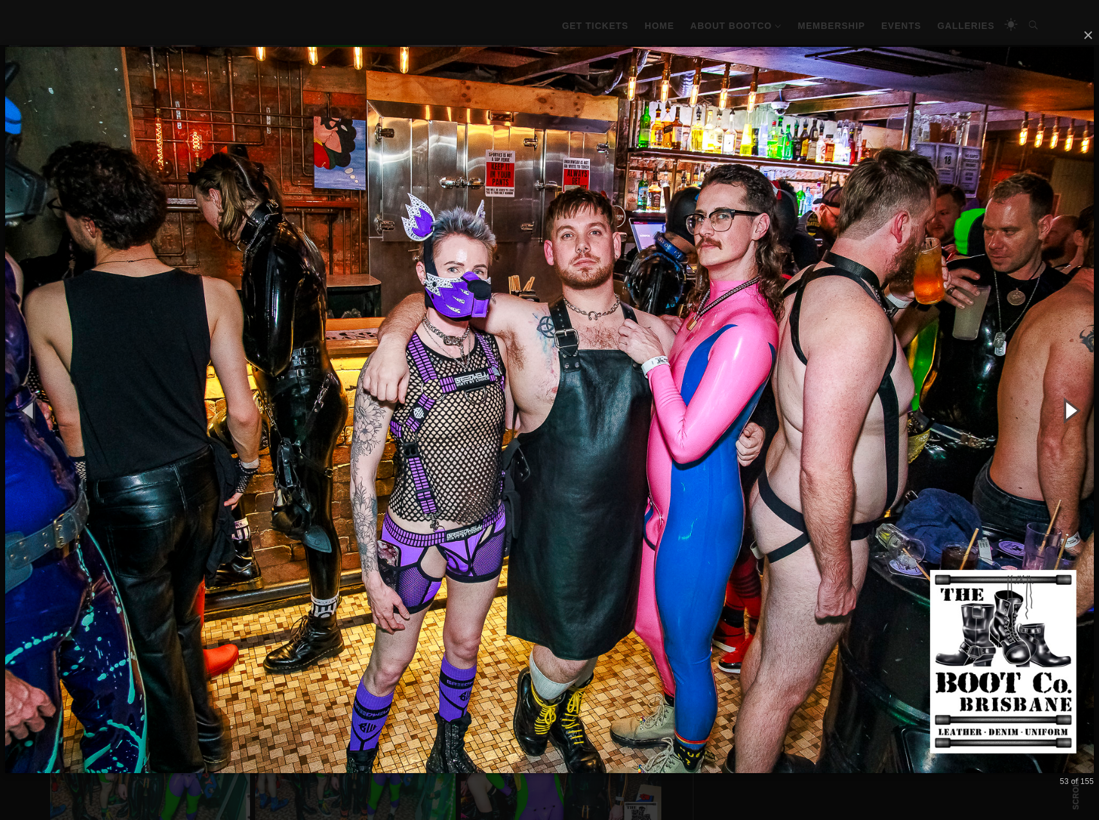
click at [1066, 406] on button "button" at bounding box center [1070, 410] width 58 height 71
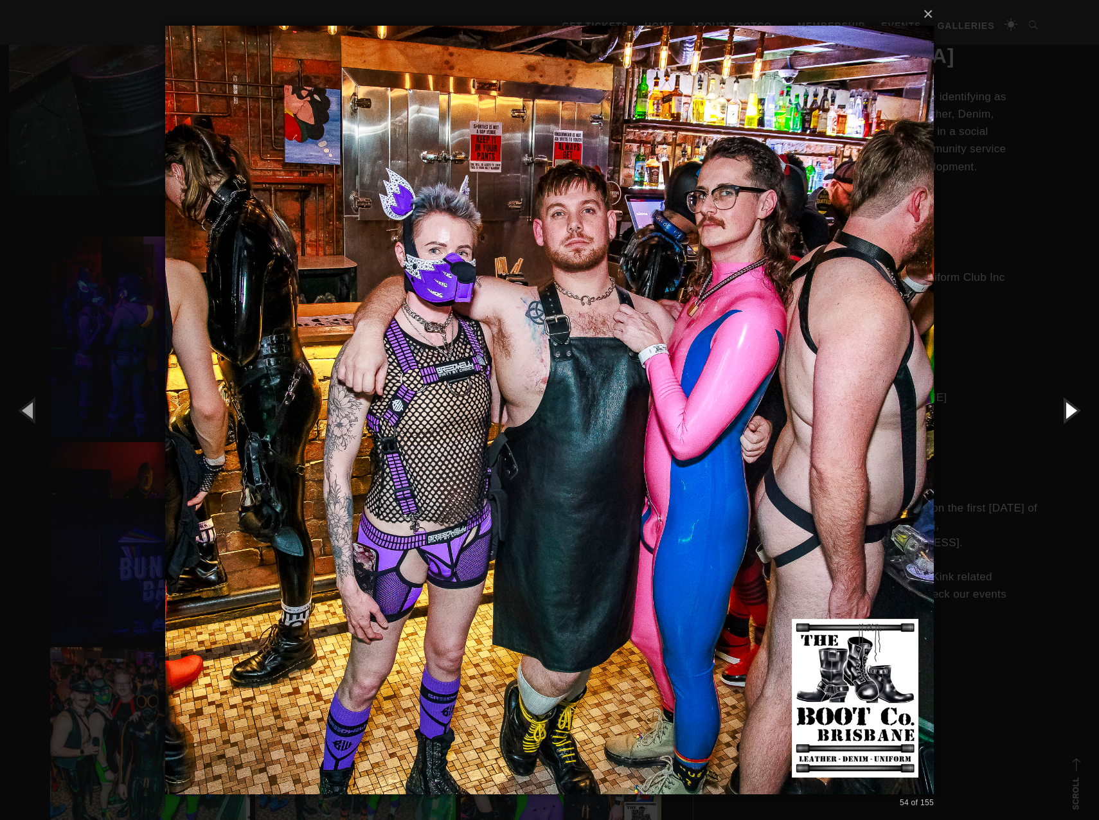
click at [1066, 406] on button "button" at bounding box center [1070, 410] width 58 height 71
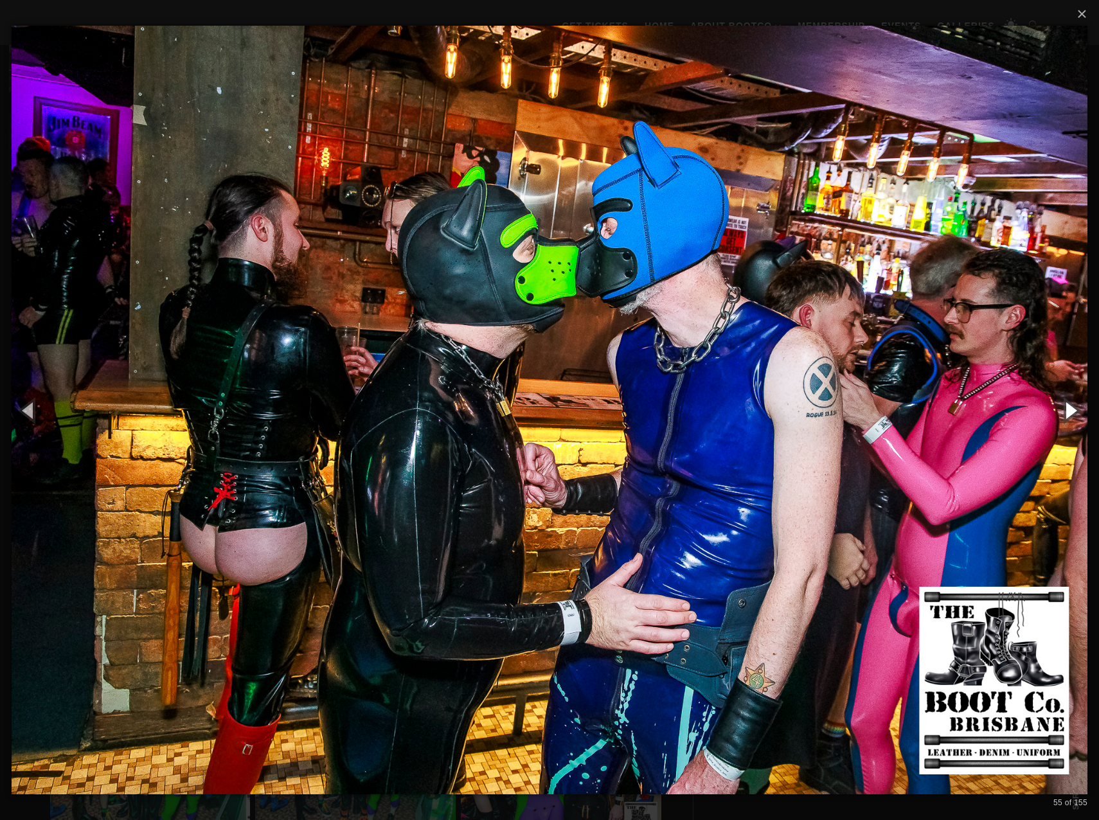
click at [1066, 406] on button "button" at bounding box center [1070, 410] width 58 height 71
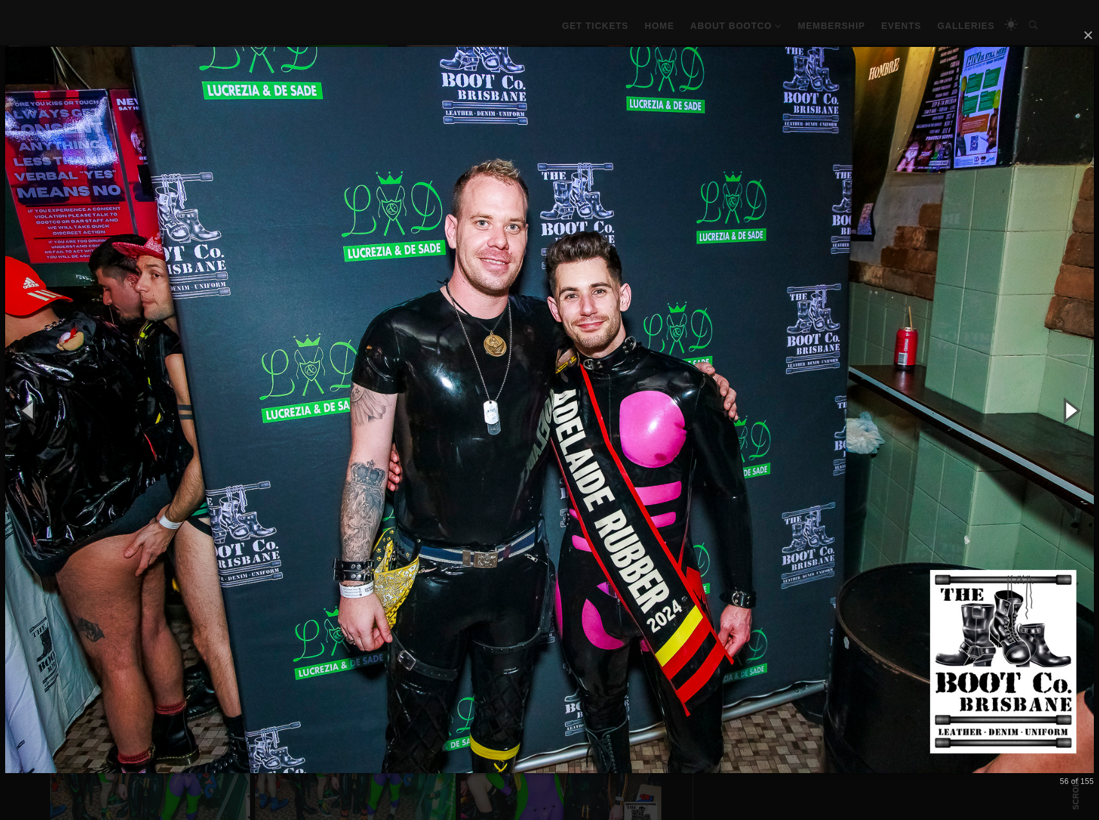
click at [1066, 406] on button "button" at bounding box center [1070, 410] width 58 height 71
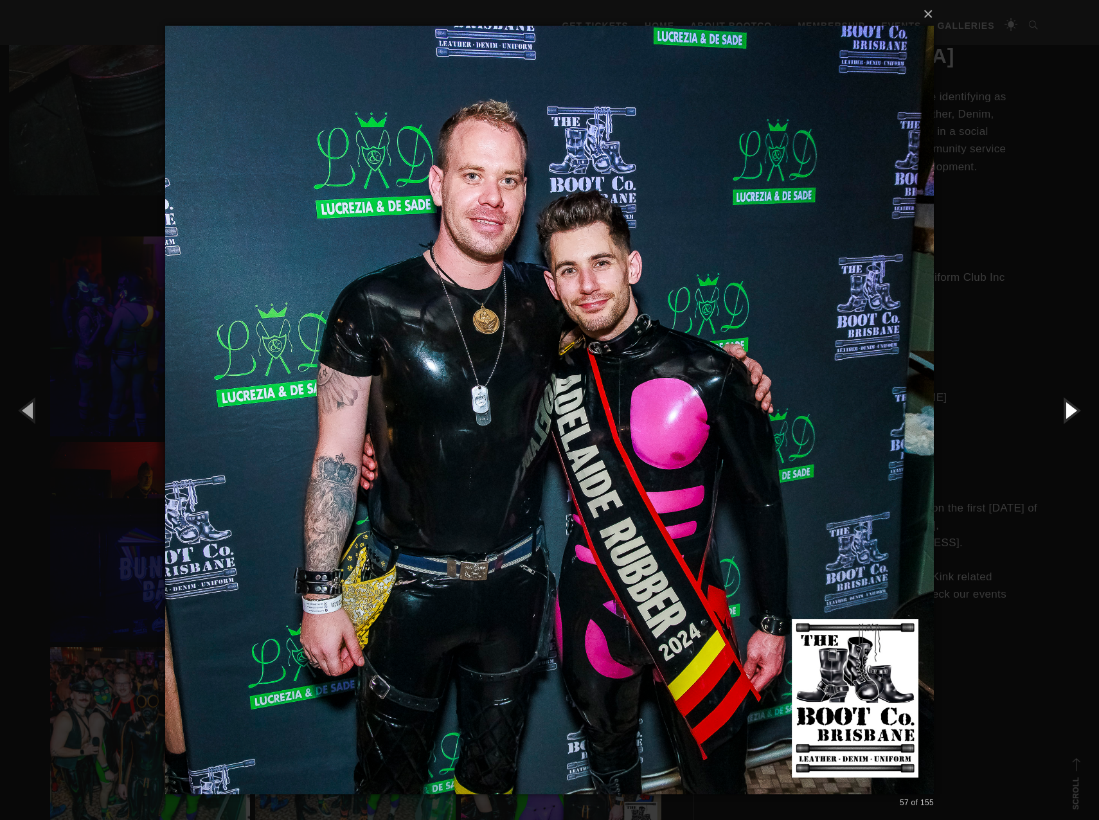
click at [1066, 406] on button "button" at bounding box center [1070, 410] width 58 height 71
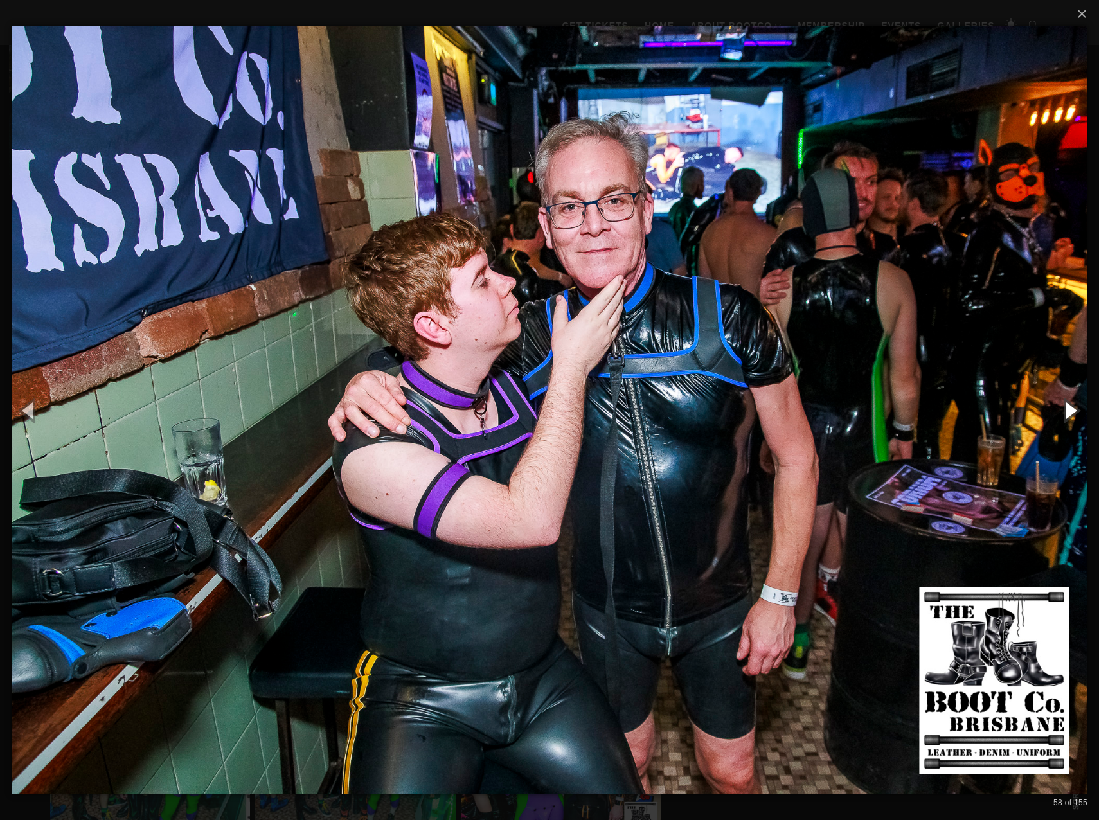
click at [1066, 406] on button "button" at bounding box center [1070, 410] width 58 height 71
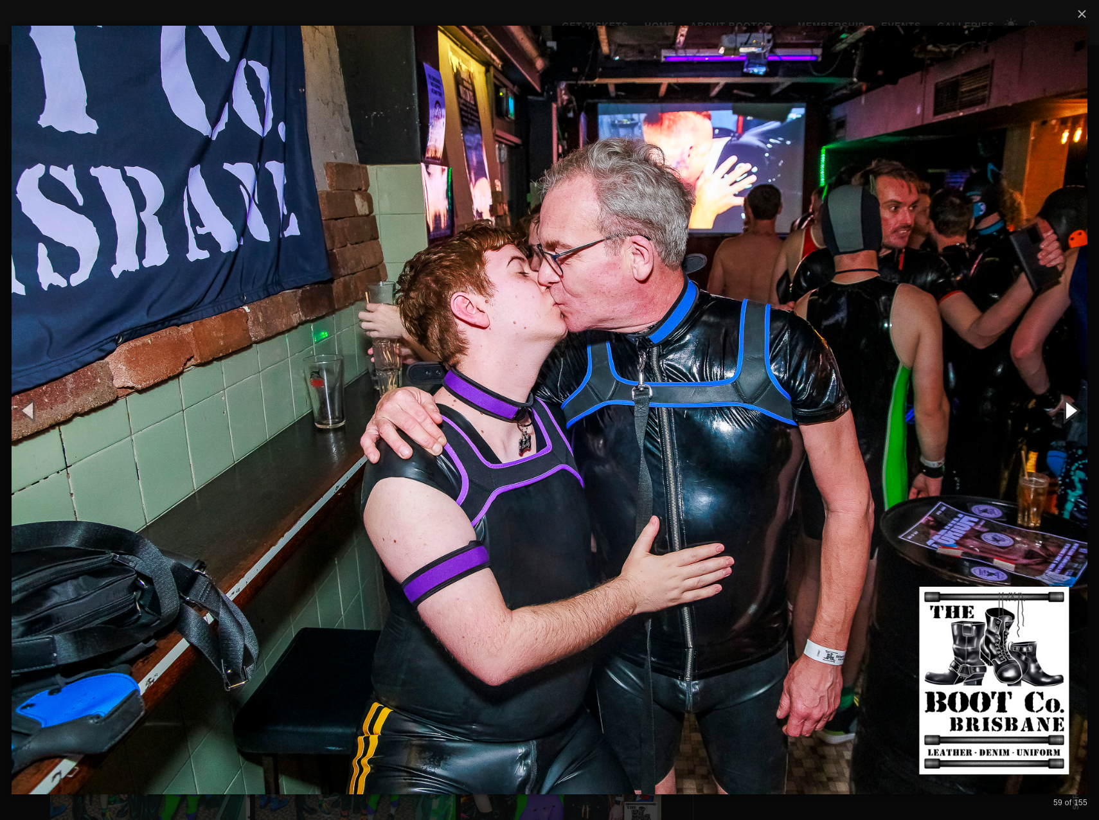
click at [1066, 406] on button "button" at bounding box center [1070, 410] width 58 height 71
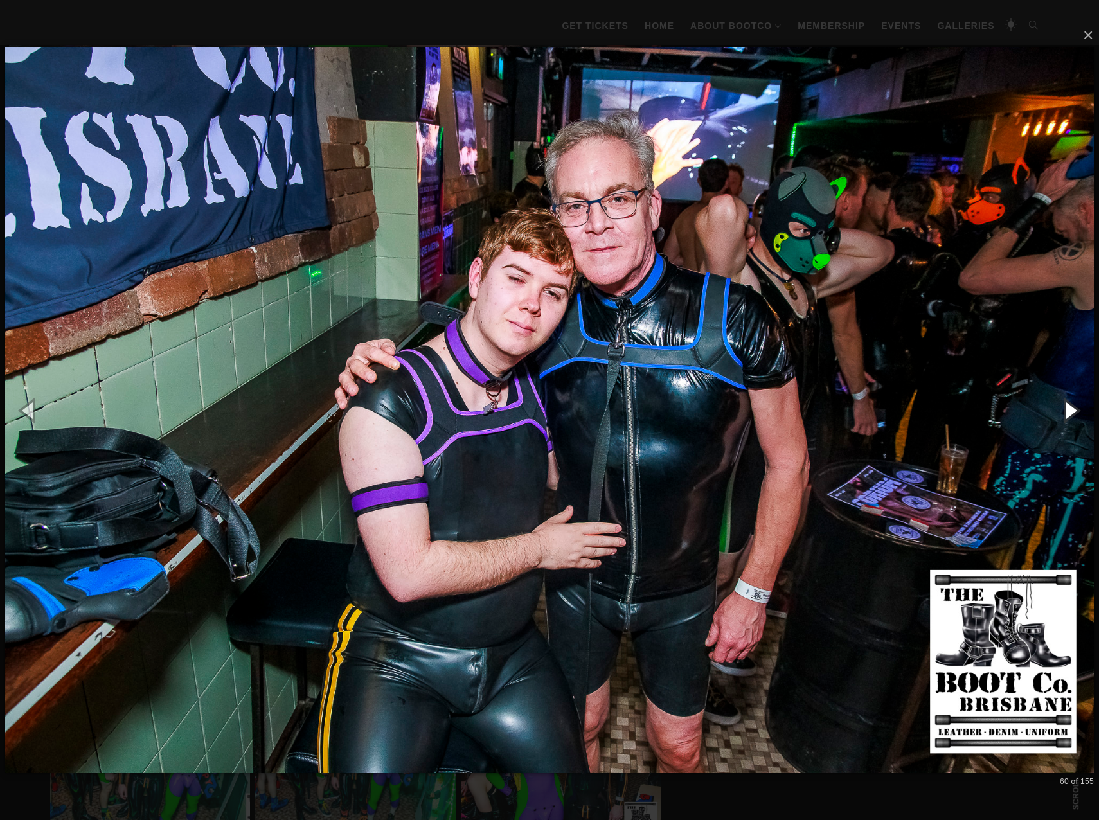
click at [1066, 406] on button "button" at bounding box center [1070, 410] width 58 height 71
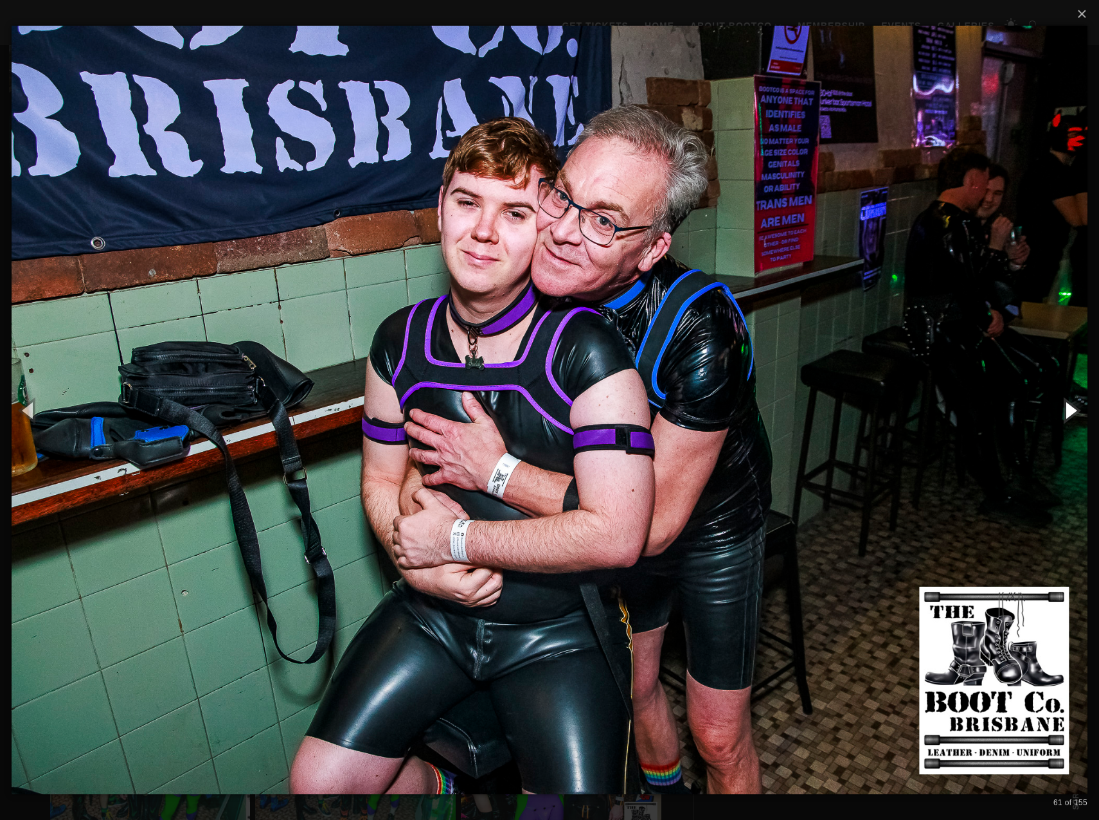
click at [1066, 406] on button "button" at bounding box center [1070, 410] width 58 height 71
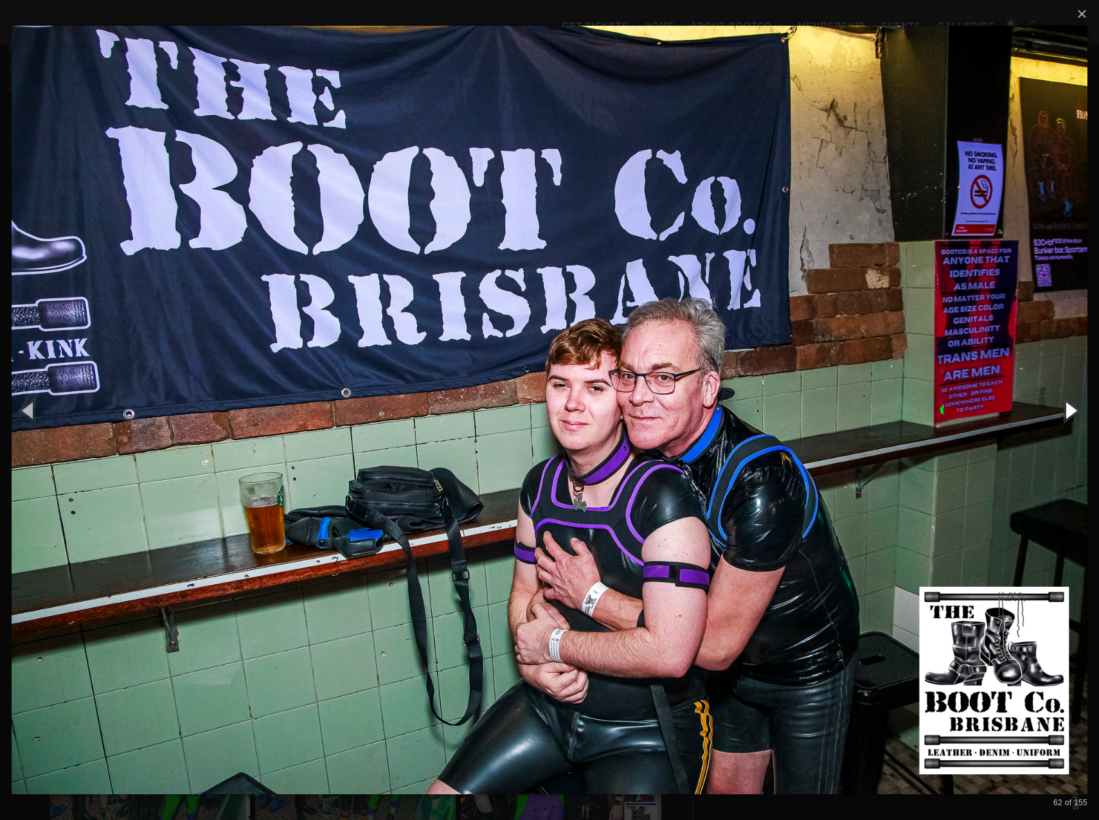
click at [1066, 406] on button "button" at bounding box center [1070, 410] width 58 height 71
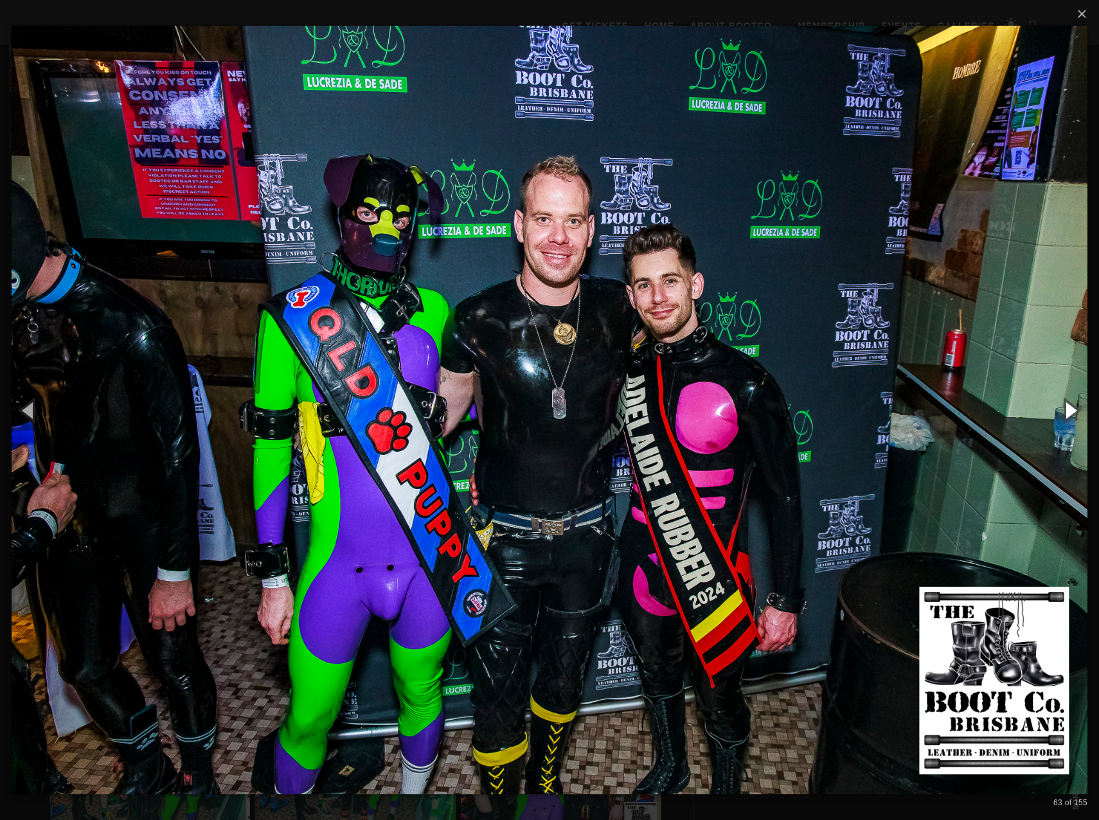
drag, startPoint x: 1066, startPoint y: 406, endPoint x: 912, endPoint y: 458, distance: 162.8
click at [912, 458] on div "× 63 of 155 Loading..." at bounding box center [549, 410] width 1099 height 820
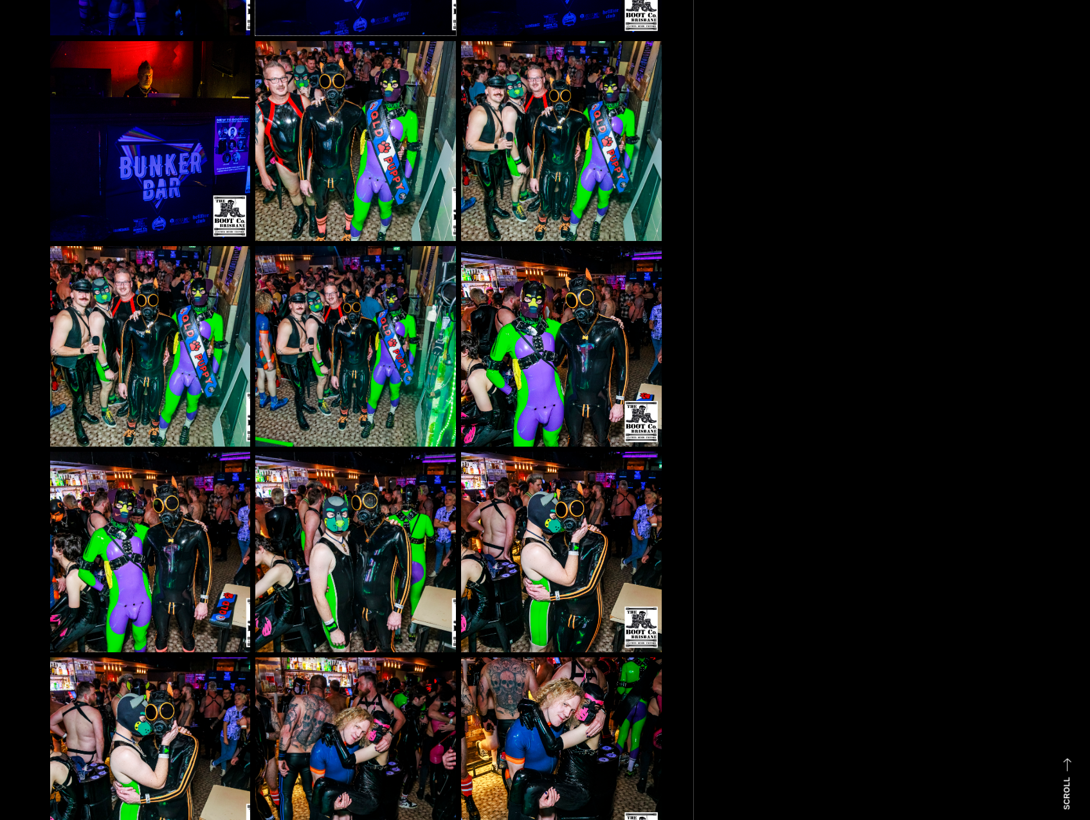
scroll to position [0, 0]
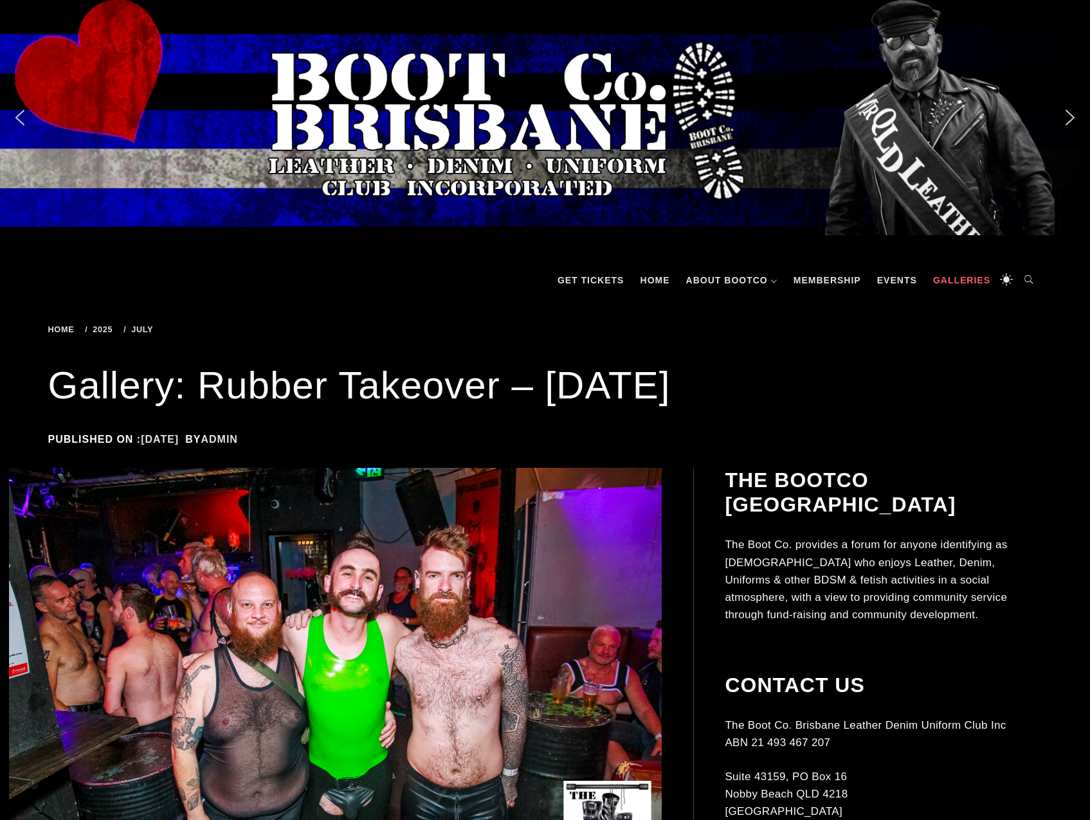
click at [955, 280] on link "Galleries" at bounding box center [961, 280] width 70 height 39
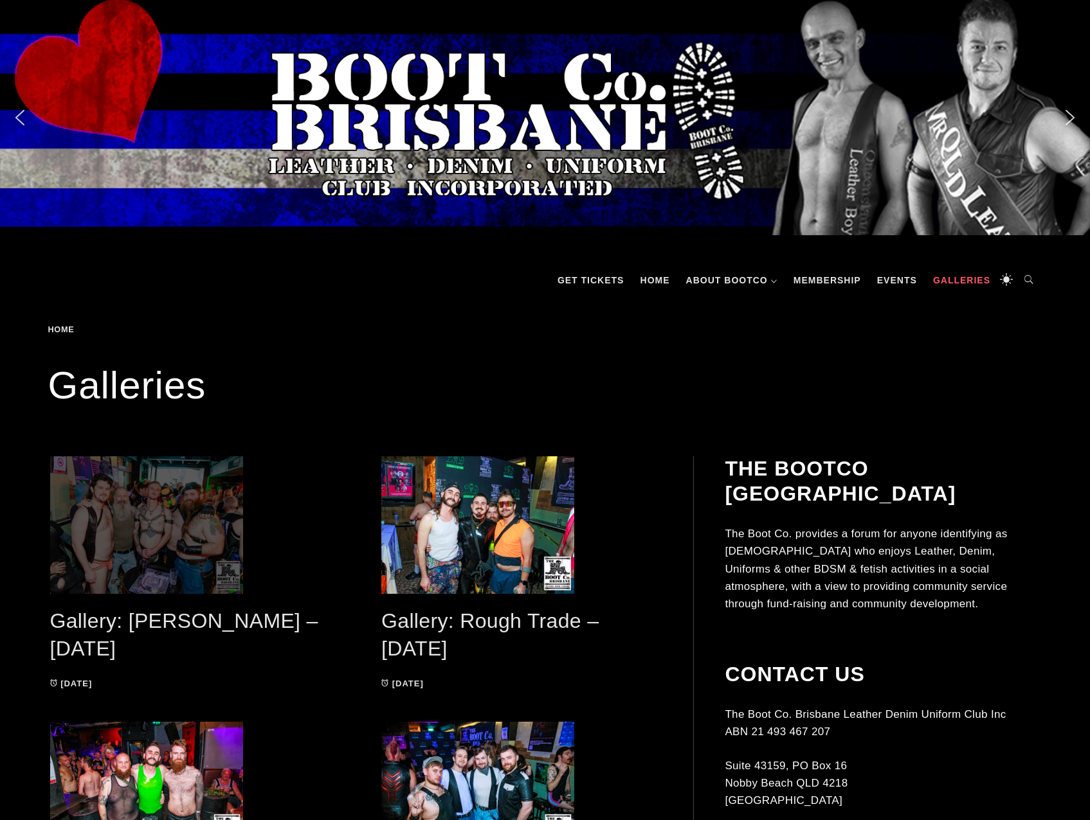
click at [172, 550] on span at bounding box center [190, 525] width 280 height 138
